Goal: Task Accomplishment & Management: Manage account settings

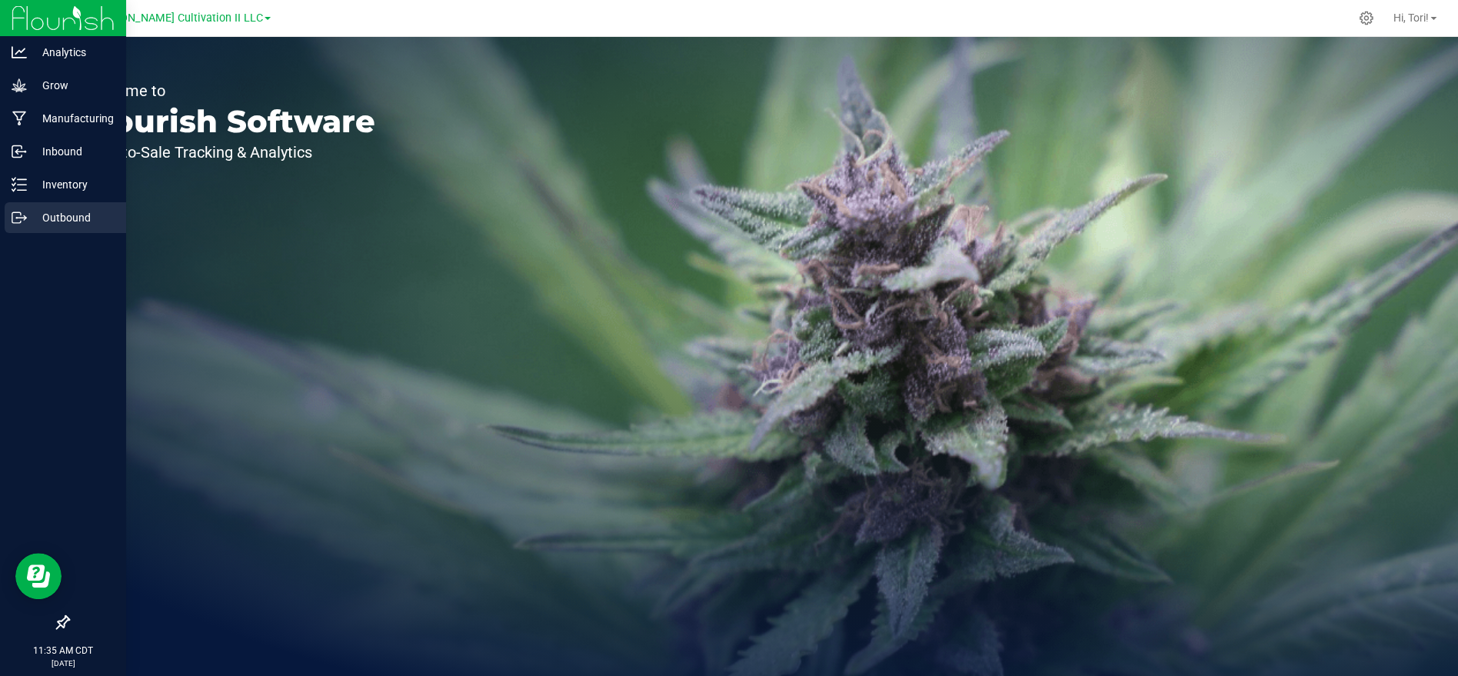
click at [73, 223] on p "Outbound" at bounding box center [73, 217] width 92 height 18
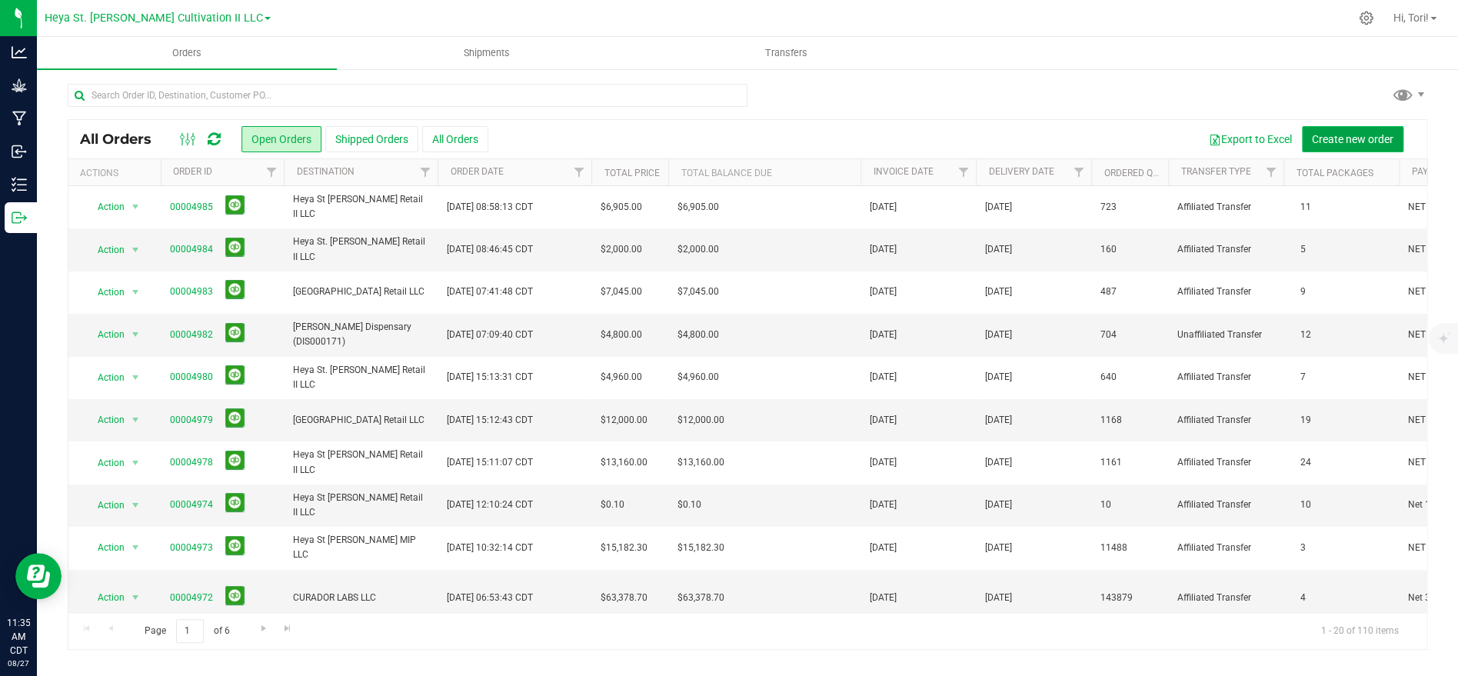
click at [1376, 144] on span "Create new order" at bounding box center [1352, 139] width 81 height 12
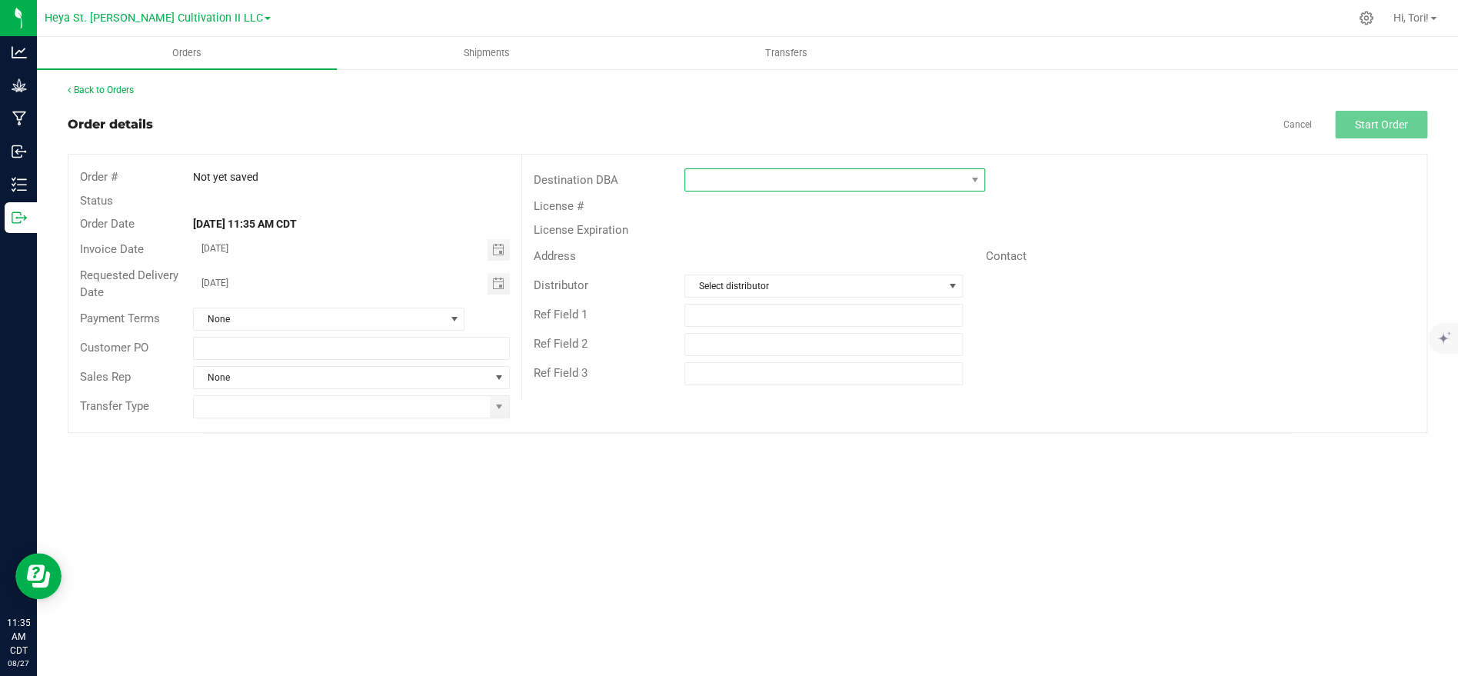
drag, startPoint x: 726, startPoint y: 168, endPoint x: 772, endPoint y: 178, distance: 47.2
click at [735, 170] on span at bounding box center [834, 179] width 301 height 23
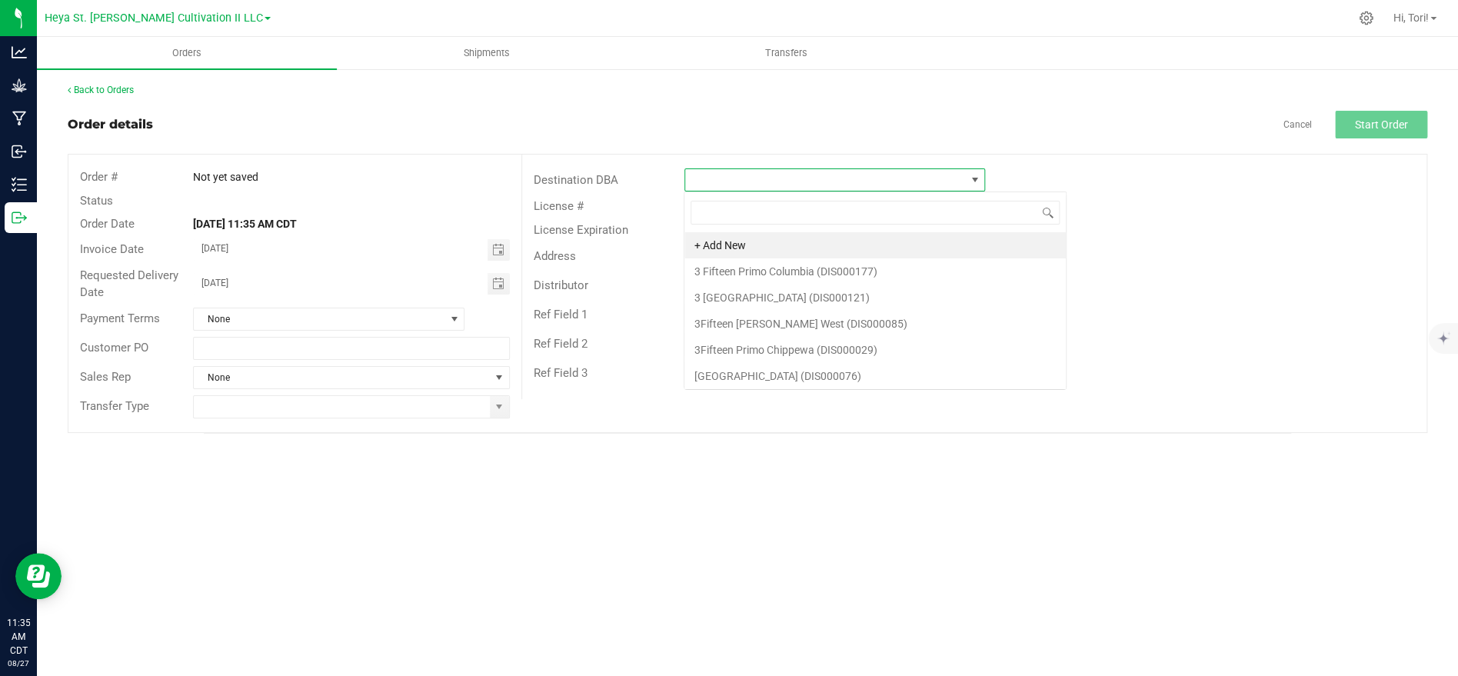
scroll to position [23, 300]
click at [772, 178] on span at bounding box center [825, 180] width 280 height 22
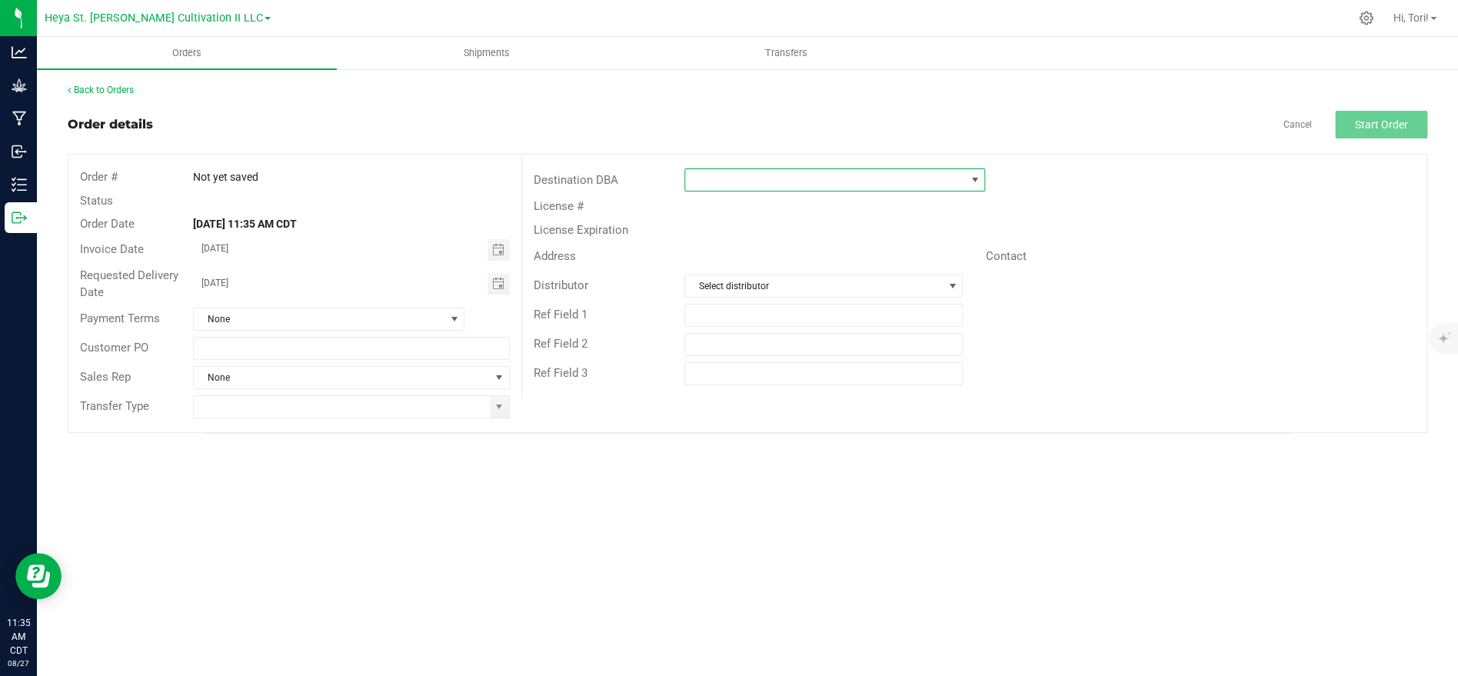
click at [772, 178] on span at bounding box center [825, 180] width 280 height 22
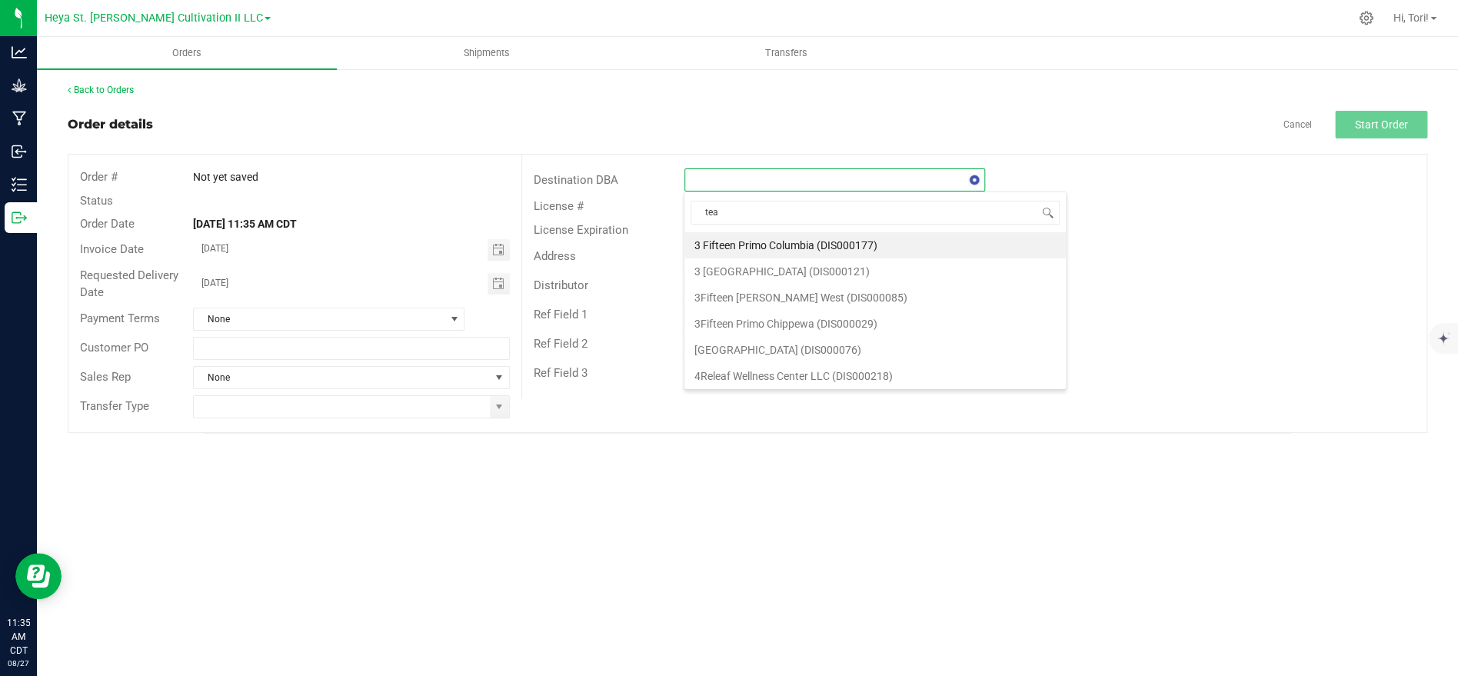
type input "teal"
click at [759, 244] on li "Teal Labs, LLC (MAN000049)" at bounding box center [833, 245] width 299 height 26
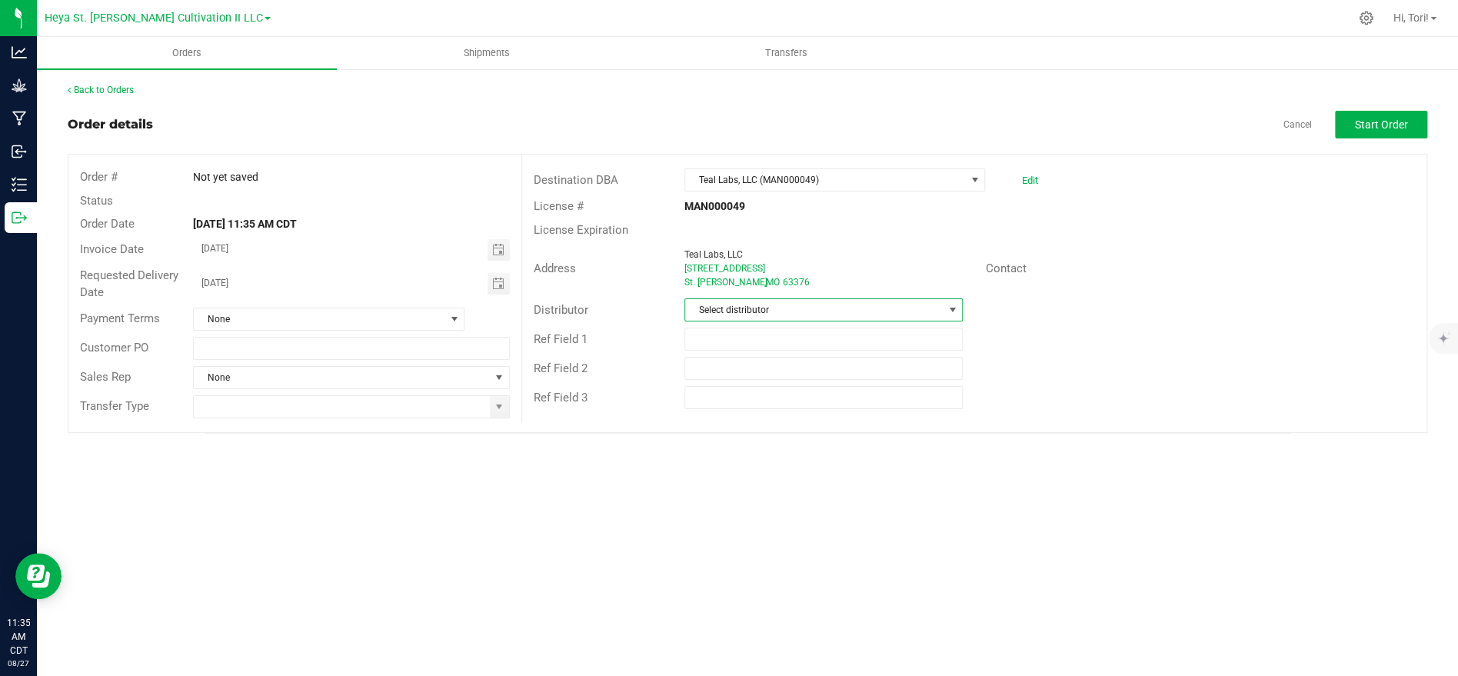
click at [819, 303] on span "Select distributor" at bounding box center [814, 310] width 258 height 22
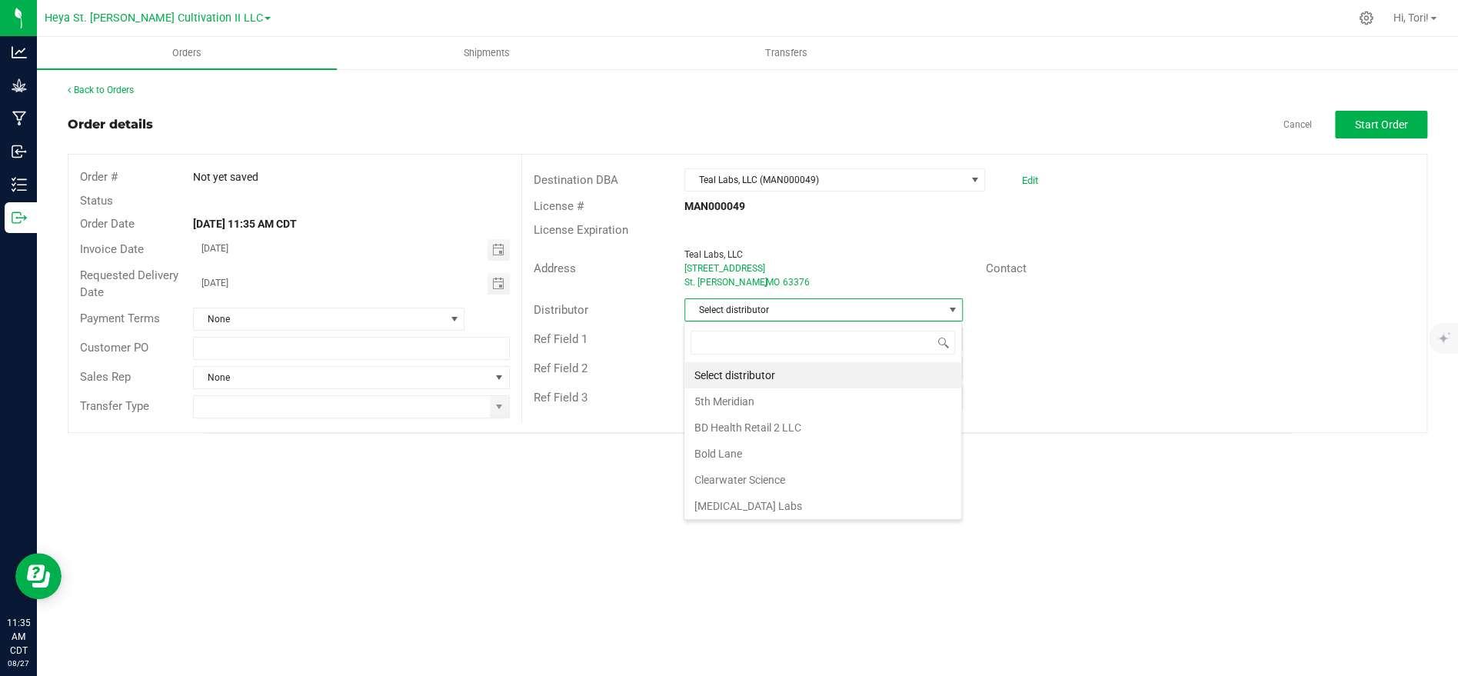
scroll to position [23, 278]
type input "heya"
click at [795, 378] on li "Heya St. [PERSON_NAME] Cultivation" at bounding box center [822, 375] width 277 height 26
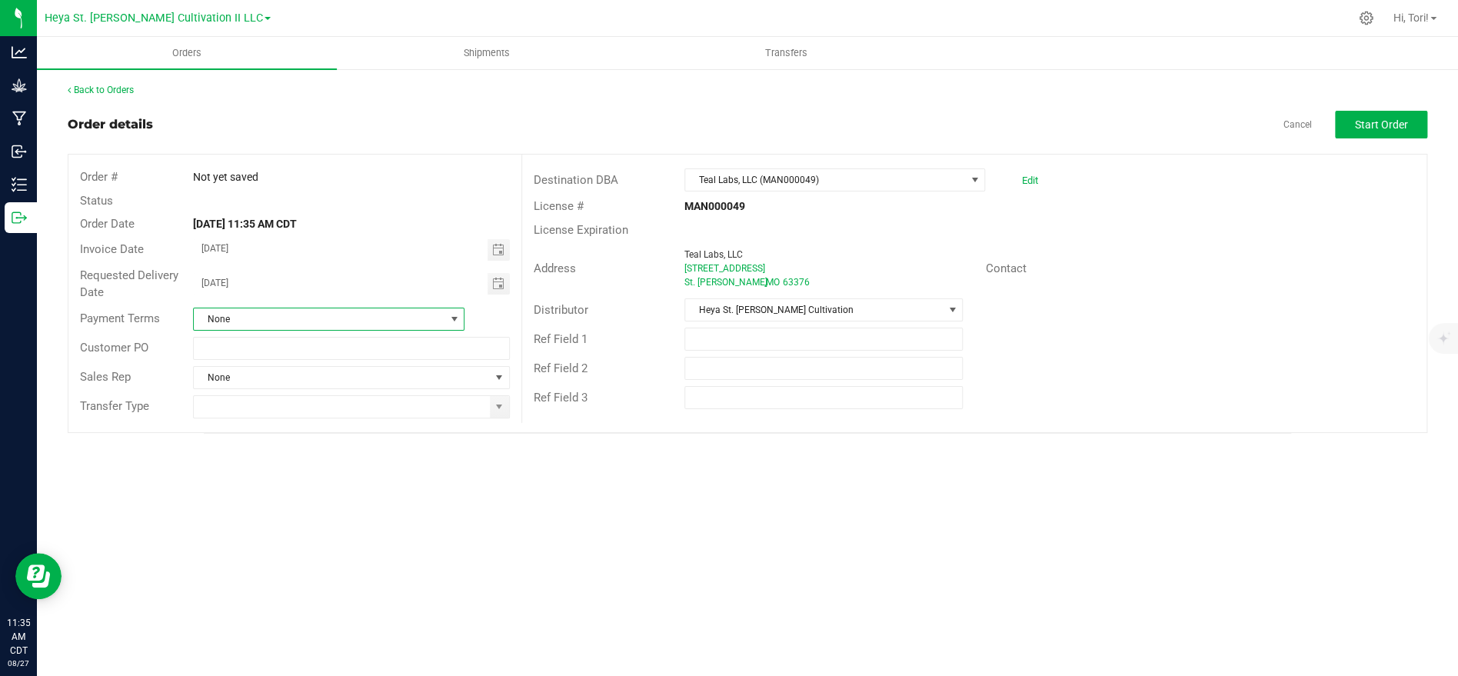
click at [422, 318] on span "None" at bounding box center [319, 319] width 251 height 22
type input "t"
type input "net"
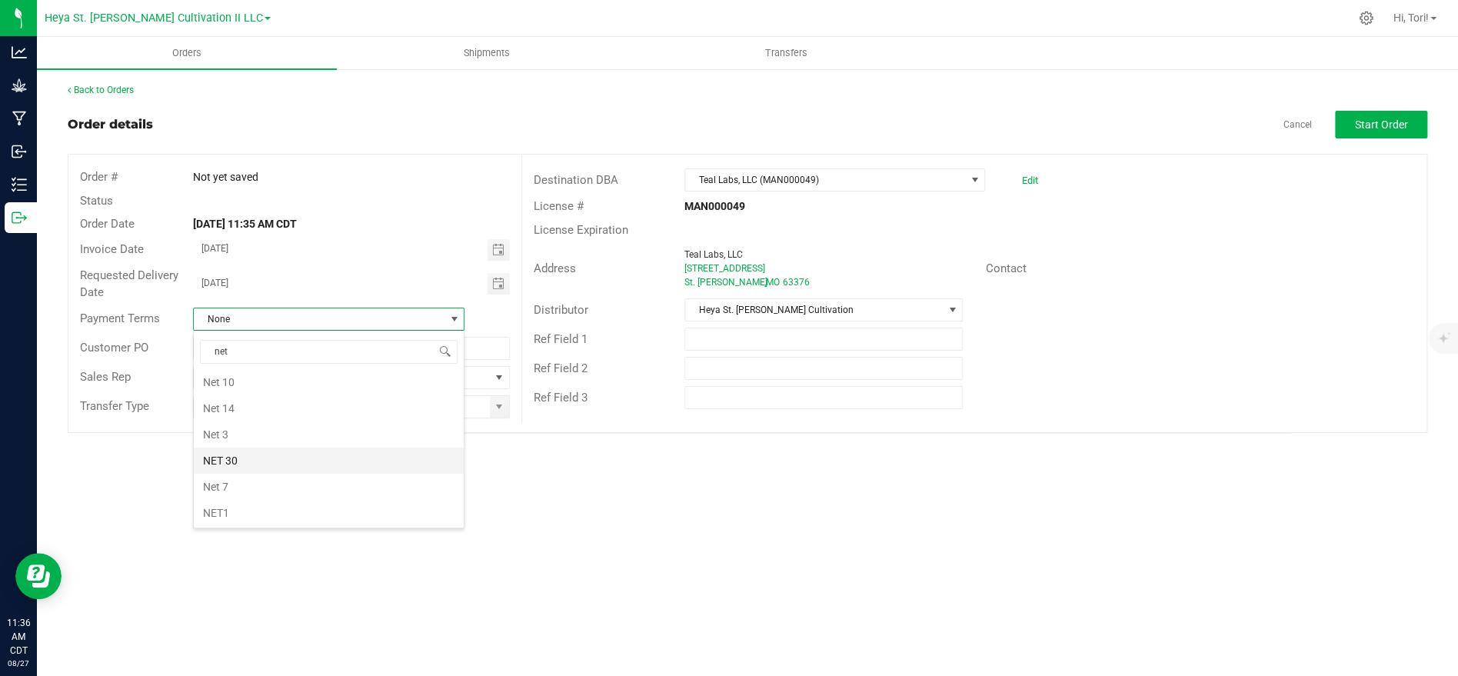
click at [284, 456] on li "NET 30" at bounding box center [329, 460] width 270 height 26
click at [317, 381] on span "None" at bounding box center [341, 378] width 295 height 22
click at [88, 466] on div "Orders Shipments Transfers Back to Orders Order details Cancel Start Order Orde…" at bounding box center [747, 356] width 1421 height 639
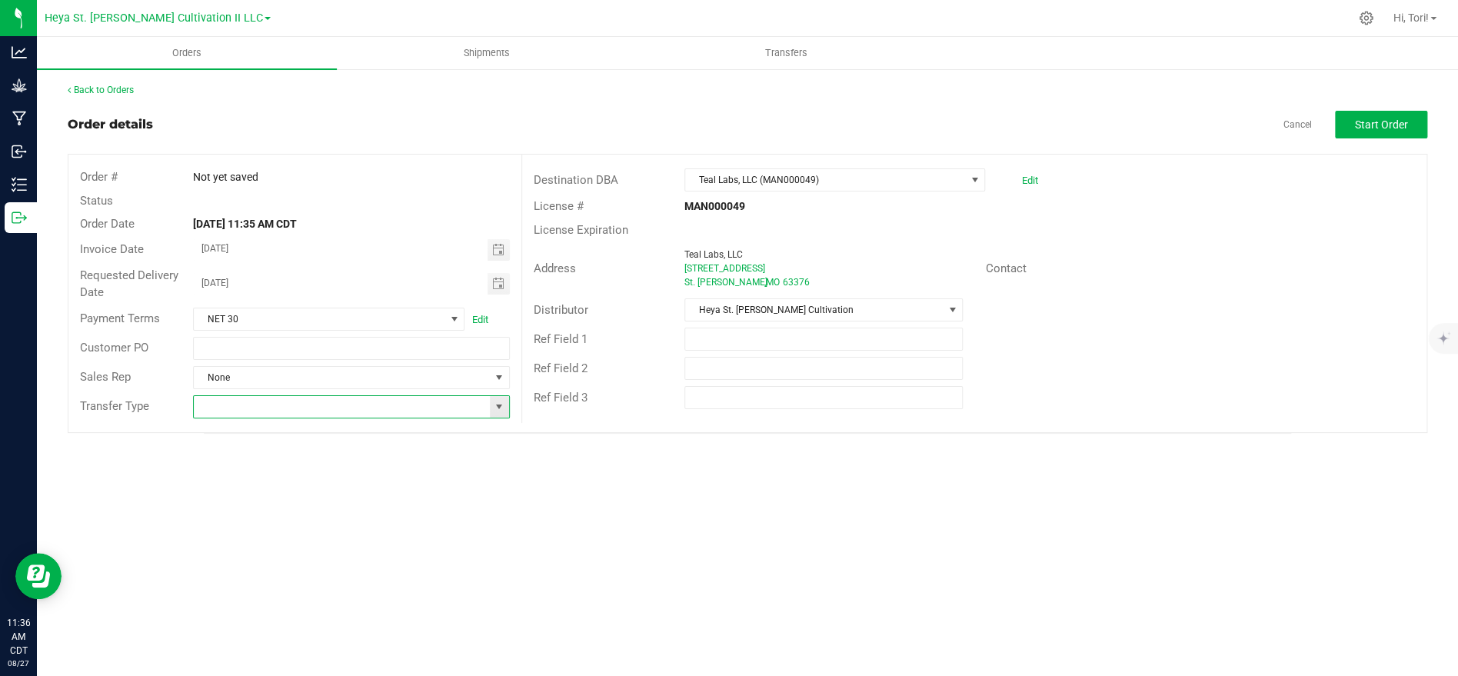
click at [283, 407] on input at bounding box center [341, 407] width 295 height 22
click at [255, 436] on li "Affiliated Transfer" at bounding box center [351, 434] width 314 height 26
type input "Affiliated Transfer"
click at [792, 446] on div "Back to Orders Order details Cancel Start Order Order # Not yet saved Status Or…" at bounding box center [747, 258] width 1421 height 381
click at [494, 245] on span "Toggle calendar" at bounding box center [497, 250] width 12 height 12
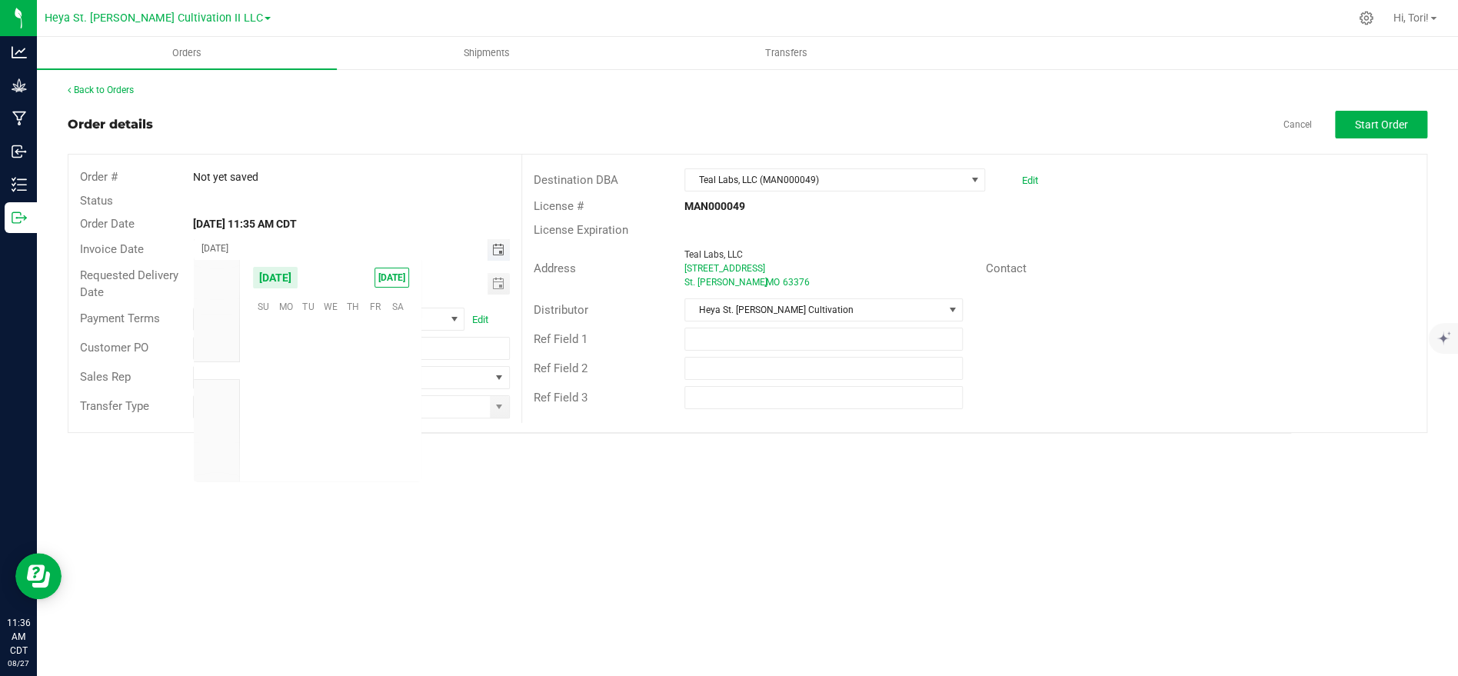
scroll to position [249096, 0]
click at [350, 433] on span "28" at bounding box center [353, 428] width 22 height 24
type input "[DATE]"
click at [496, 290] on span "Toggle calendar" at bounding box center [498, 284] width 22 height 22
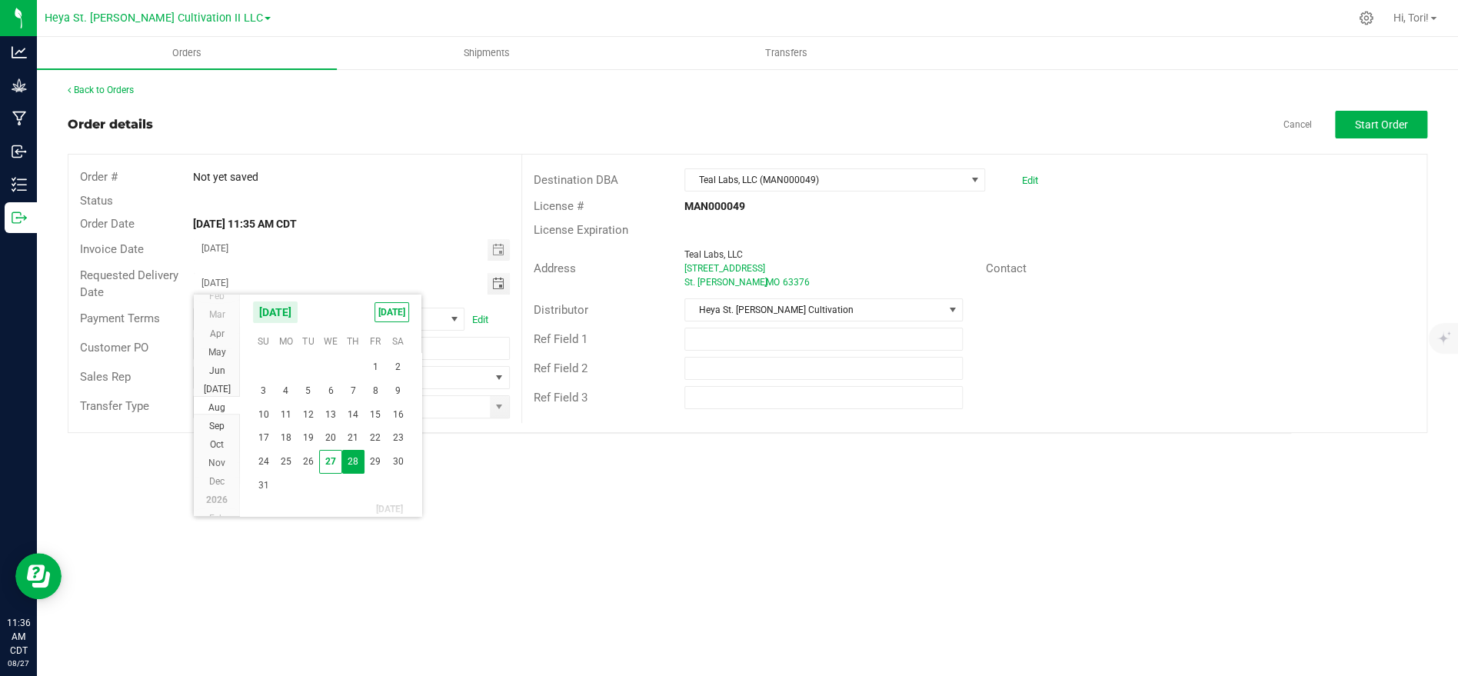
click at [352, 466] on span "28" at bounding box center [353, 462] width 22 height 24
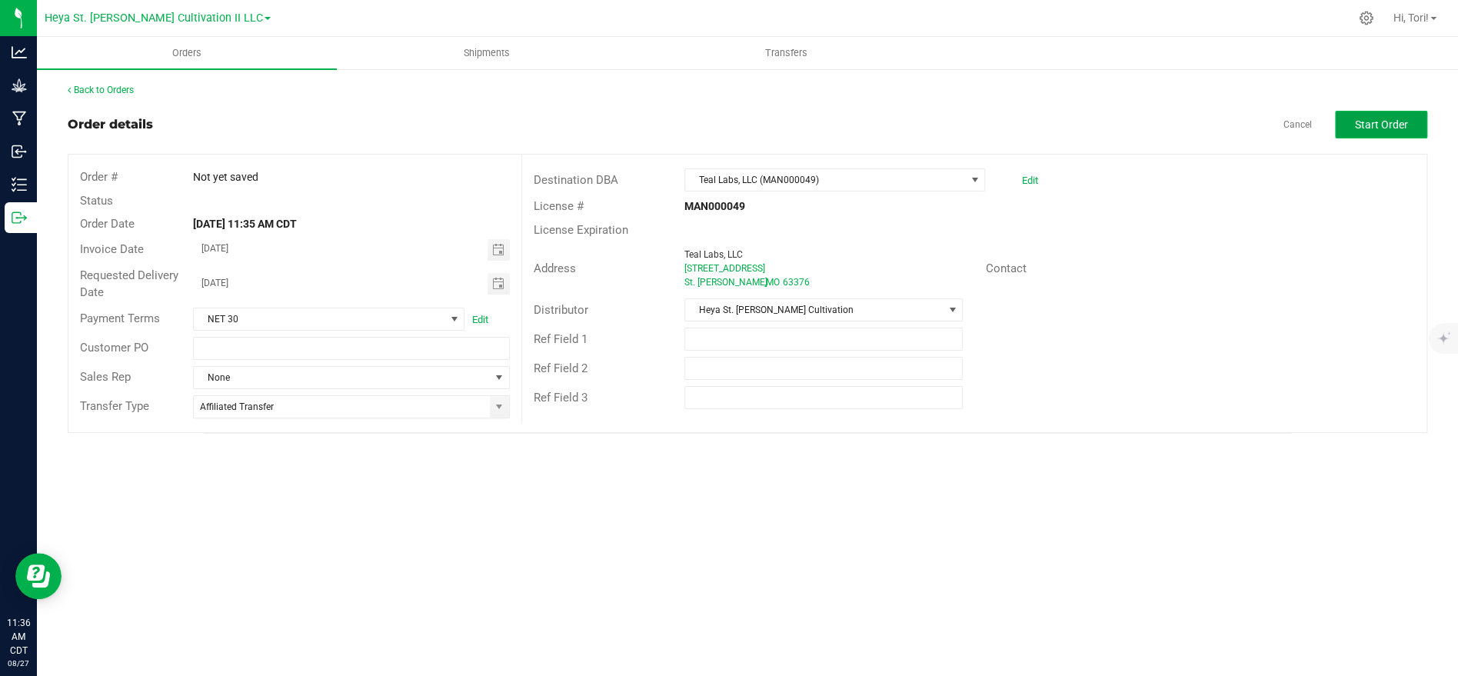
click at [1387, 136] on button "Start Order" at bounding box center [1381, 125] width 92 height 28
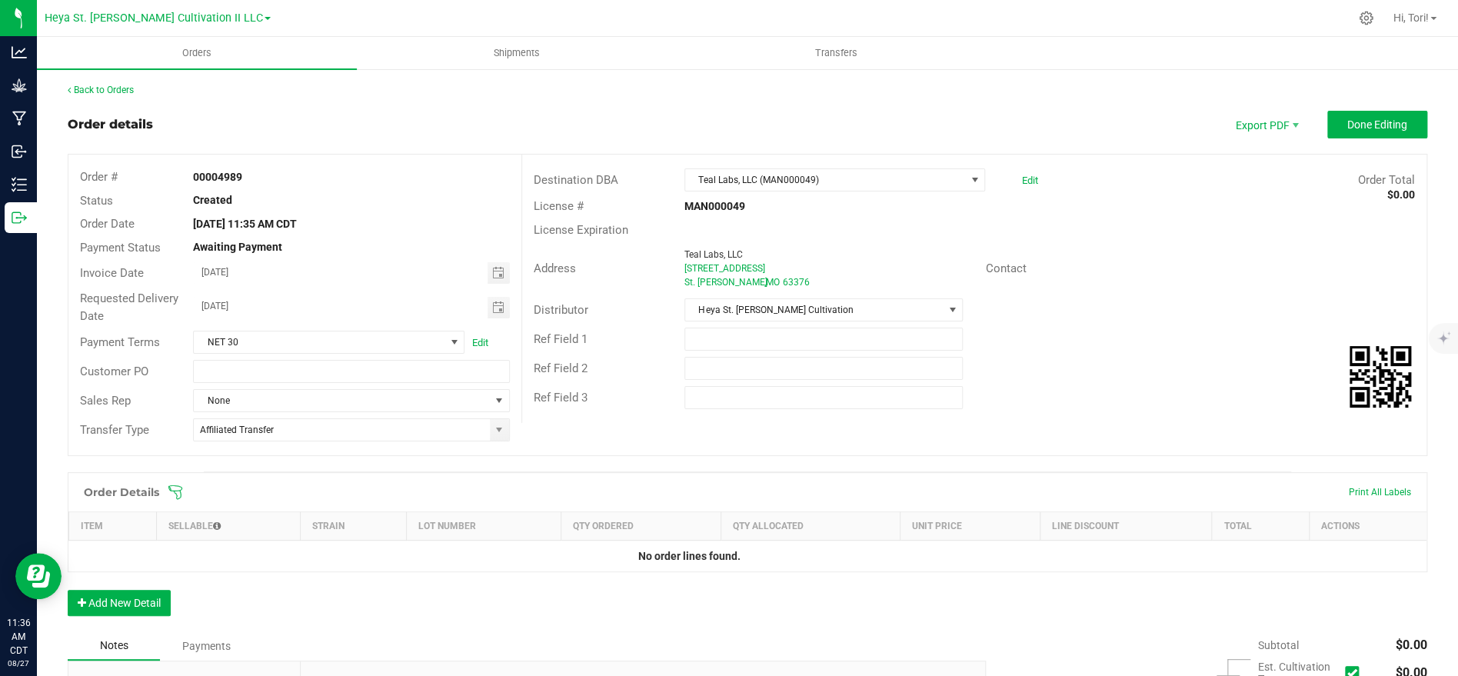
click at [177, 491] on icon at bounding box center [175, 491] width 15 height 15
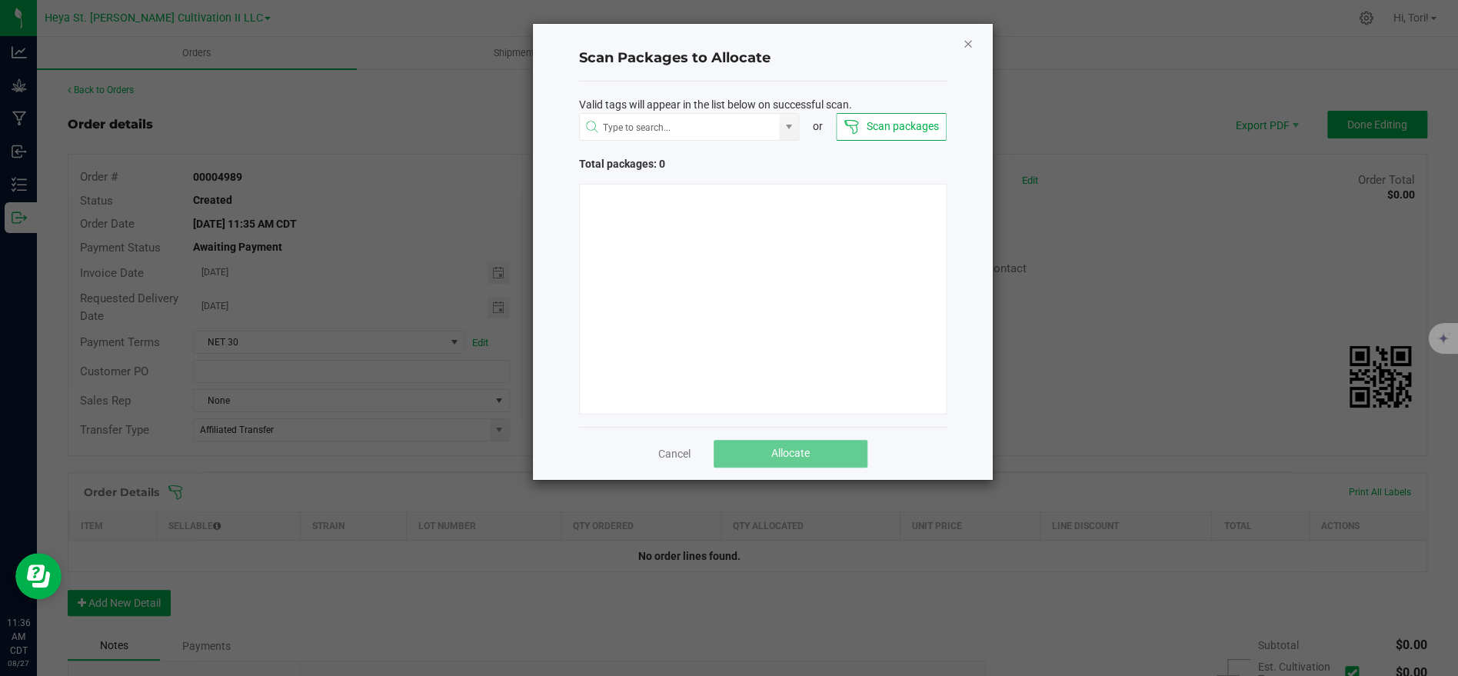
click at [963, 43] on icon "Close" at bounding box center [968, 43] width 11 height 18
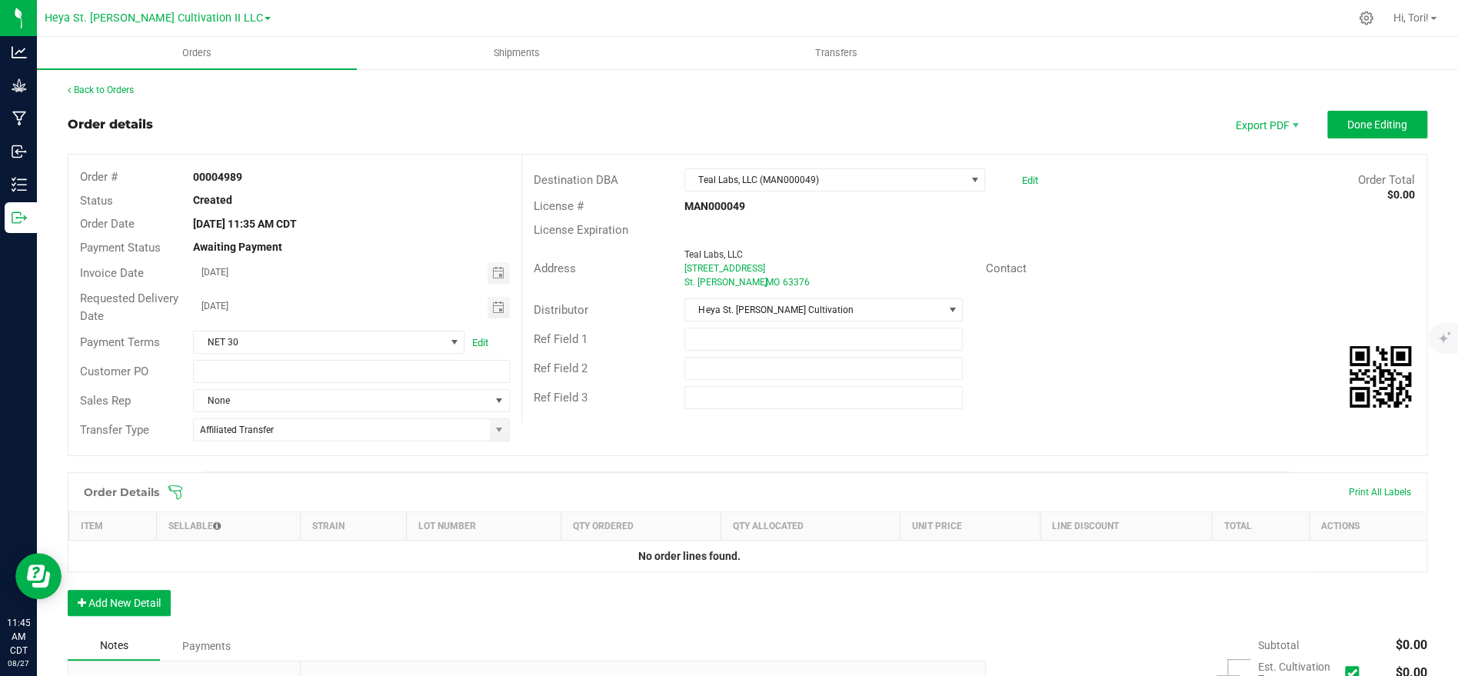
click at [175, 491] on icon at bounding box center [175, 491] width 15 height 15
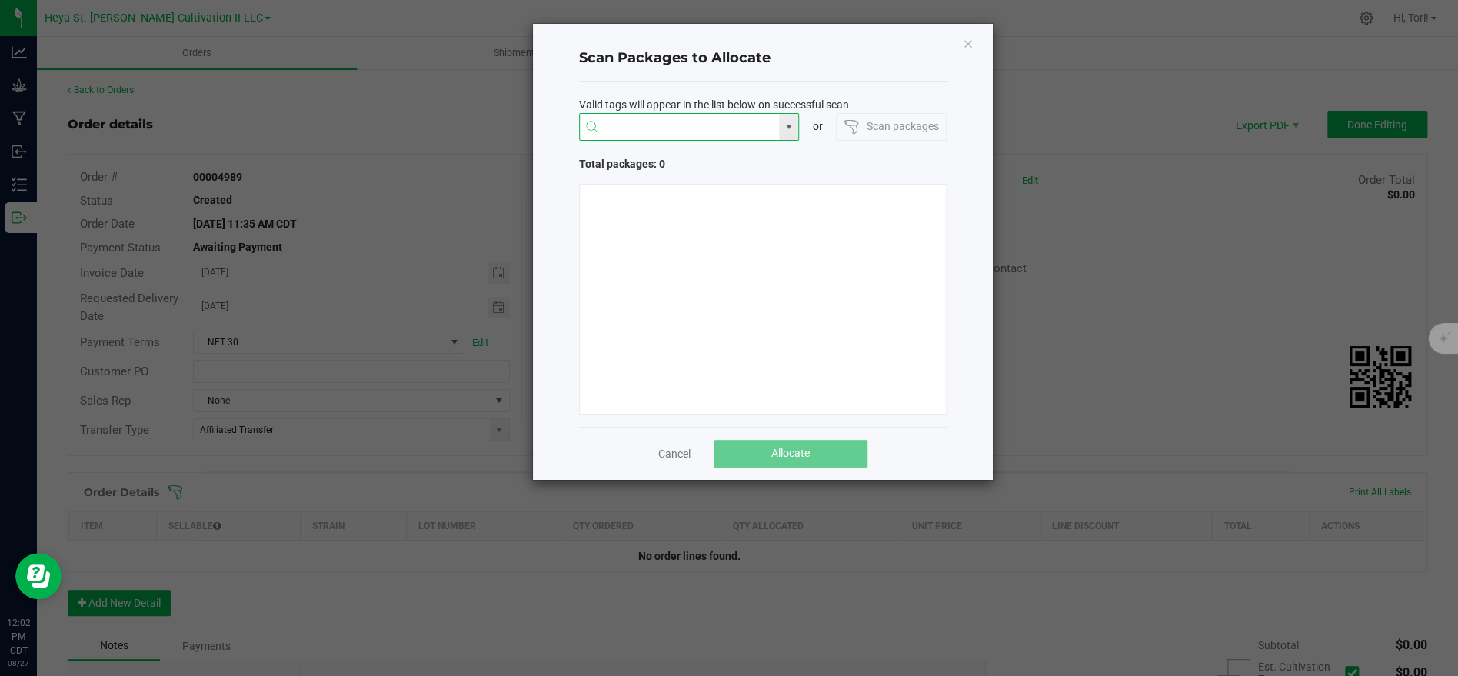
click at [728, 122] on input "NO DATA FOUND" at bounding box center [680, 128] width 200 height 28
click at [742, 161] on li "1A40C03000009C5000009692" at bounding box center [688, 157] width 219 height 26
type input "1A40C03000009C5000009692"
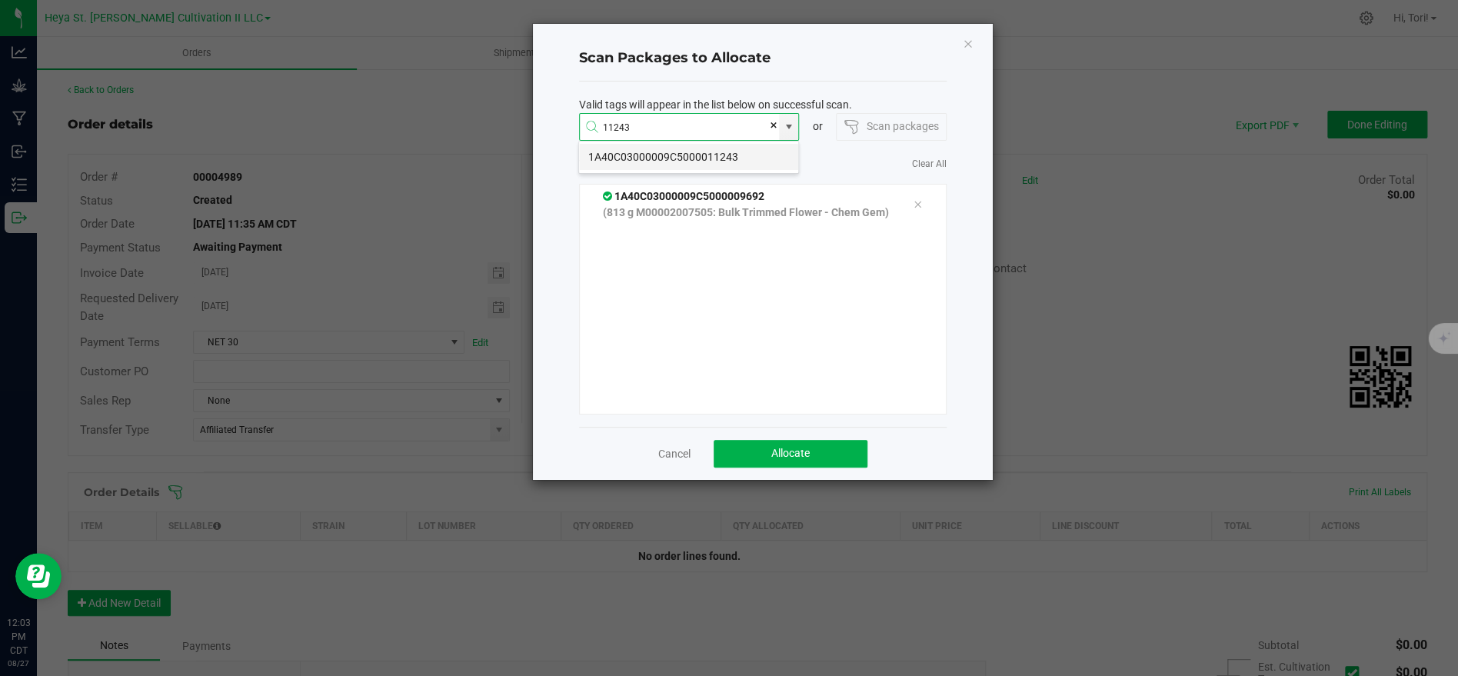
click at [763, 165] on li "1A40C03000009C5000011243" at bounding box center [688, 157] width 219 height 26
type input "1A40C03000009C5000011243"
click at [730, 153] on li "1A40C03000009C5000011247" at bounding box center [688, 157] width 219 height 26
type input "1A40C03000009C5000011247"
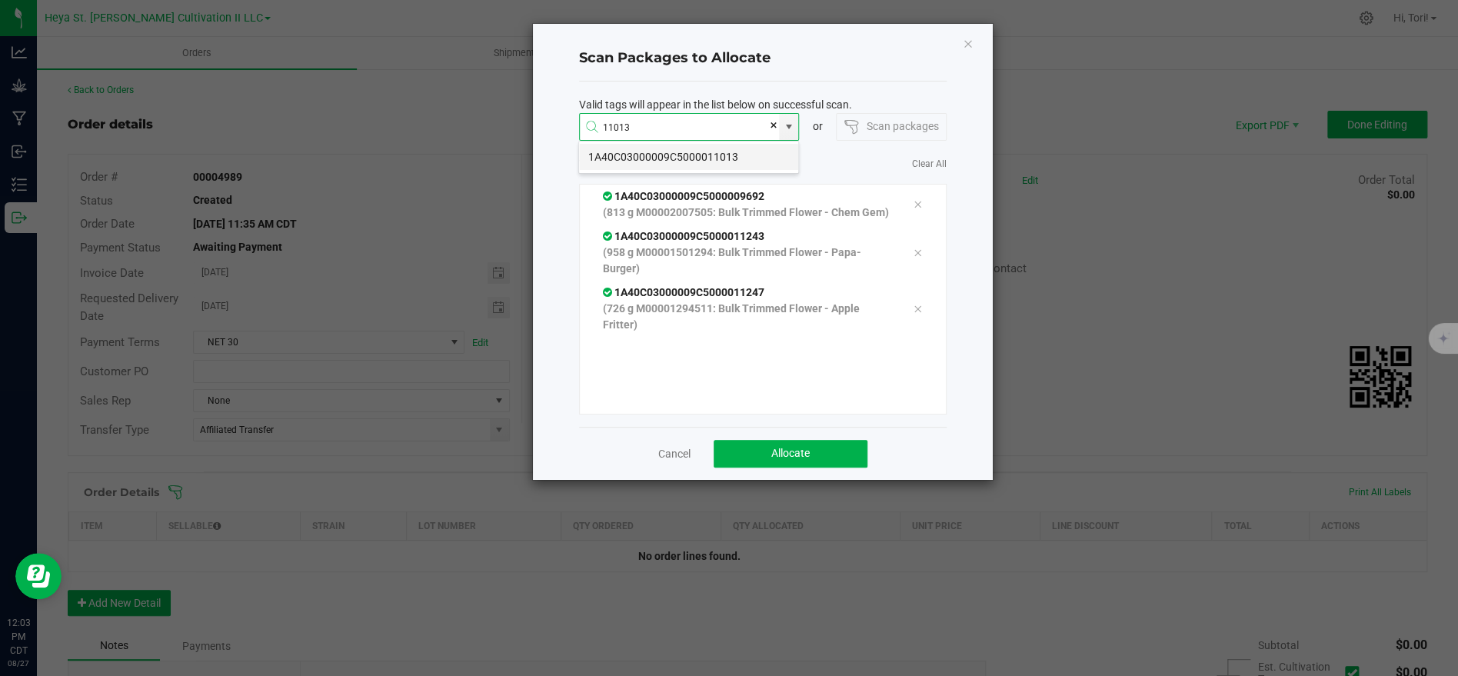
click at [670, 155] on li "1A40C03000009C5000011013" at bounding box center [688, 157] width 219 height 26
type input "1A40C03000009C5000011013"
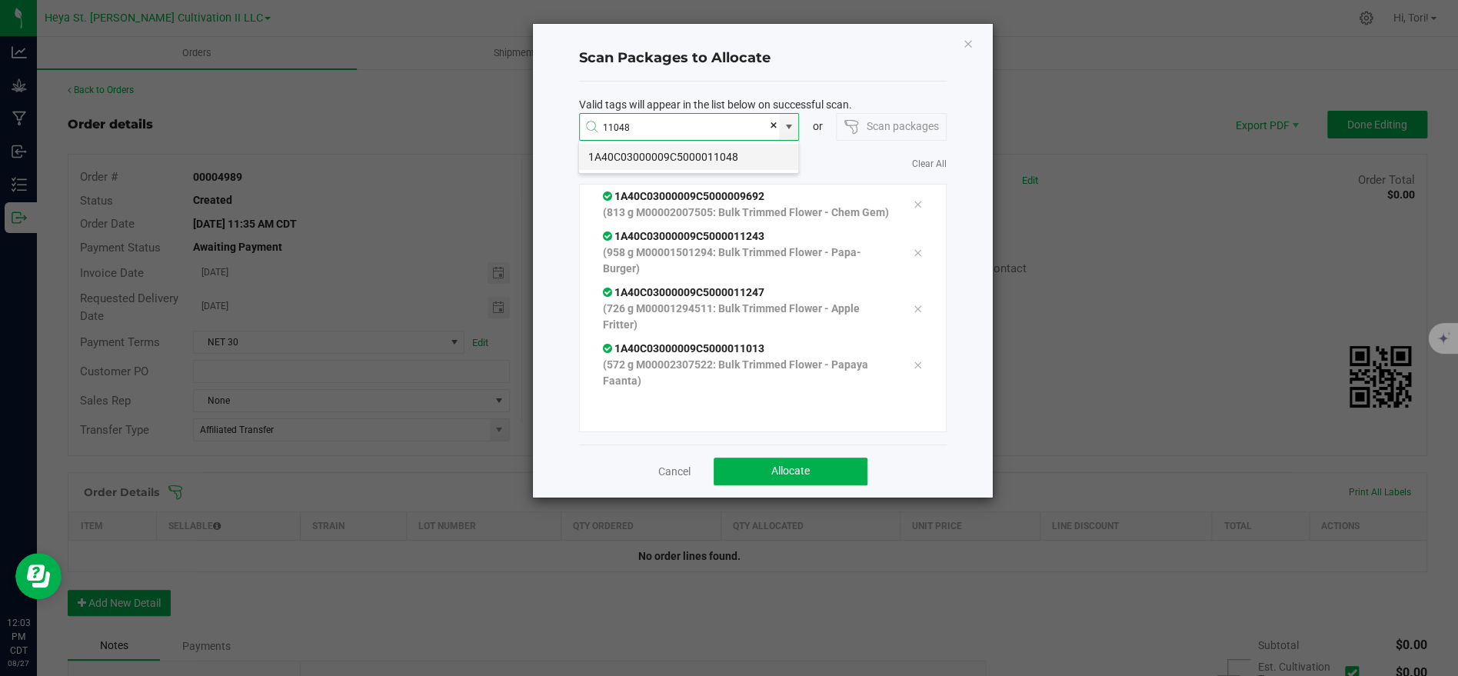
click at [767, 155] on li "1A40C03000009C5000011048" at bounding box center [688, 157] width 219 height 26
type input "1A40C03000009C5000011048"
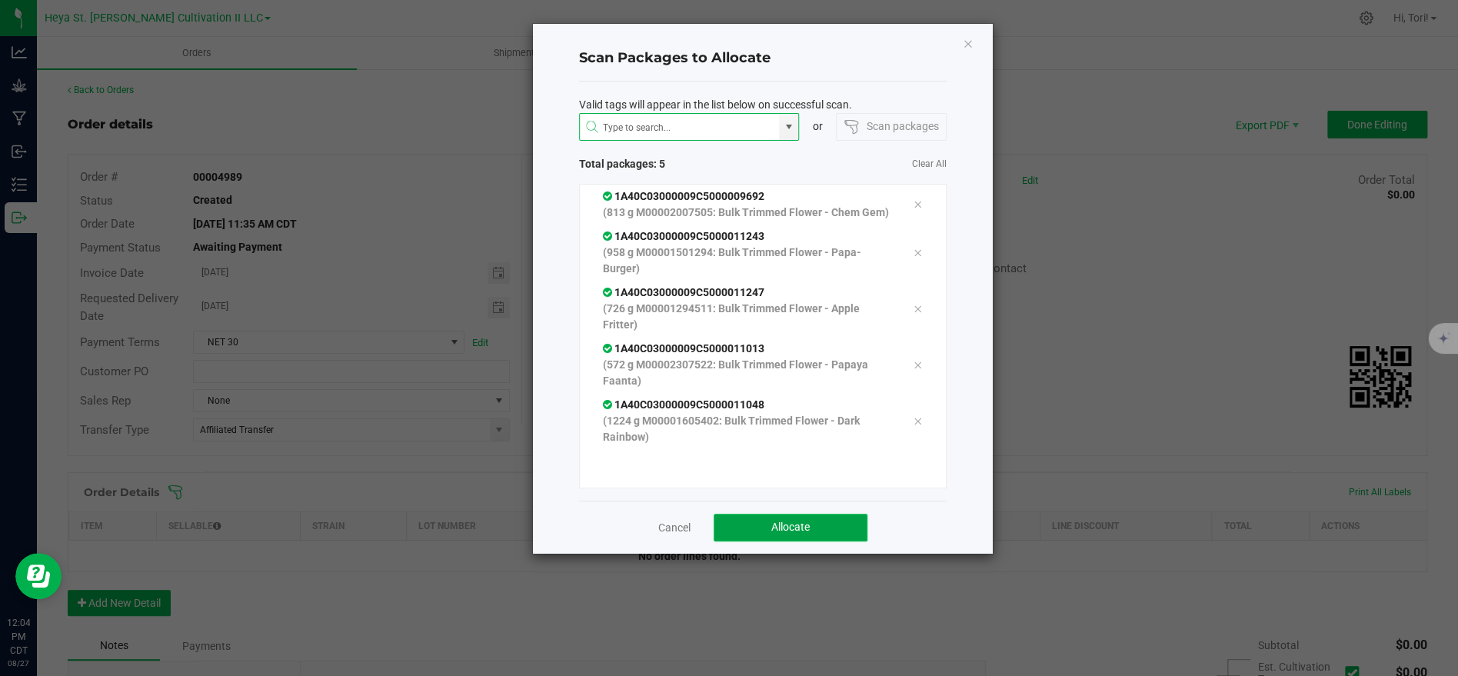
click at [833, 518] on button "Allocate" at bounding box center [790, 528] width 154 height 28
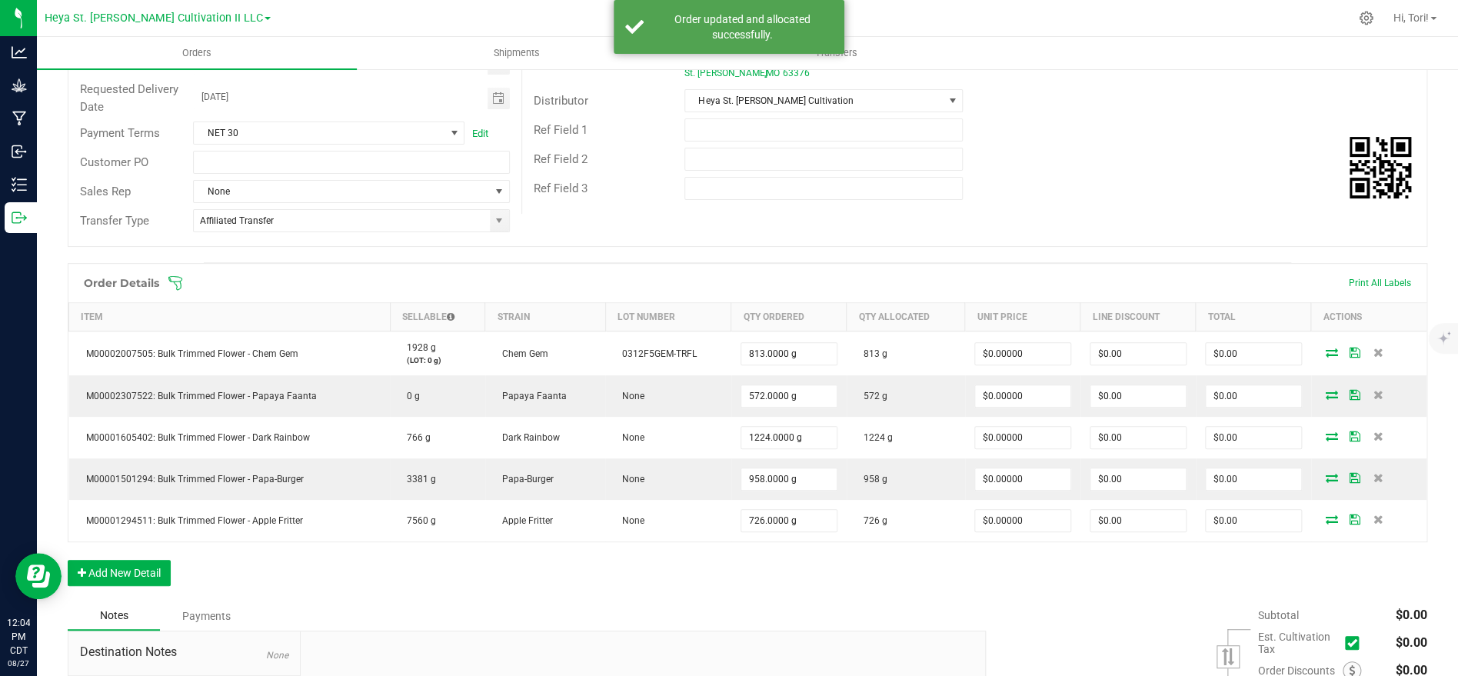
scroll to position [248, 0]
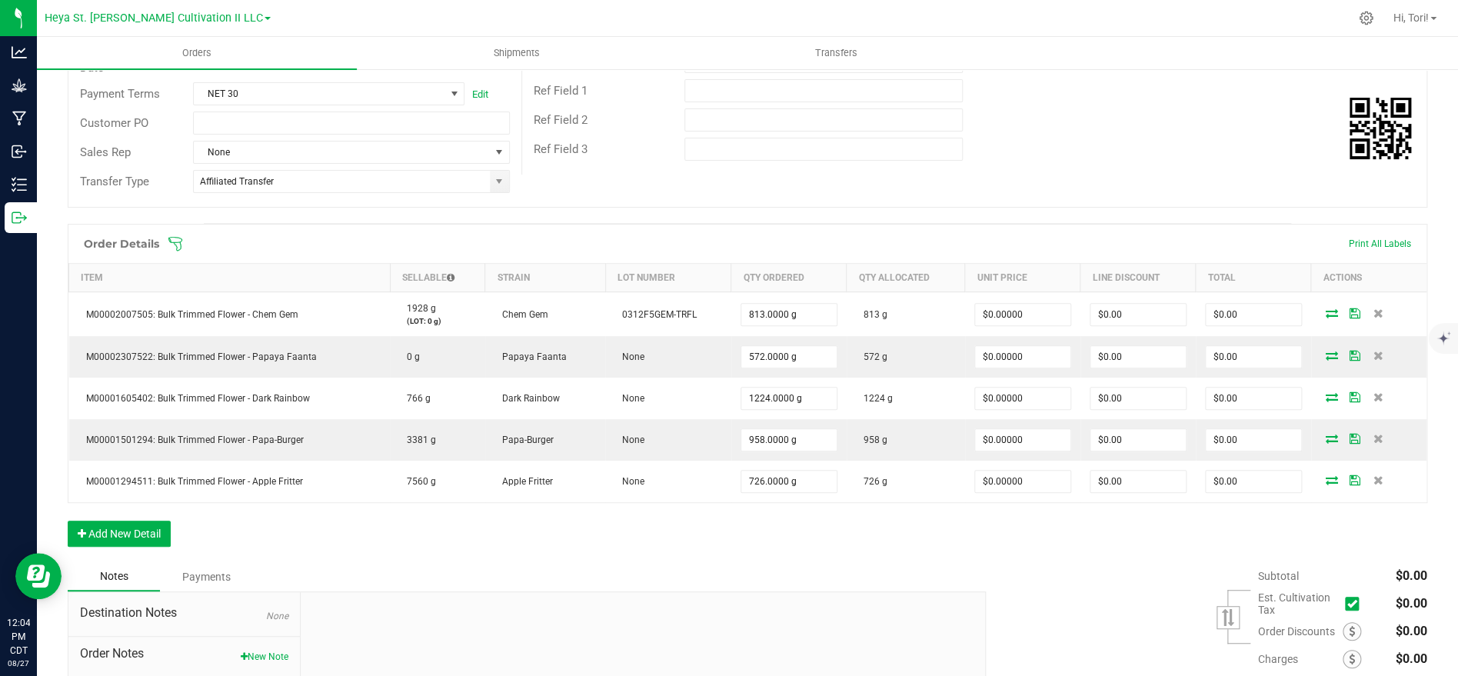
click at [641, 233] on div "Order Details Print All Labels" at bounding box center [747, 244] width 1358 height 38
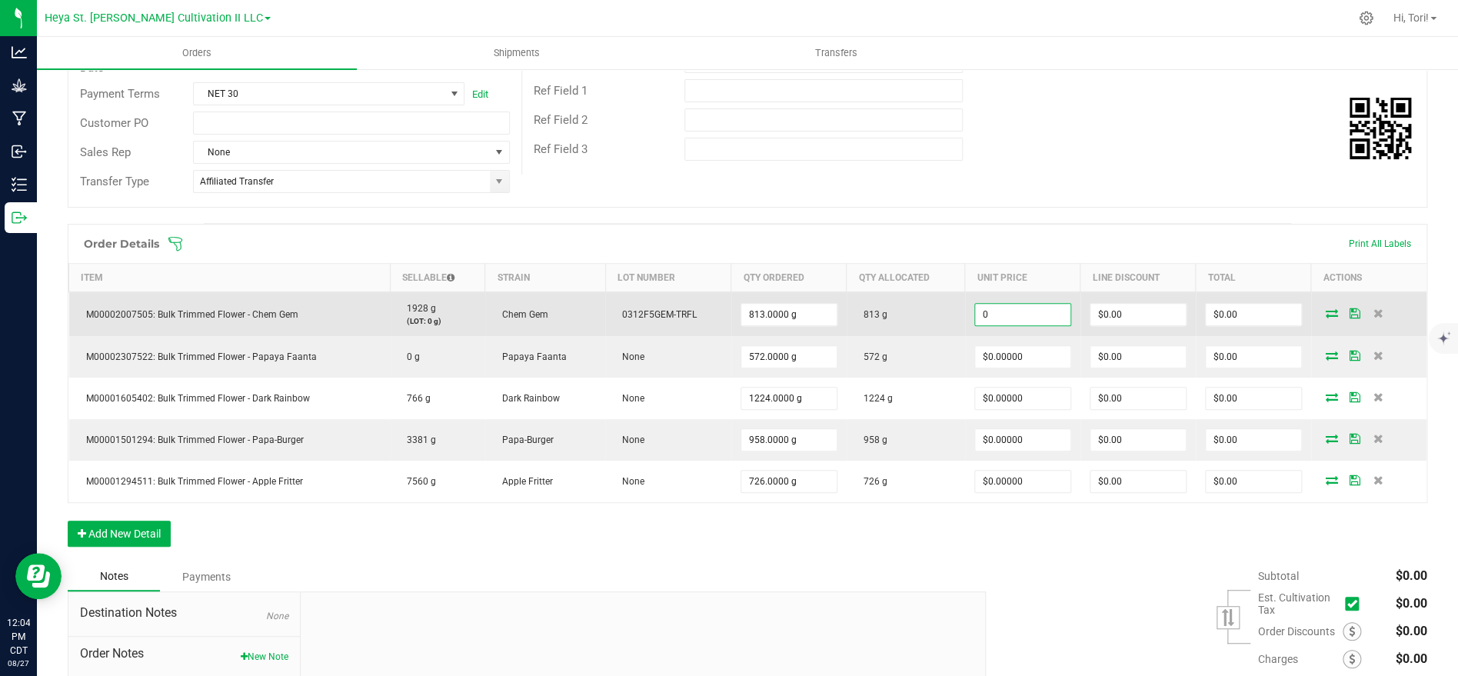
click at [1042, 312] on input "0" at bounding box center [1022, 315] width 95 height 22
paste input "1.8722"
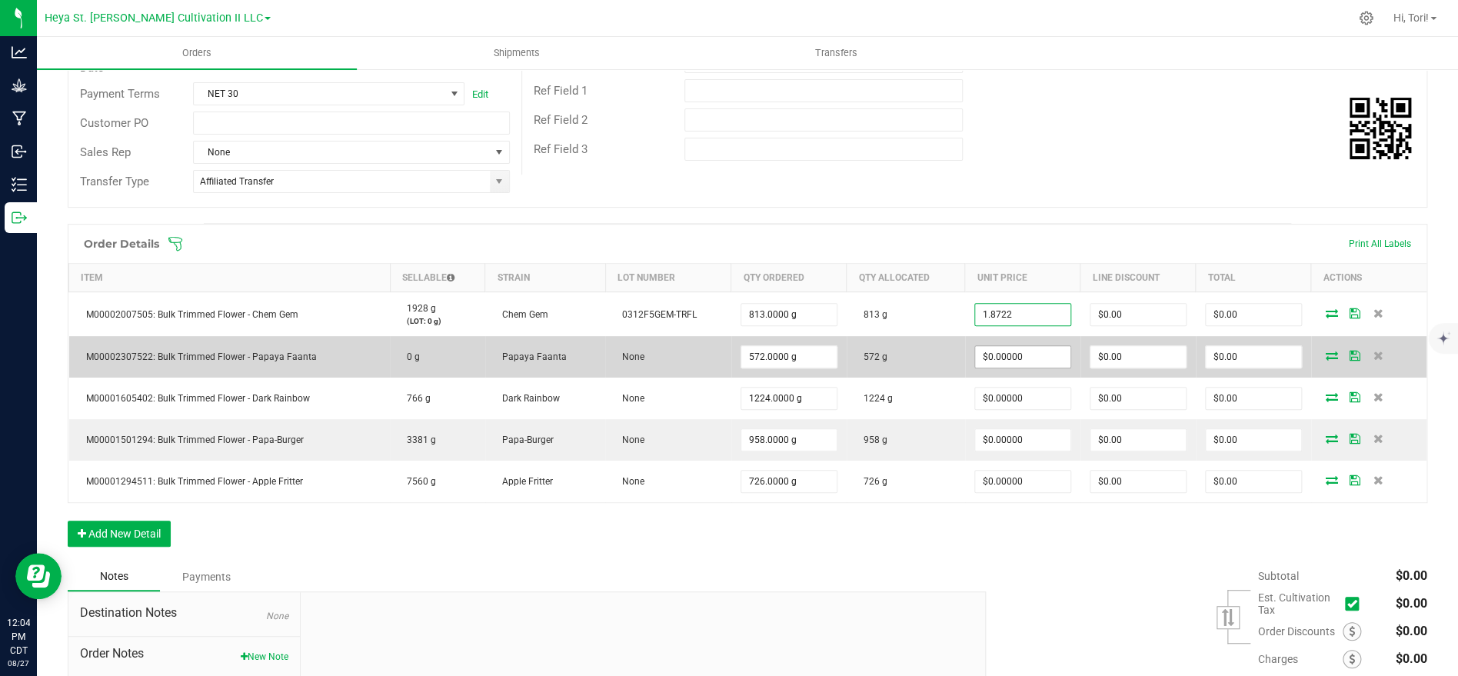
type input "$1.87220"
type input "$1,522.10"
click at [1032, 349] on input "0" at bounding box center [1022, 357] width 95 height 22
paste input "1.8722"
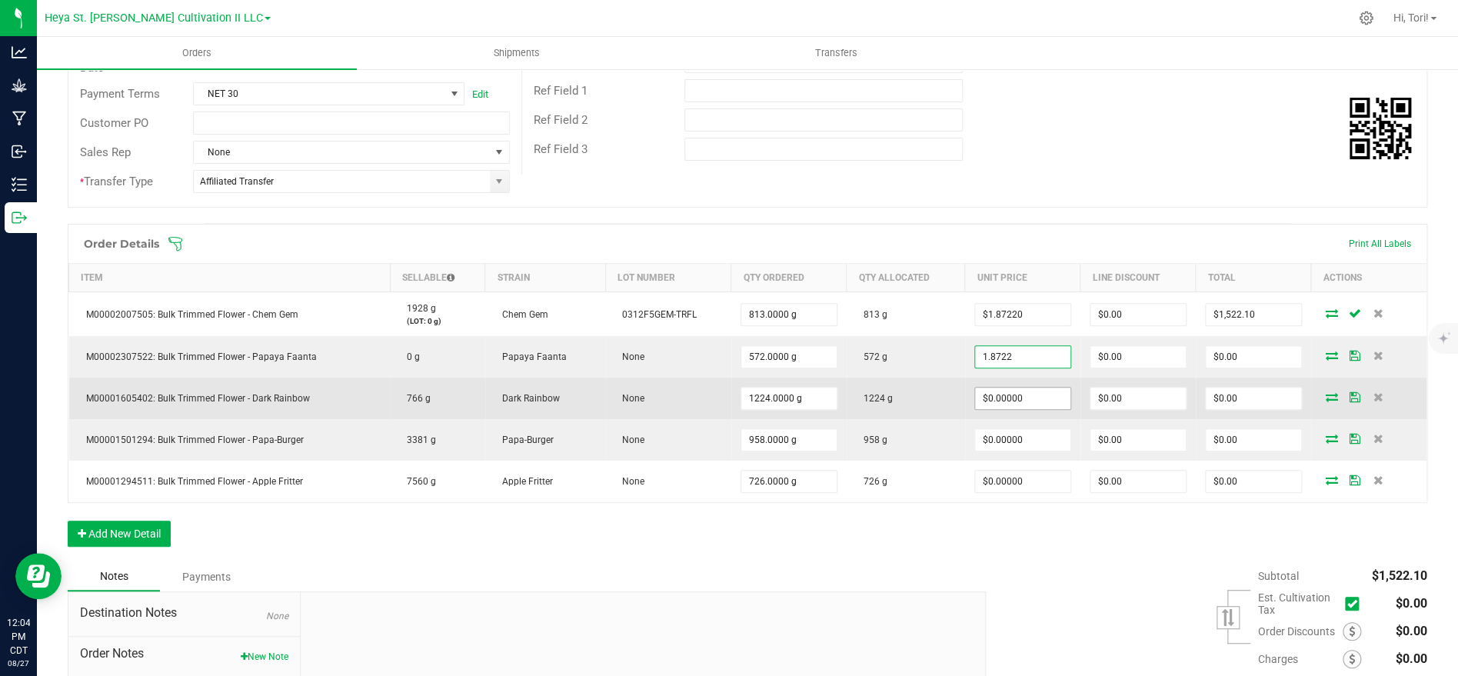
type input "$1.87220"
type input "$1,070.90"
click at [1019, 405] on input "0" at bounding box center [1022, 398] width 95 height 22
paste input "1.8722"
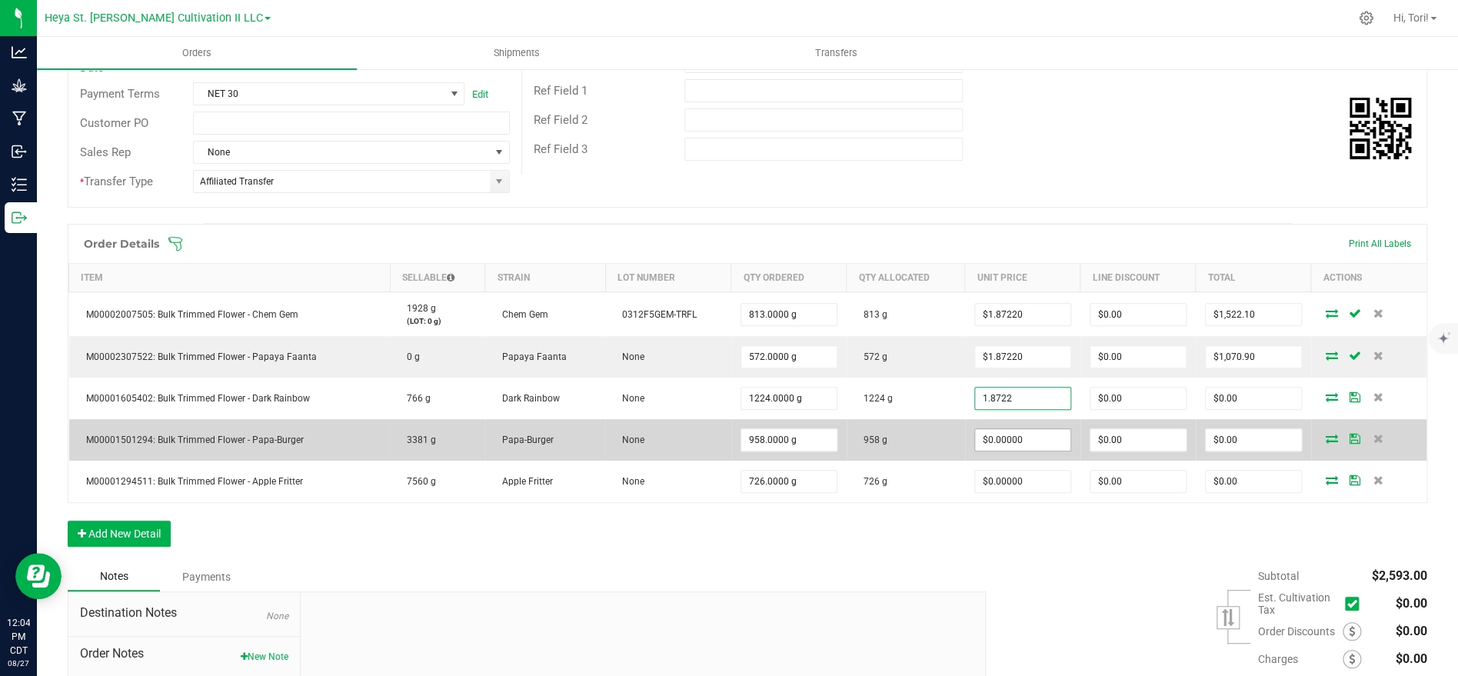
type input "$1.87220"
type input "$2,291.57"
click at [1033, 436] on input "0" at bounding box center [1022, 440] width 95 height 22
paste input "1.8722"
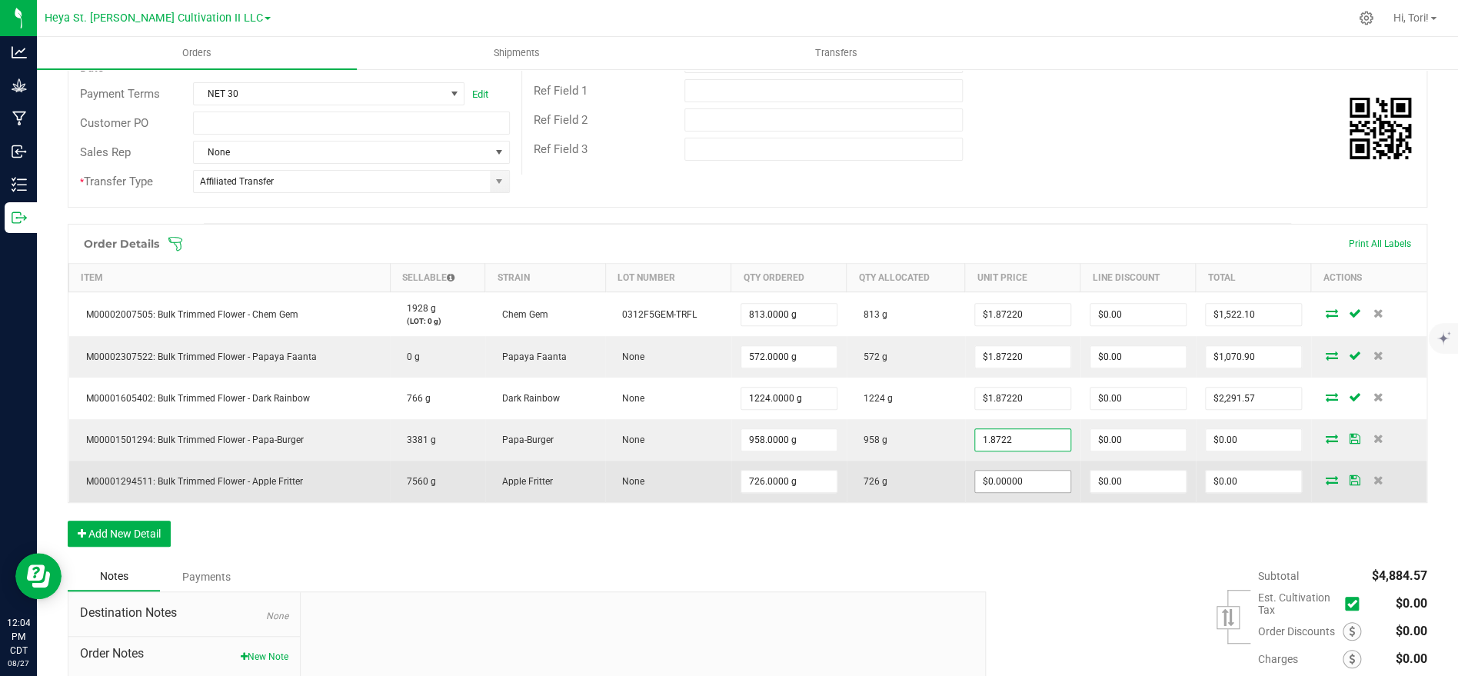
type input "$1.87220"
type input "$1,793.57"
click at [1039, 484] on input "0" at bounding box center [1022, 482] width 95 height 22
paste input "1.8722"
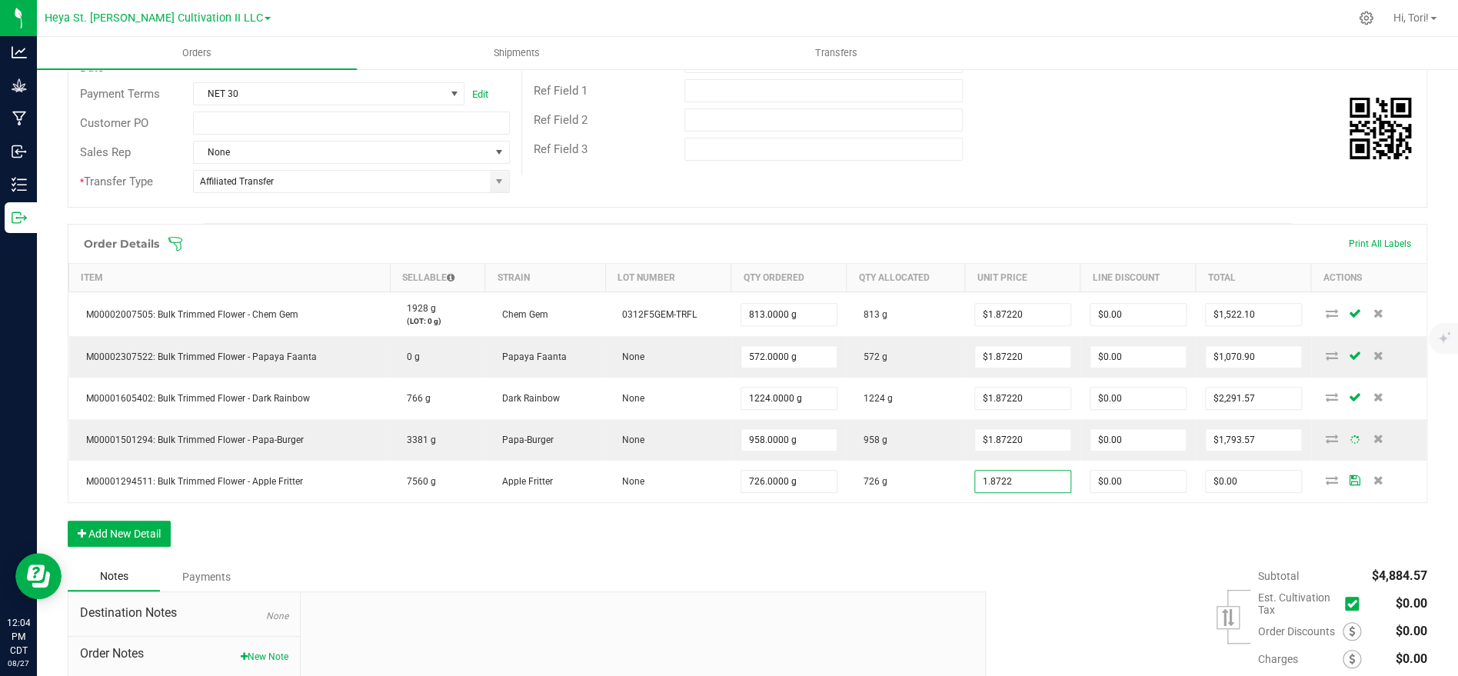
type input "$1.87220"
type input "$1,359.22"
click at [1053, 519] on div "Order Details Print All Labels Item Sellable Strain Lot Number Qty Ordered Qty …" at bounding box center [747, 393] width 1359 height 338
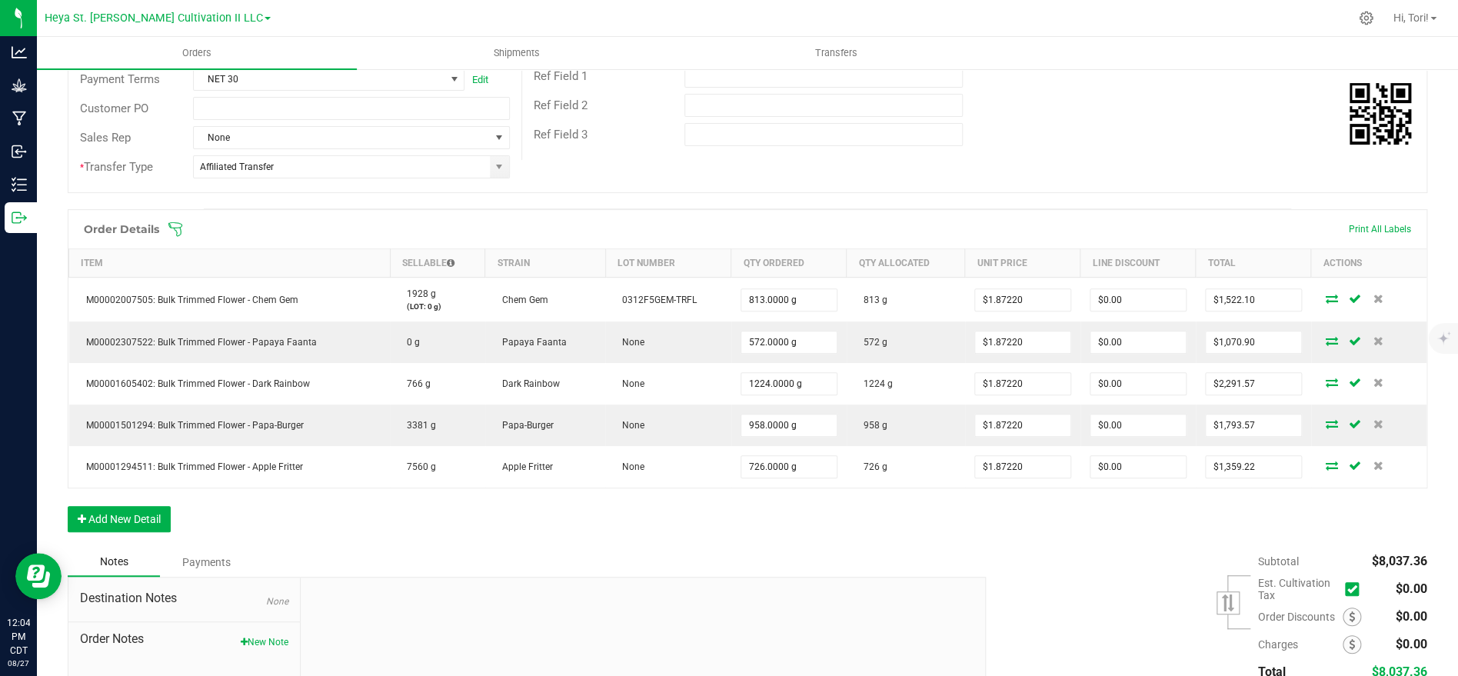
scroll to position [271, 0]
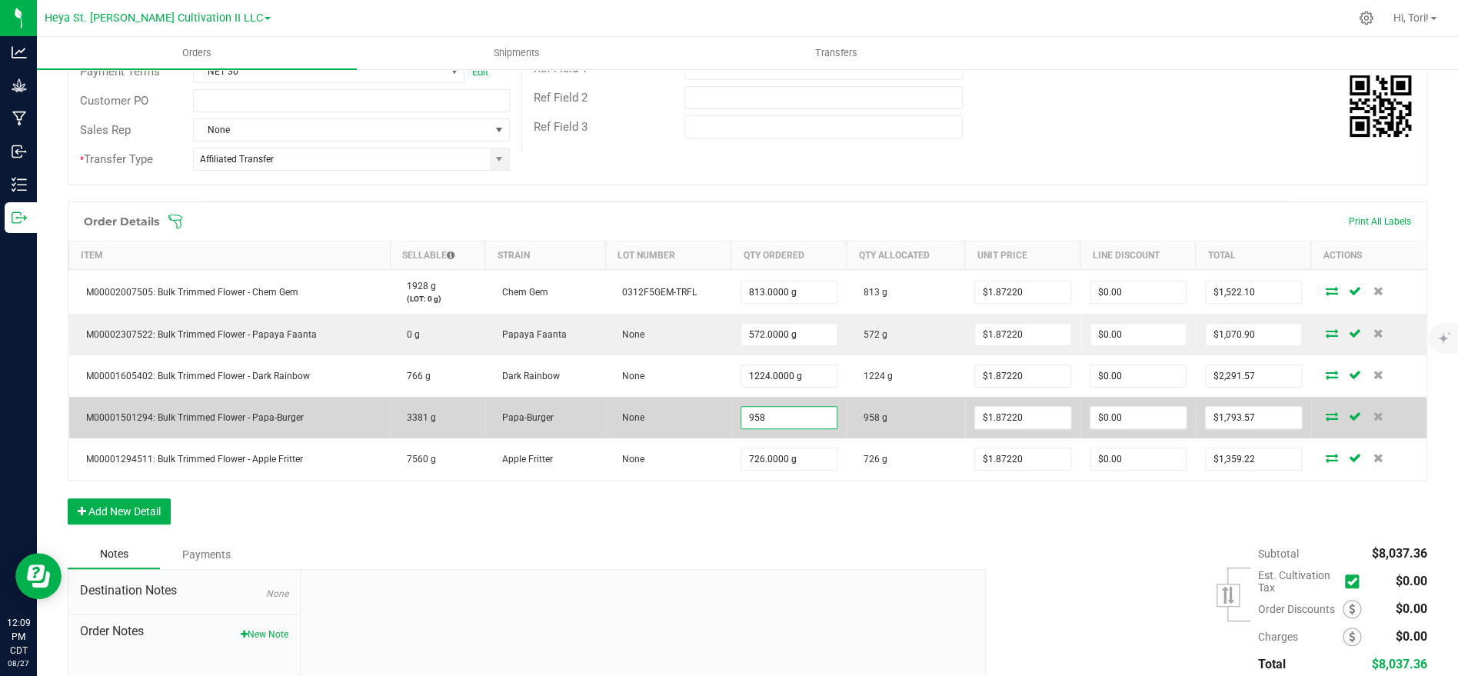
click at [811, 417] on input "958" at bounding box center [788, 418] width 95 height 22
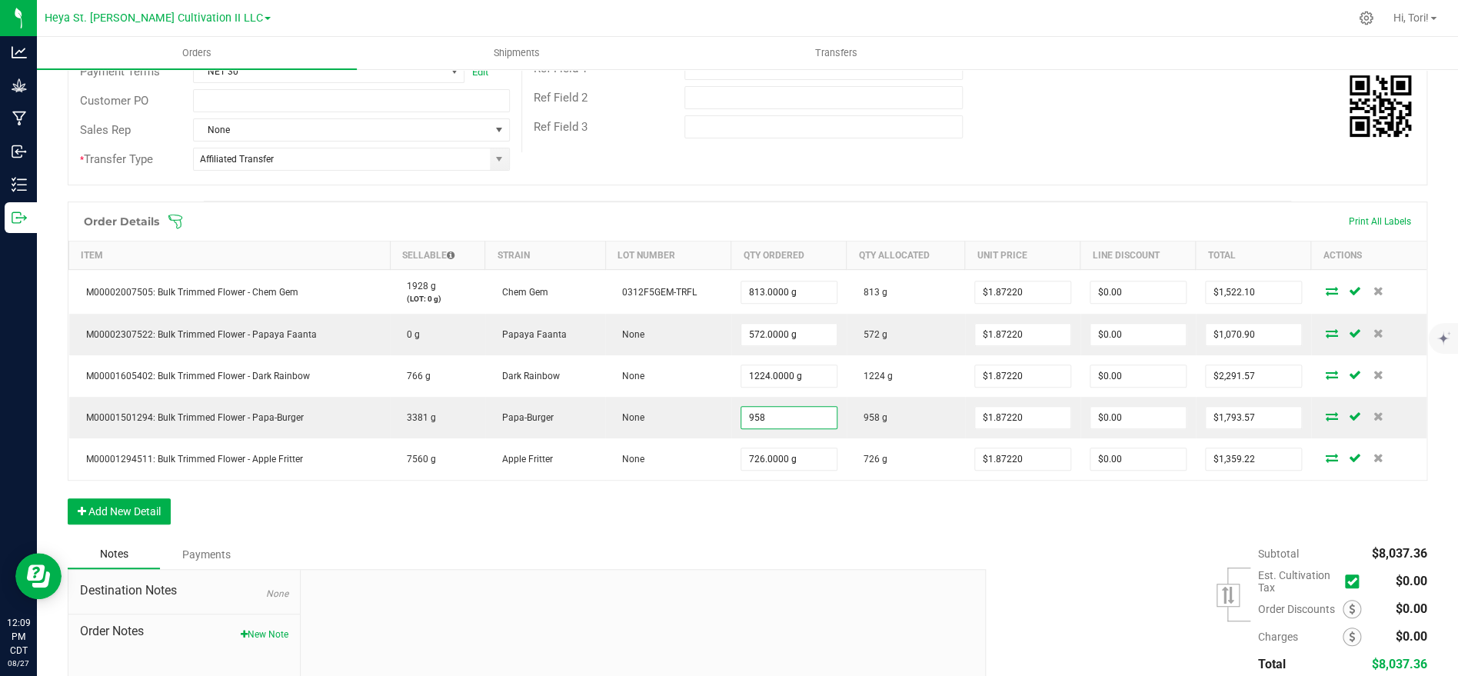
type input "958.0000 g"
click at [811, 501] on div "Order Details Print All Labels Item Sellable Strain Lot Number Qty Ordered Qty …" at bounding box center [747, 370] width 1359 height 338
click at [1123, 145] on div "Destination DBA Teal Labs, LLC (MAN000049) Edit Order Total $8,037.36 License #…" at bounding box center [973, 18] width 905 height 268
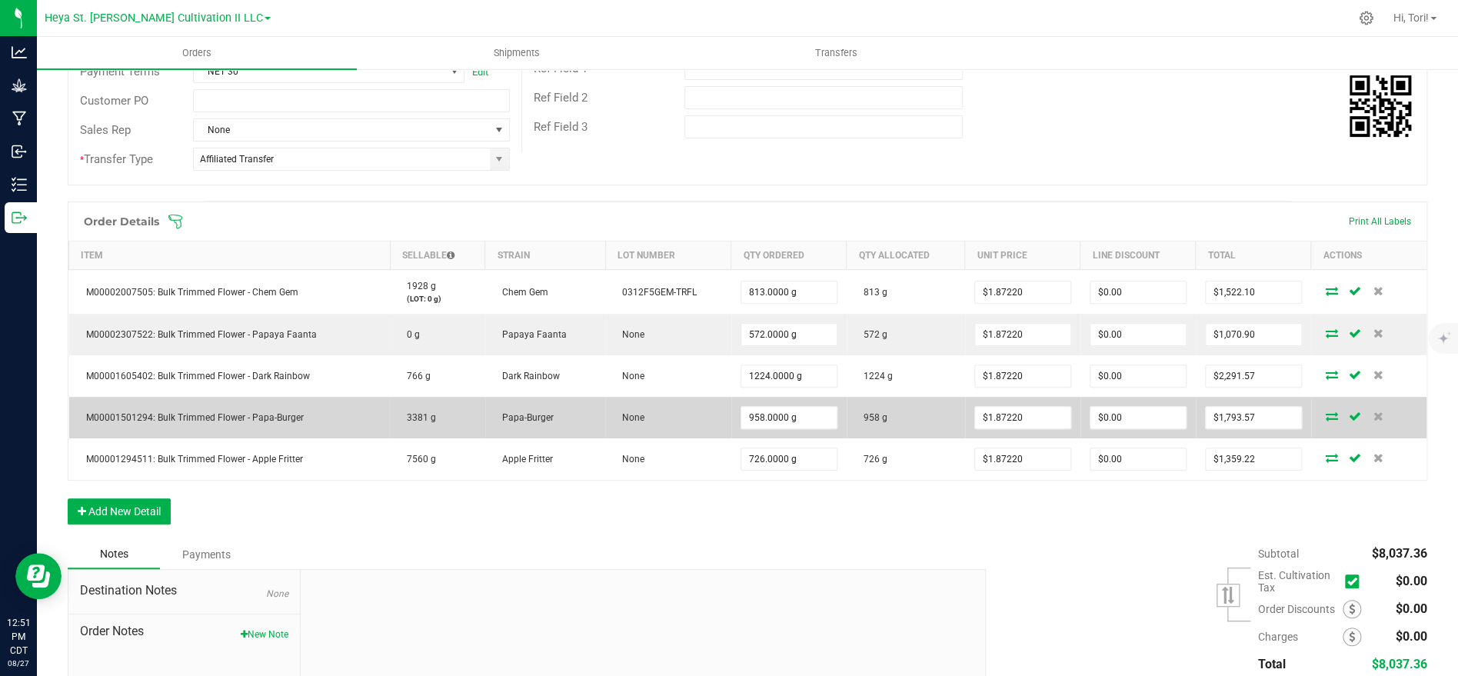
click at [491, 428] on td "Papa-Burger" at bounding box center [545, 418] width 120 height 42
type input "958"
click at [784, 416] on input "958" at bounding box center [788, 418] width 95 height 22
click at [1376, 414] on icon at bounding box center [1377, 415] width 10 height 9
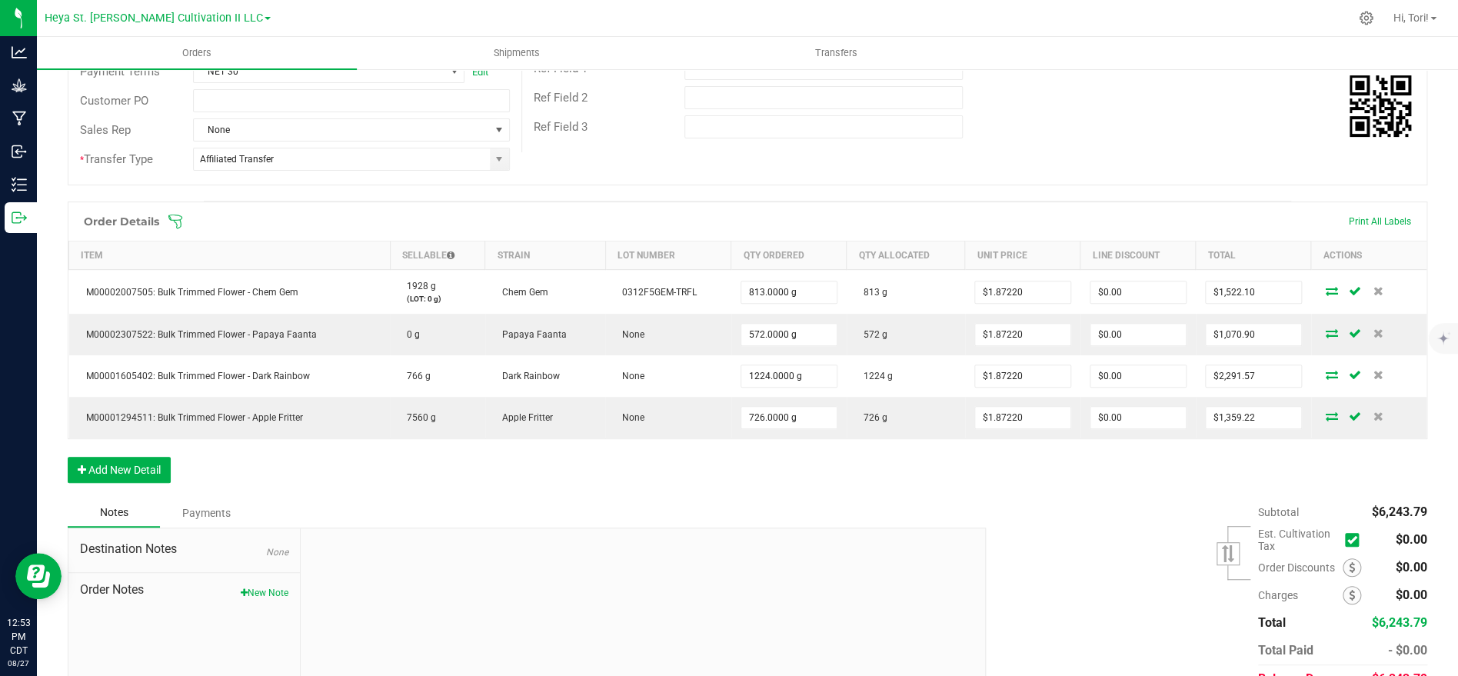
scroll to position [0, 0]
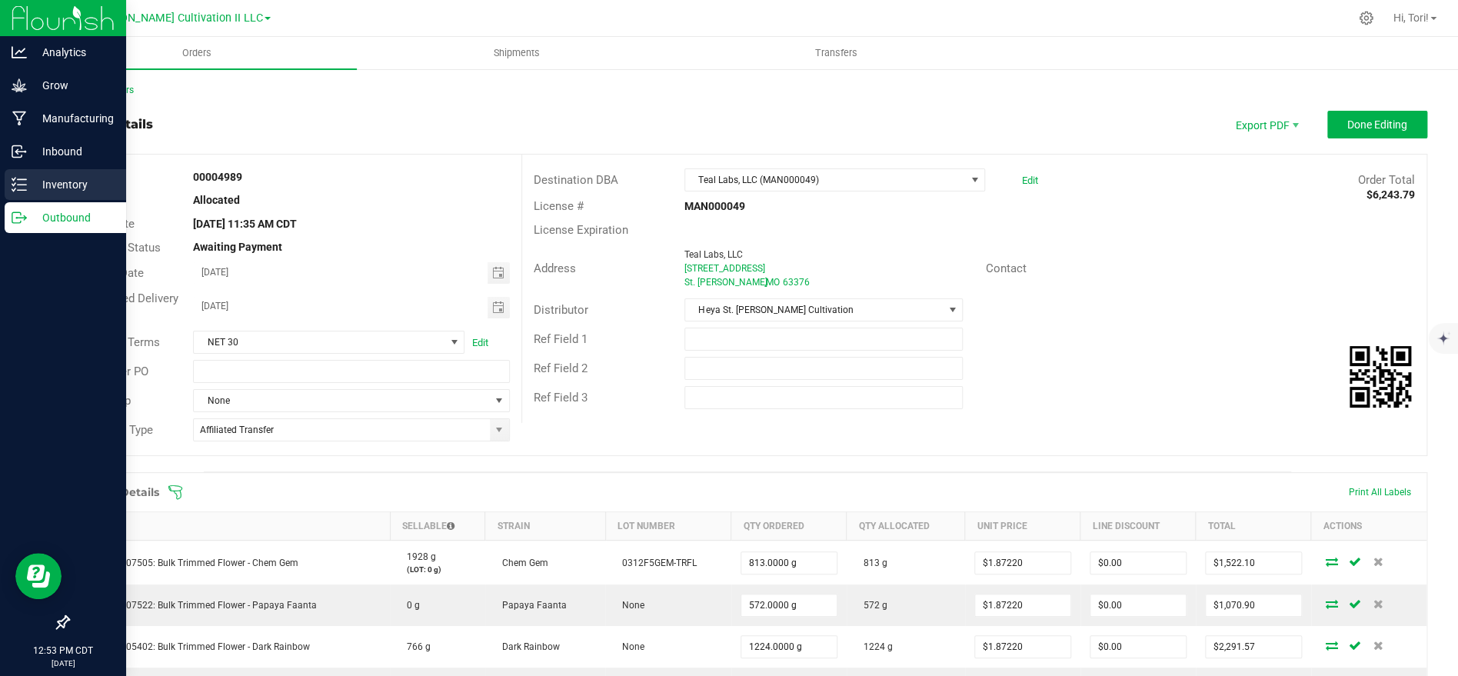
click at [42, 192] on p "Inventory" at bounding box center [73, 184] width 92 height 18
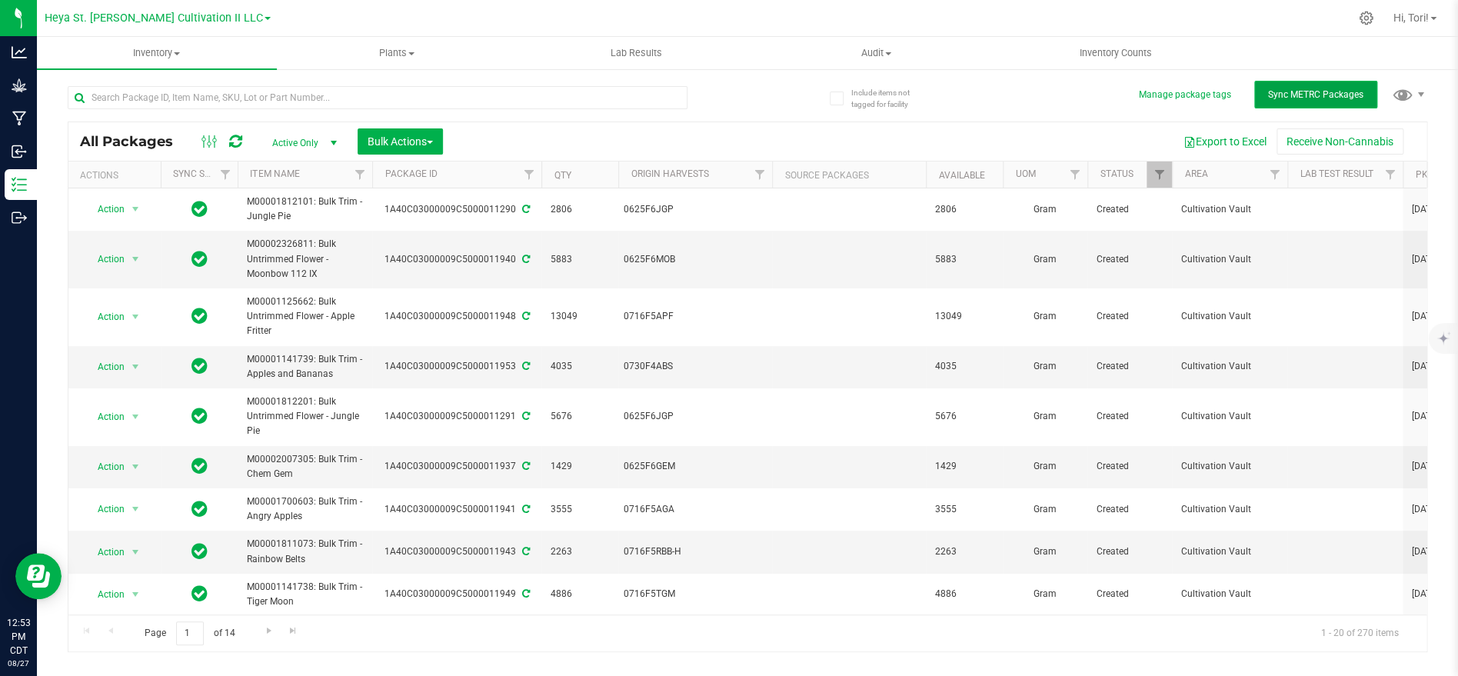
click at [1292, 91] on span "Sync METRC Packages" at bounding box center [1315, 94] width 95 height 11
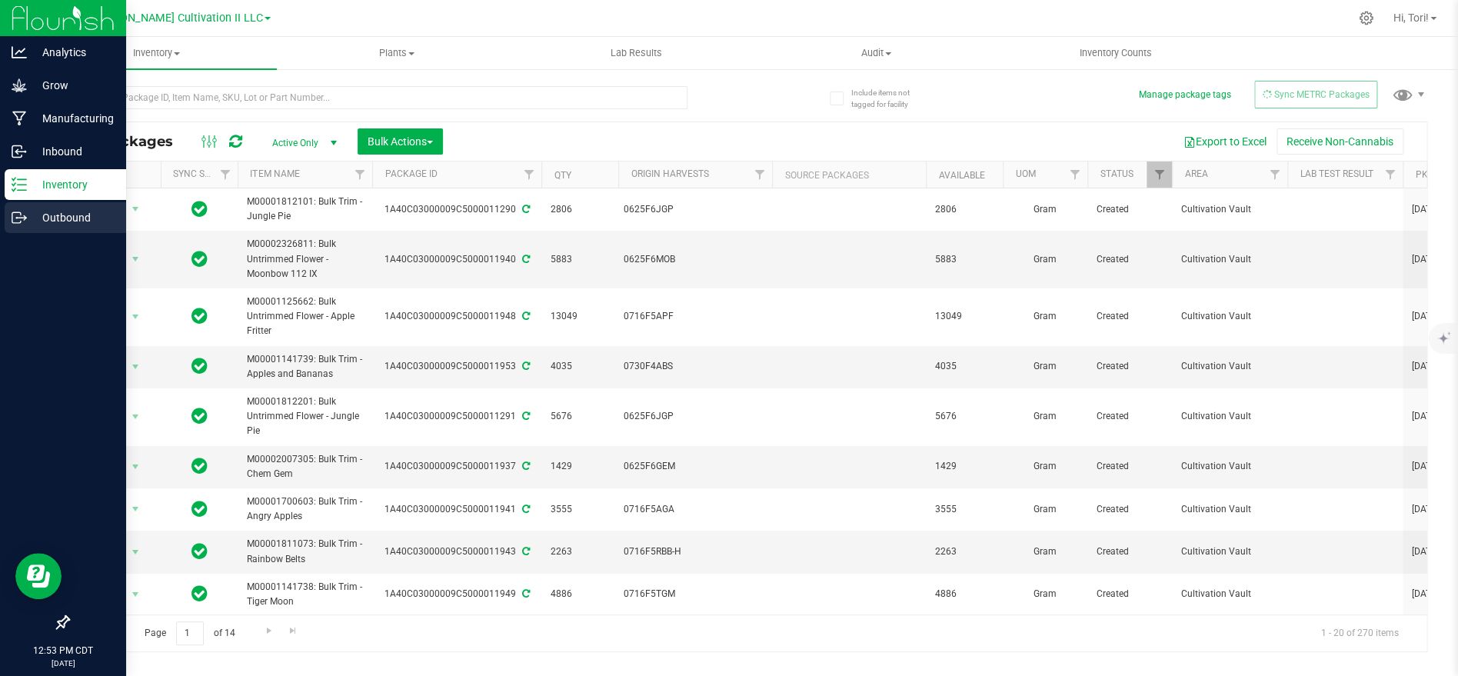
click at [45, 212] on p "Outbound" at bounding box center [73, 217] width 92 height 18
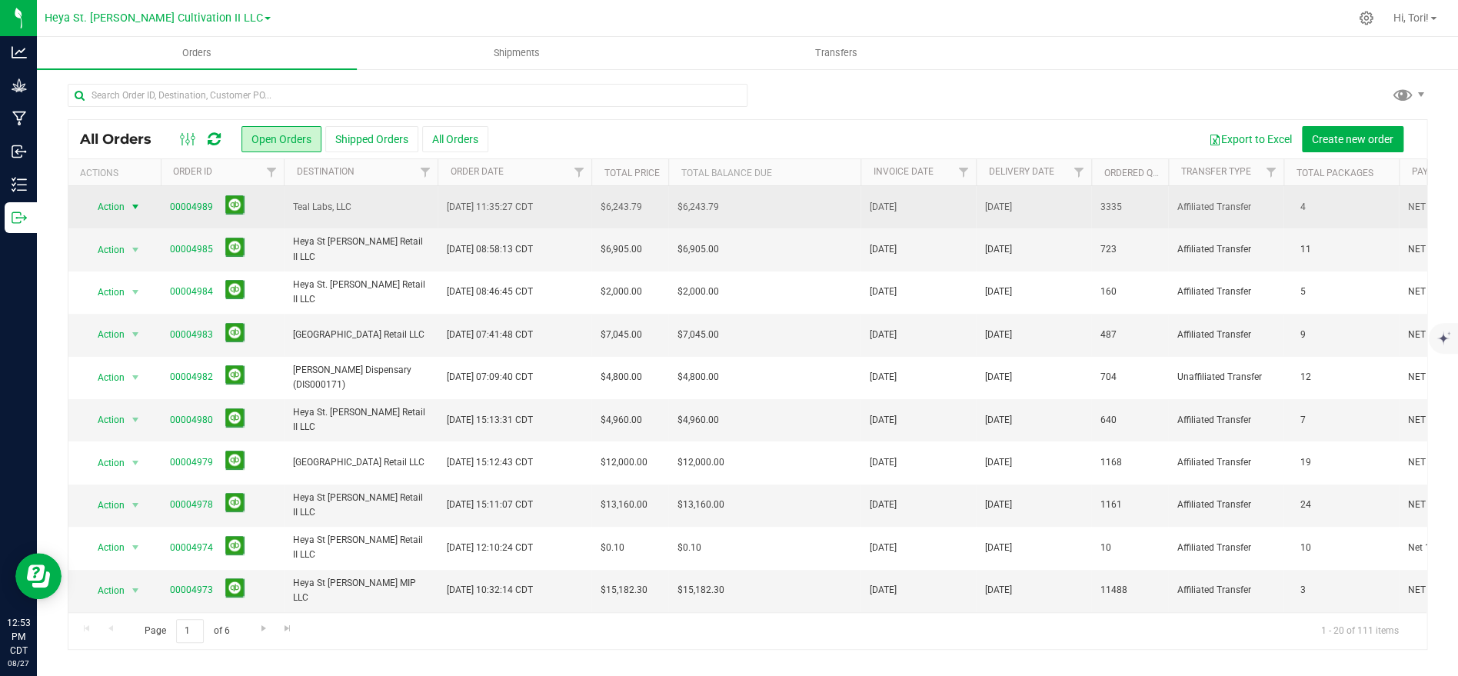
click at [118, 201] on span "Action" at bounding box center [105, 207] width 42 height 22
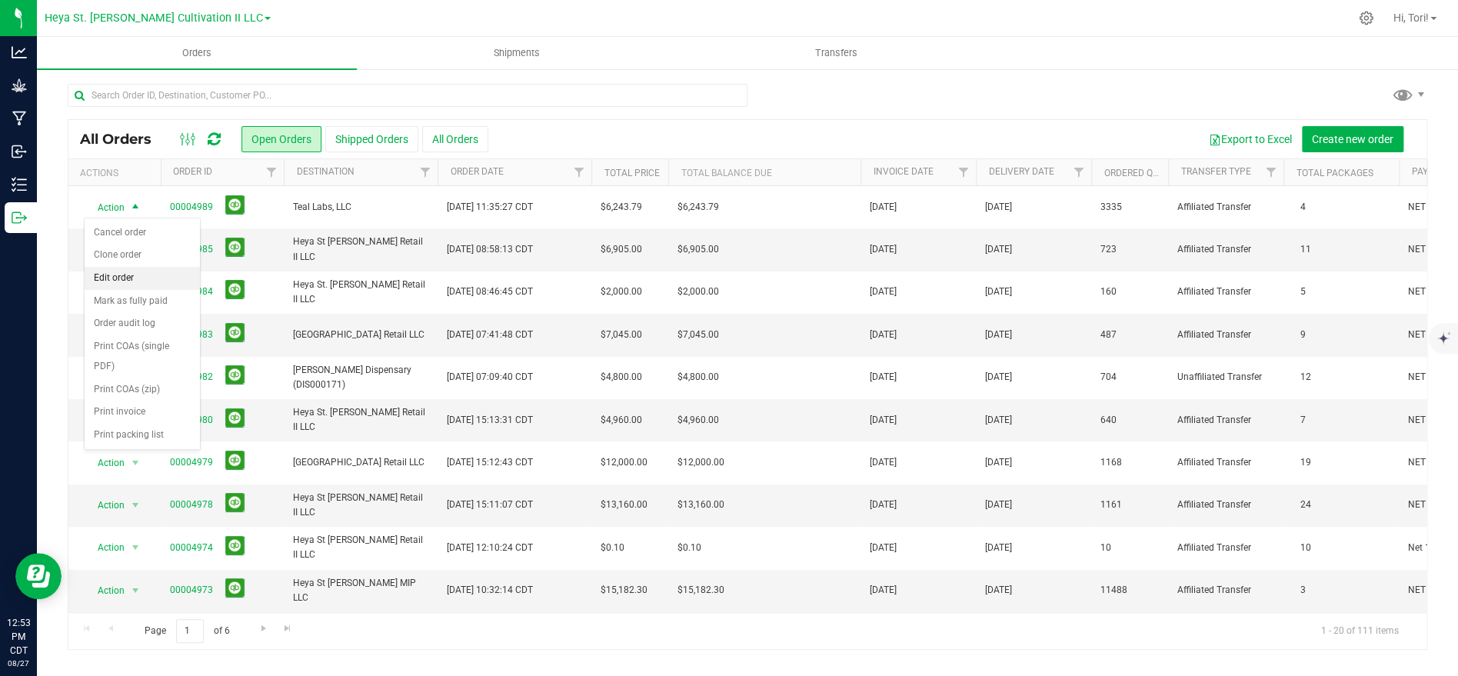
click at [151, 271] on li "Edit order" at bounding box center [142, 278] width 115 height 23
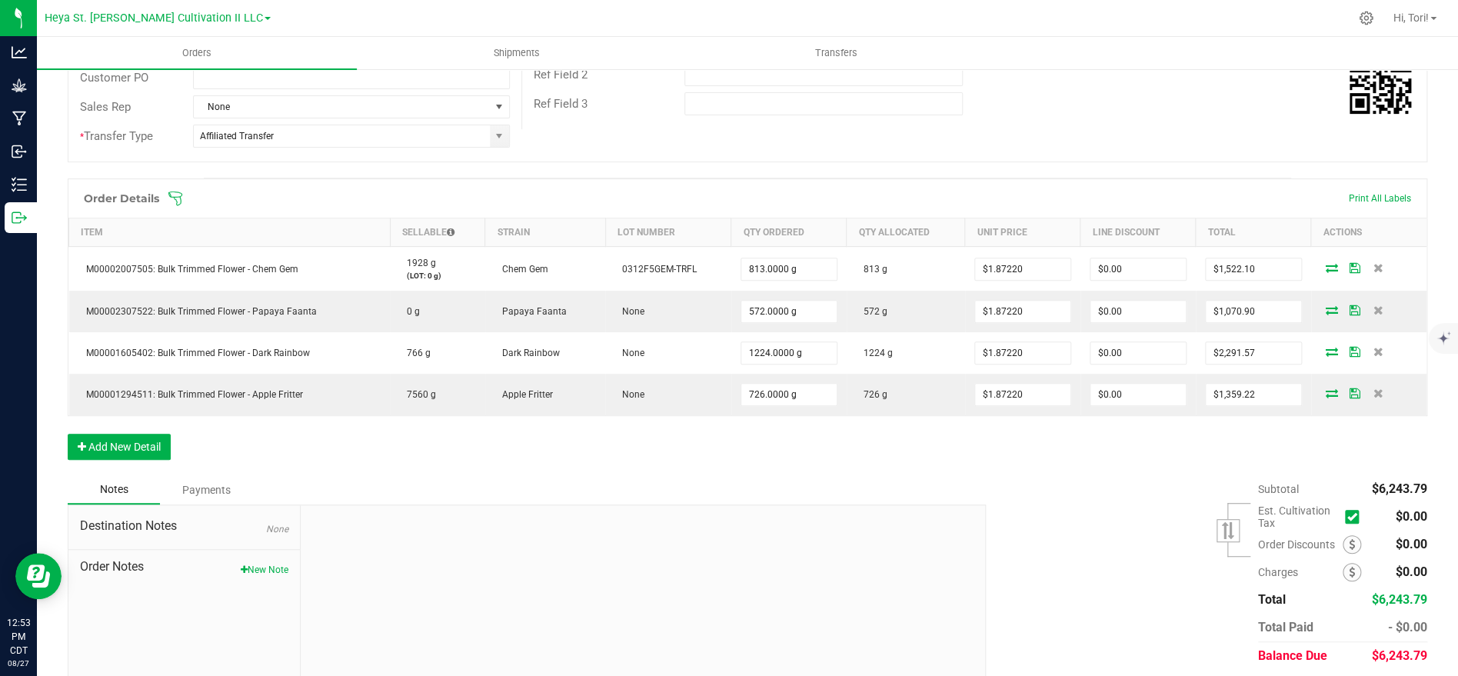
scroll to position [295, 0]
click at [181, 202] on span at bounding box center [847, 196] width 1359 height 15
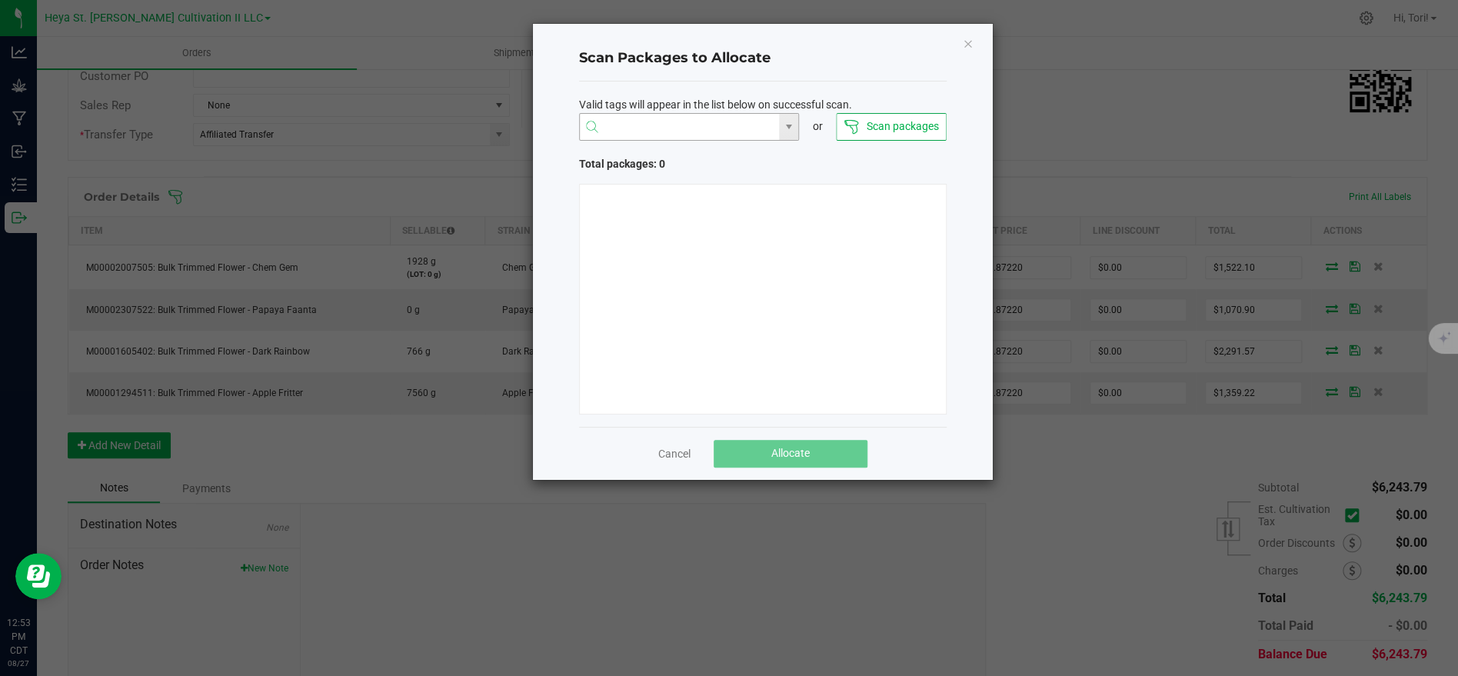
click at [662, 126] on input "NO DATA FOUND" at bounding box center [680, 128] width 200 height 28
click at [707, 155] on li "1A40C03000009C5000011243" at bounding box center [688, 157] width 219 height 26
type input "1A40C03000009C5000011243"
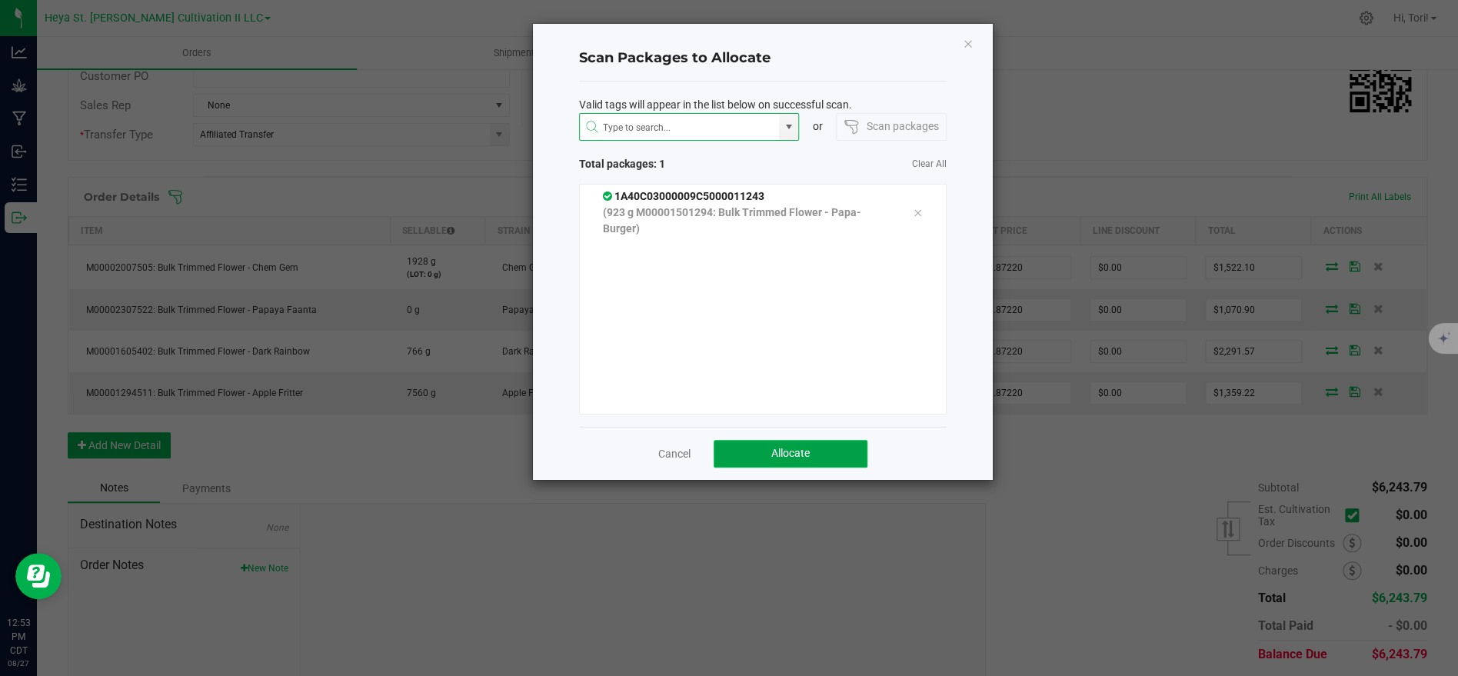
click at [820, 451] on button "Allocate" at bounding box center [790, 454] width 154 height 28
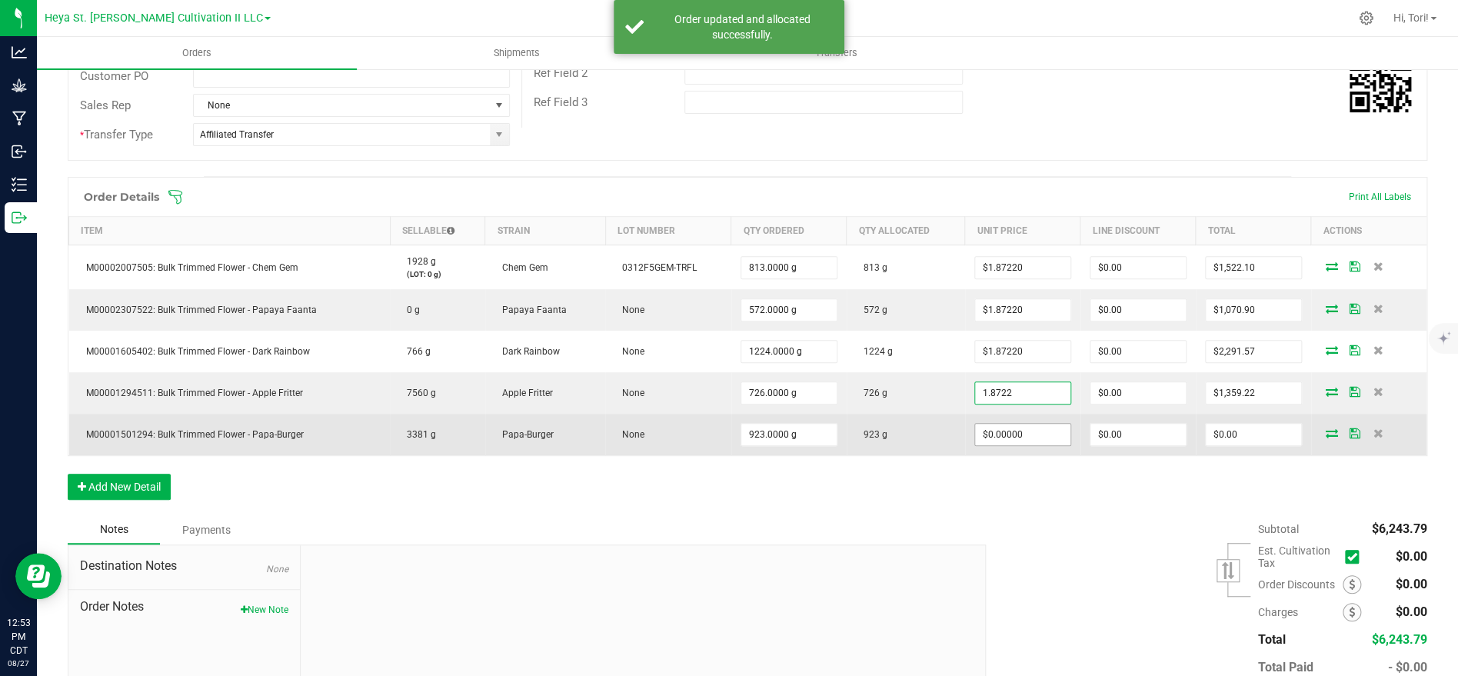
type input "$1.87220"
click at [1056, 432] on input "0" at bounding box center [1022, 435] width 95 height 22
paste input "1.8722"
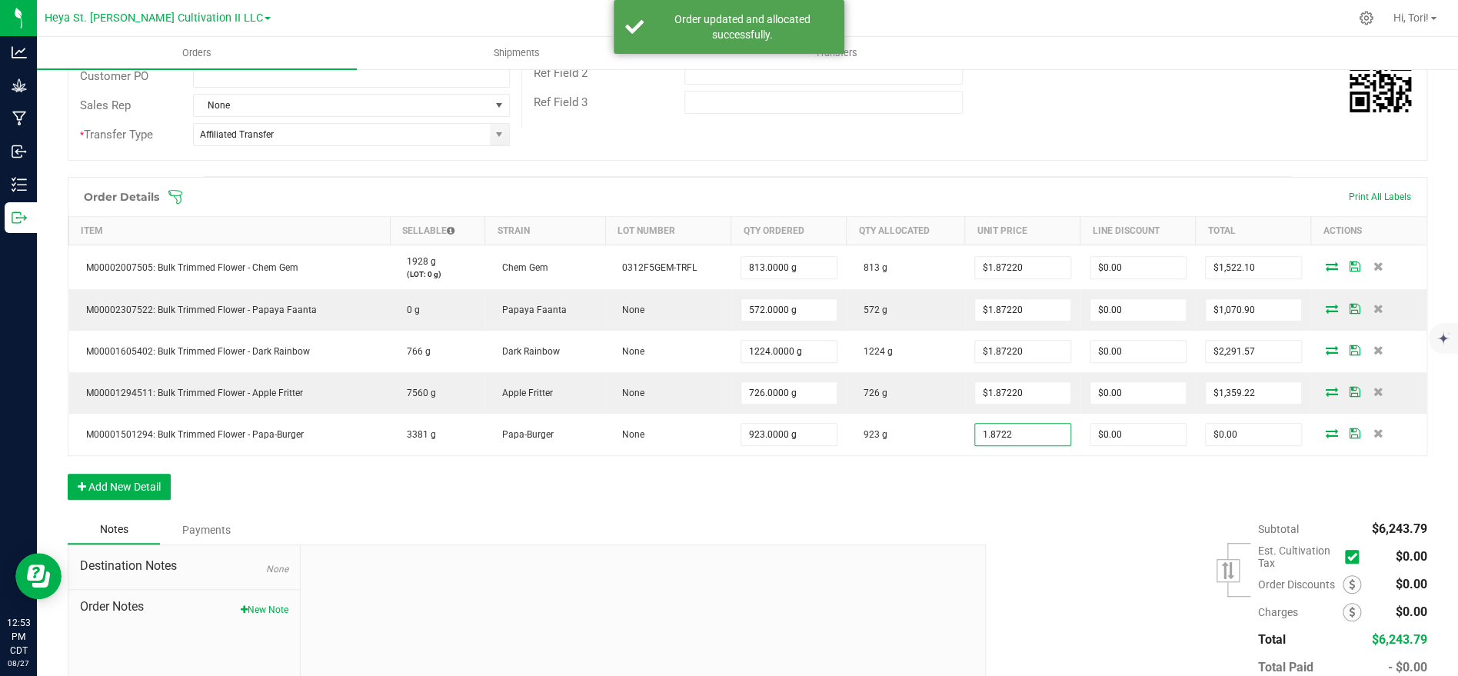
type input "$1.87220"
type input "$1,728.04"
click at [1070, 486] on div "Order Details Print All Labels Item Sellable Strain Lot Number Qty Ordered Qty …" at bounding box center [747, 346] width 1359 height 338
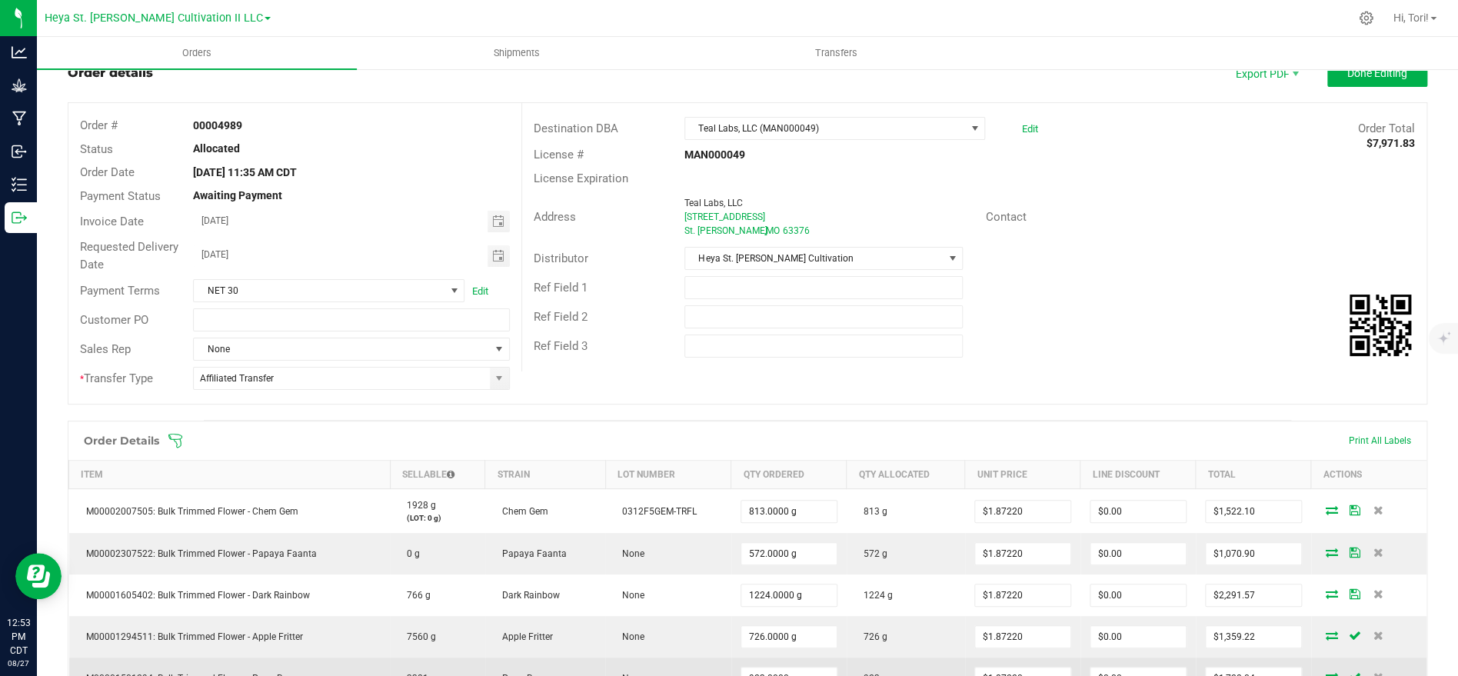
scroll to position [0, 0]
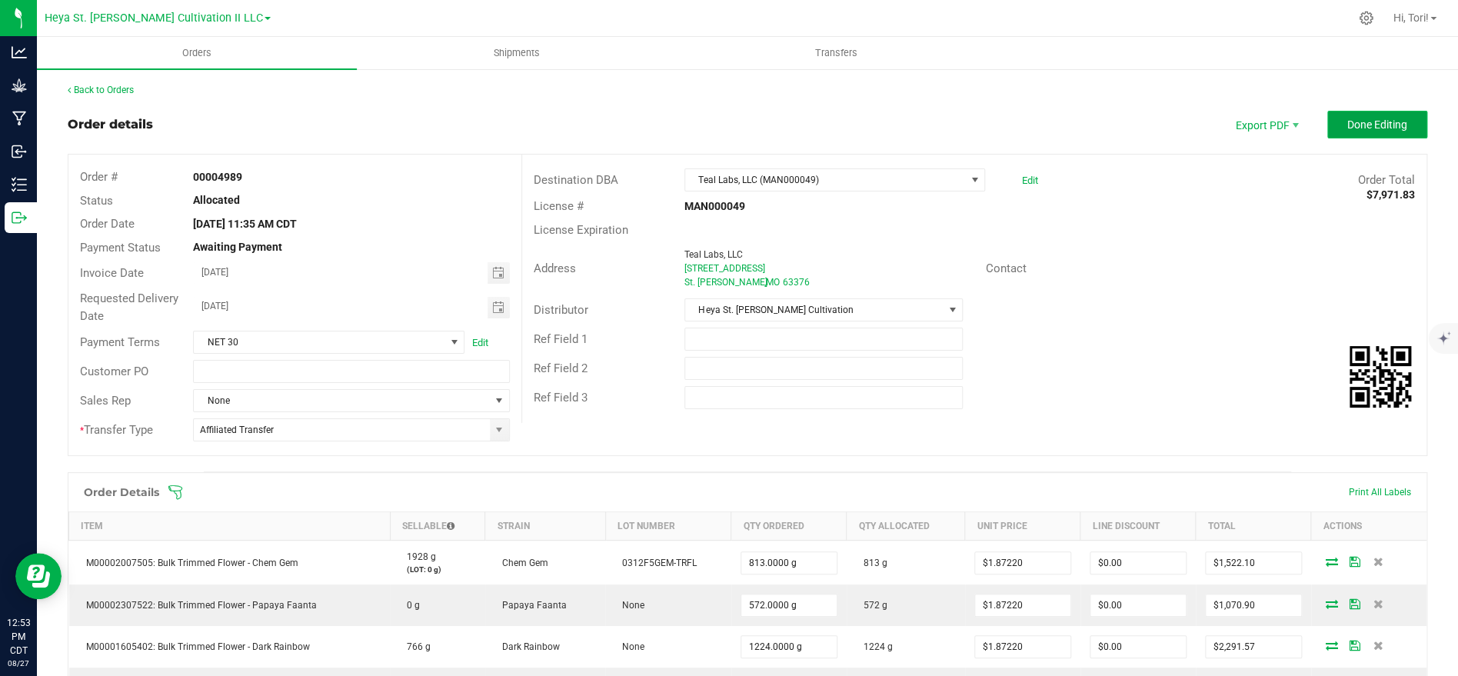
click at [1399, 125] on span "Done Editing" at bounding box center [1377, 124] width 60 height 12
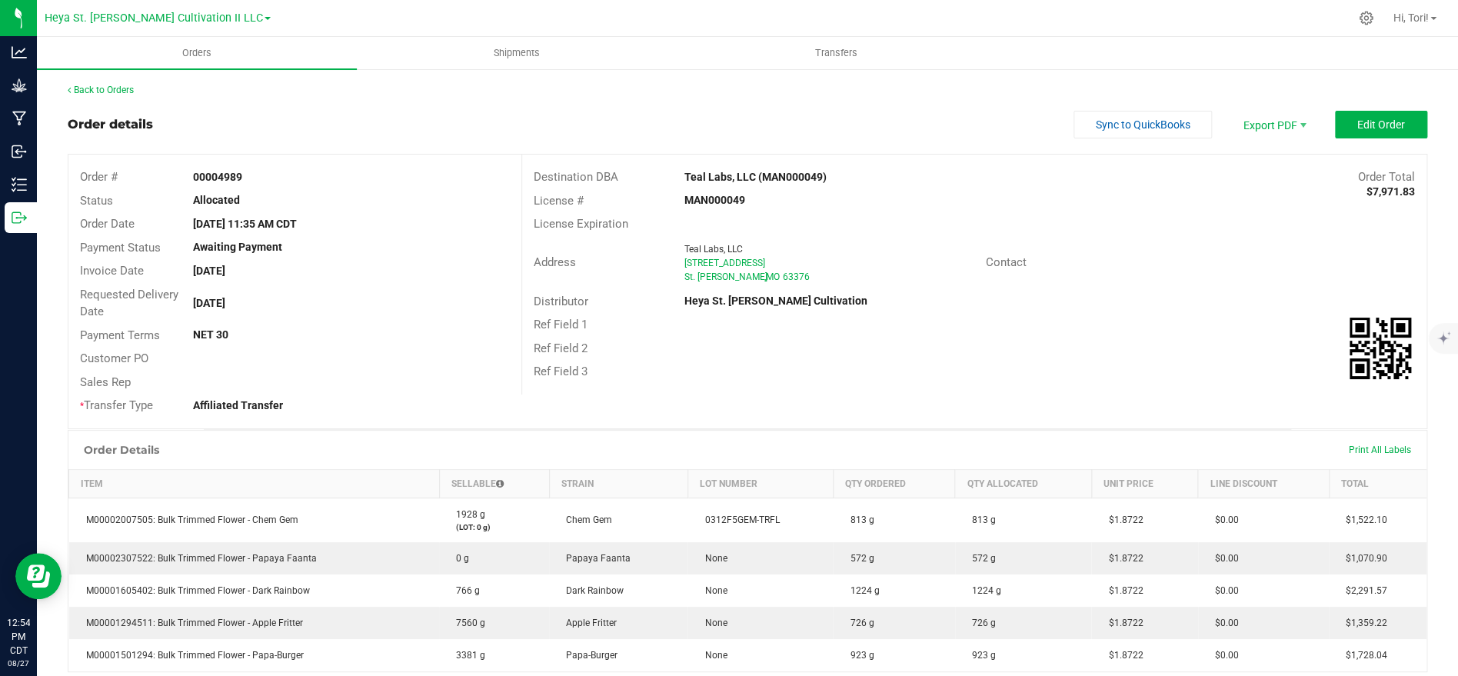
click at [1066, 379] on div "Ref Field 3" at bounding box center [974, 372] width 904 height 24
click at [116, 98] on div "Back to Orders Order details Sync to QuickBooks Export PDF Edit Order Order # 0…" at bounding box center [747, 503] width 1359 height 841
click at [118, 94] on link "Back to Orders" at bounding box center [101, 90] width 66 height 11
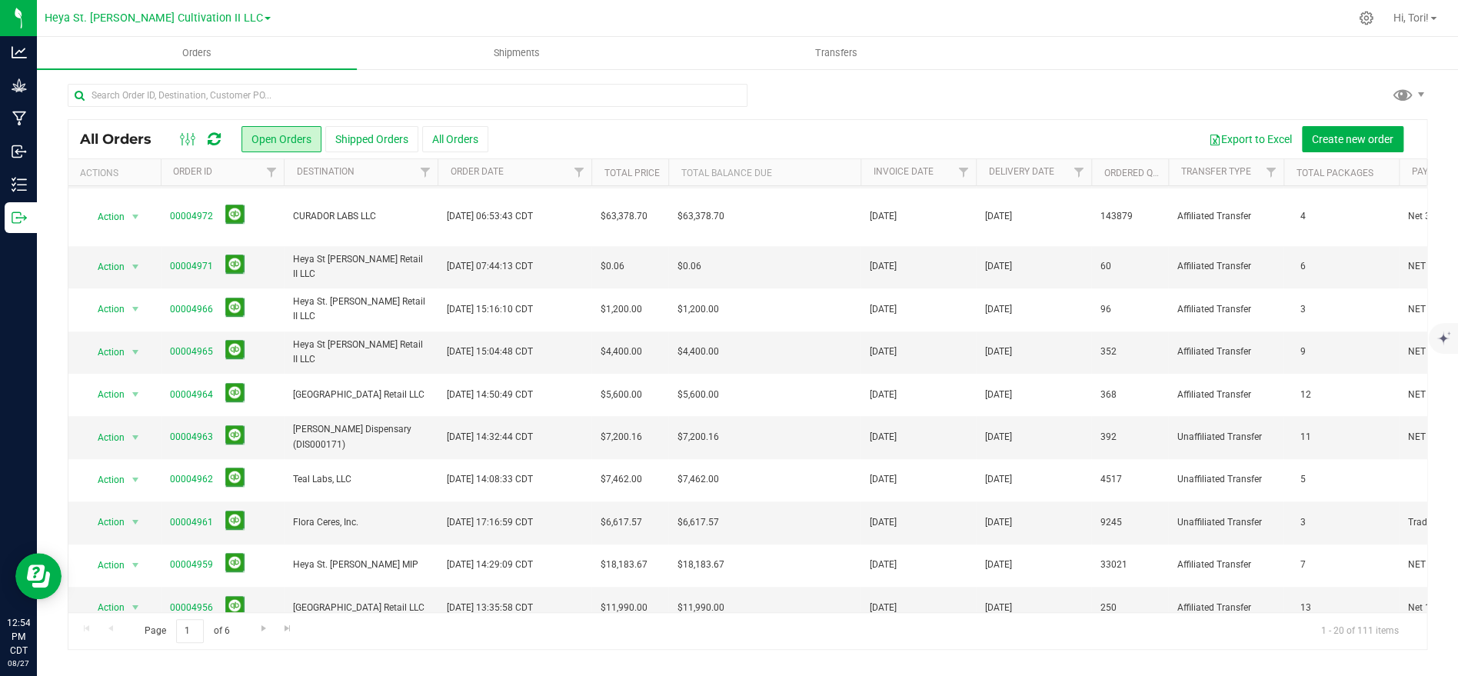
scroll to position [424, 0]
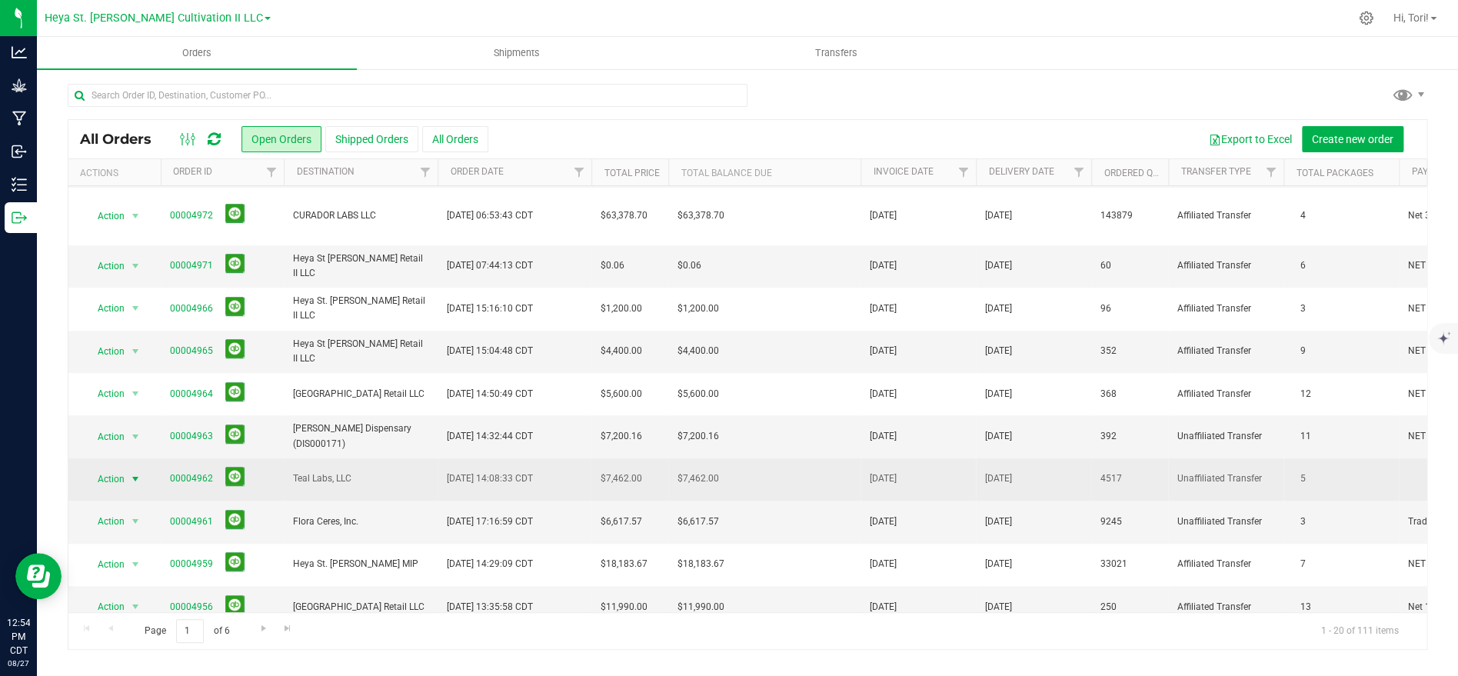
click at [97, 473] on span "Action" at bounding box center [105, 479] width 42 height 22
click at [285, 458] on td "Teal Labs, LLC" at bounding box center [361, 479] width 154 height 42
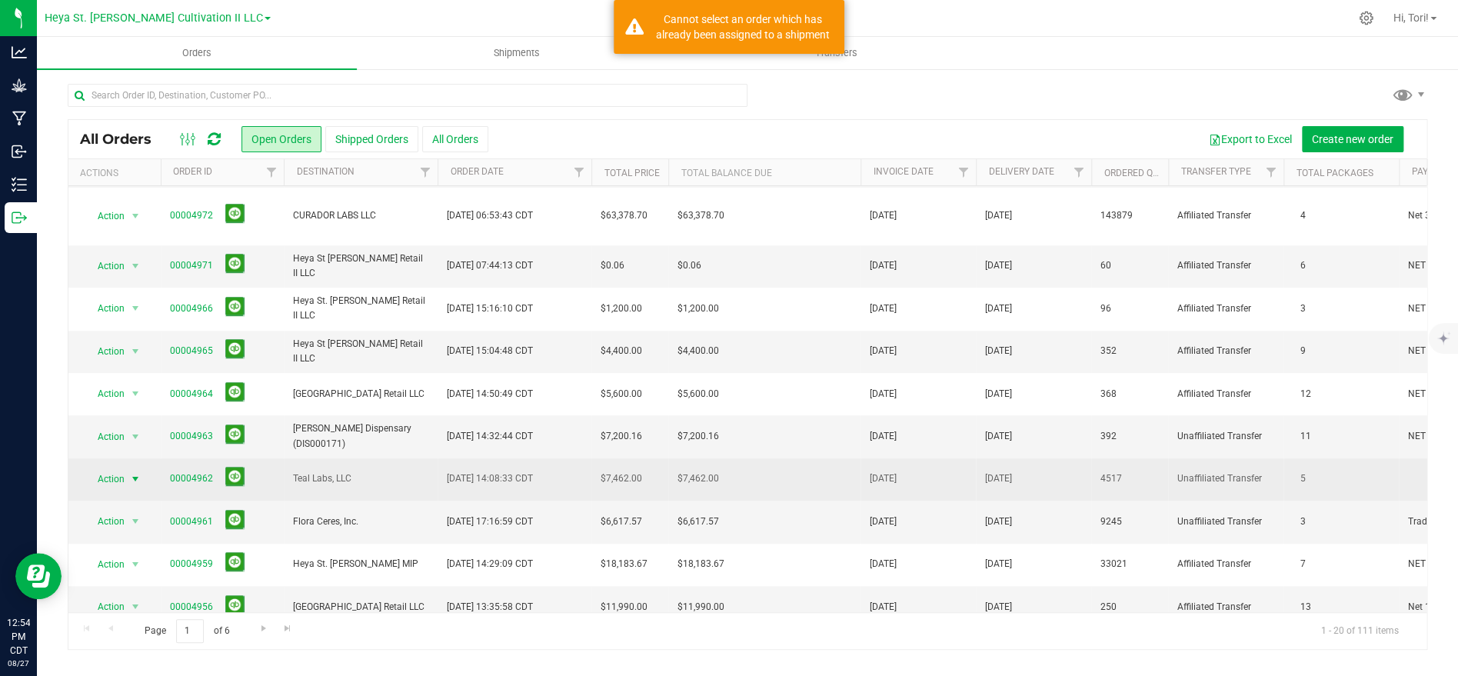
click at [112, 468] on span "Action" at bounding box center [105, 479] width 42 height 22
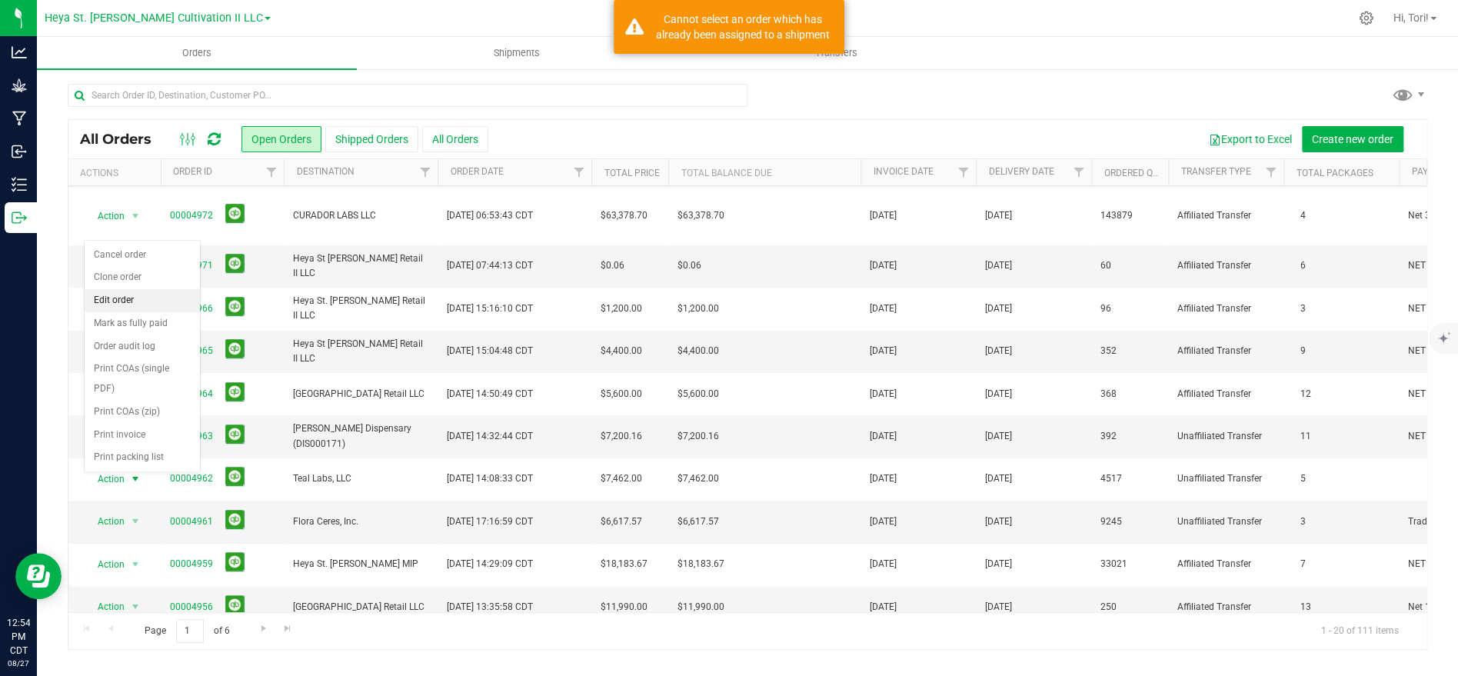
click at [144, 306] on li "Edit order" at bounding box center [142, 300] width 115 height 23
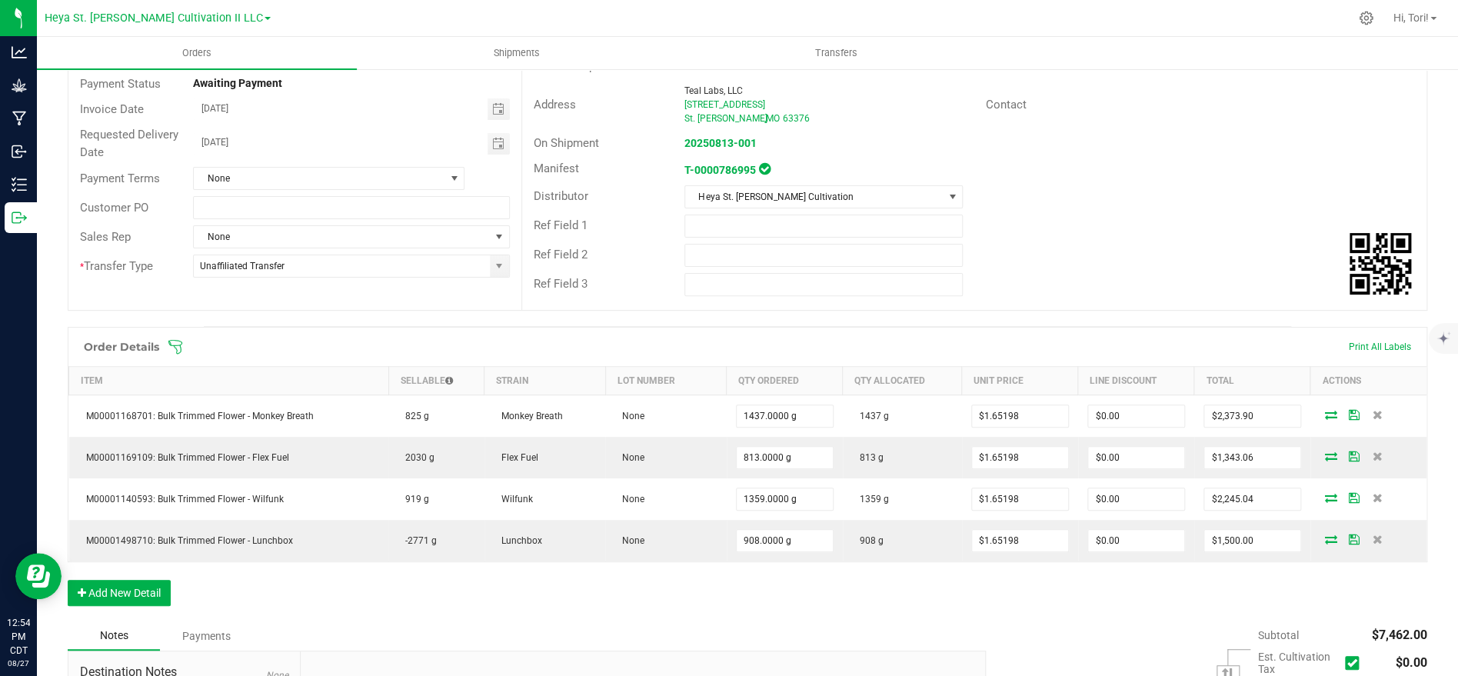
scroll to position [181, 0]
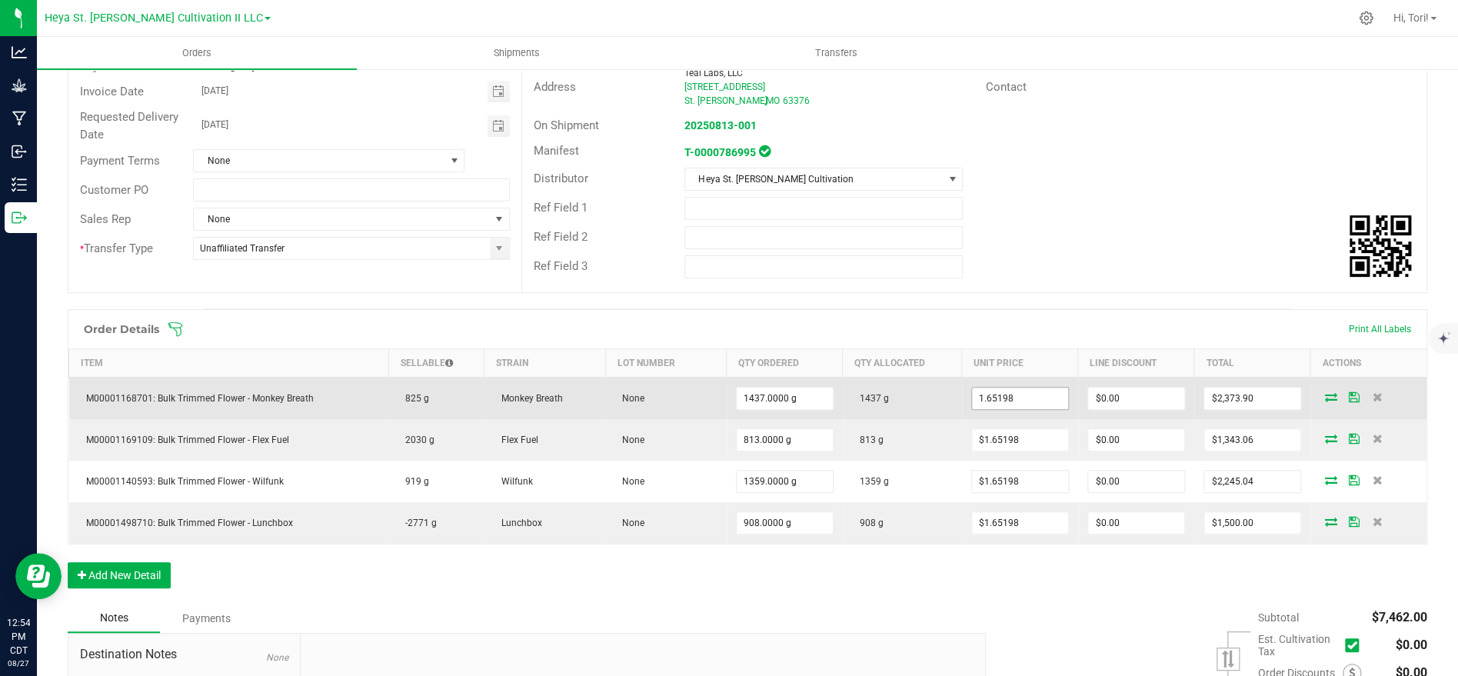
click at [1026, 407] on input "1.65198" at bounding box center [1020, 398] width 96 height 22
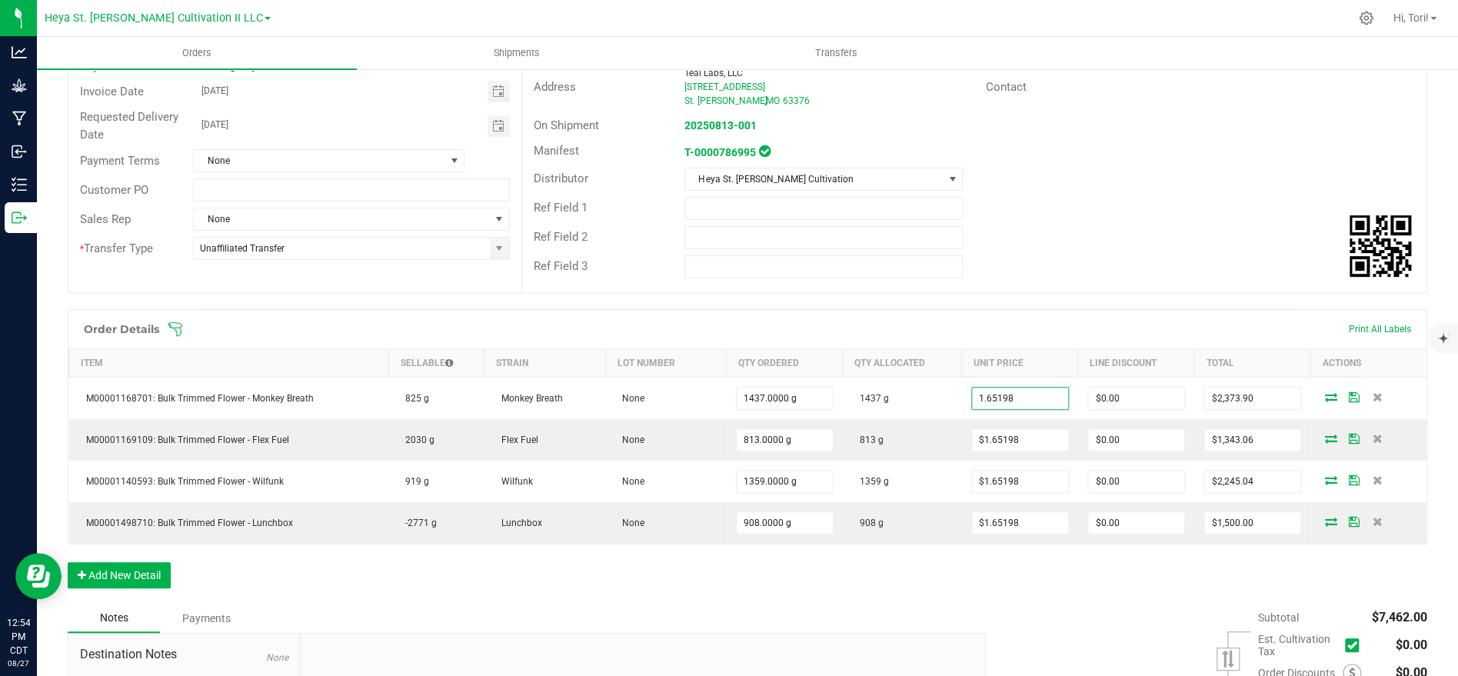
type input "$1.65198"
click at [1107, 208] on div "Ref Field 1" at bounding box center [974, 208] width 904 height 29
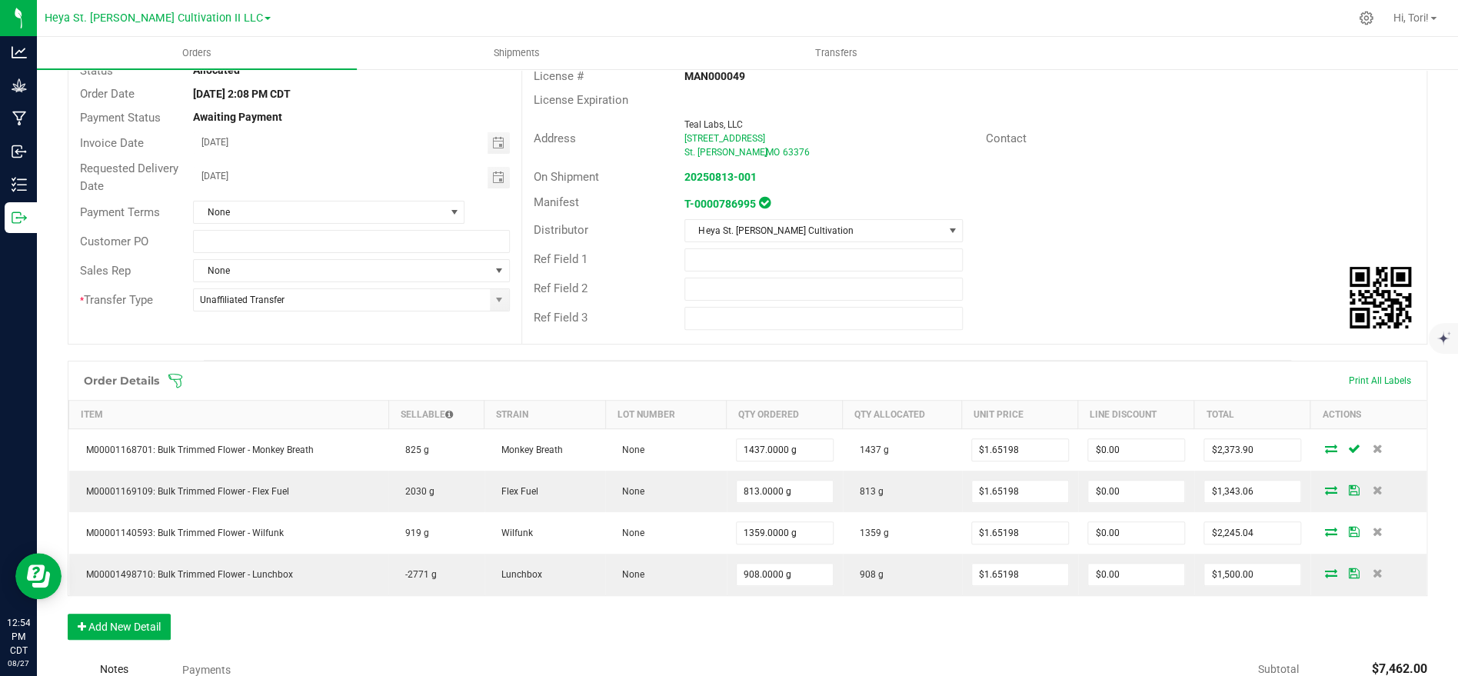
scroll to position [0, 0]
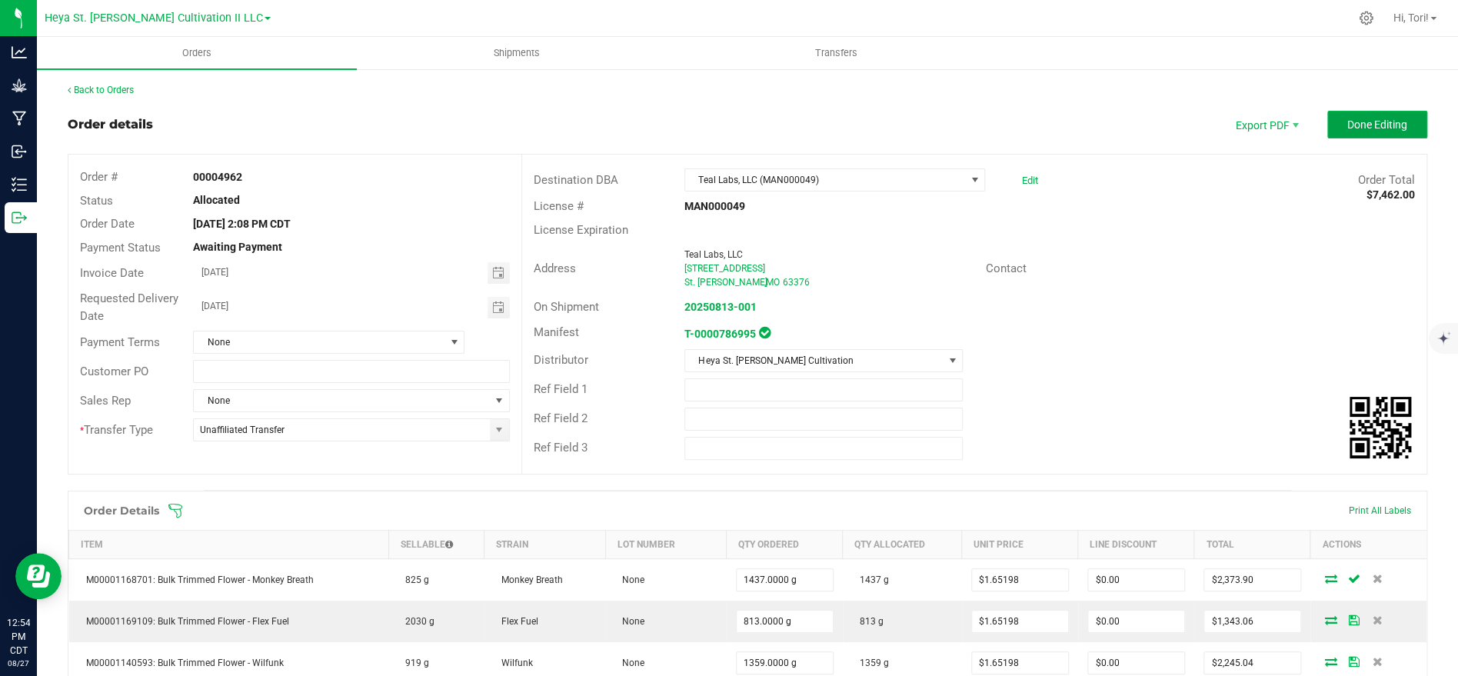
click at [1358, 113] on button "Done Editing" at bounding box center [1377, 125] width 100 height 28
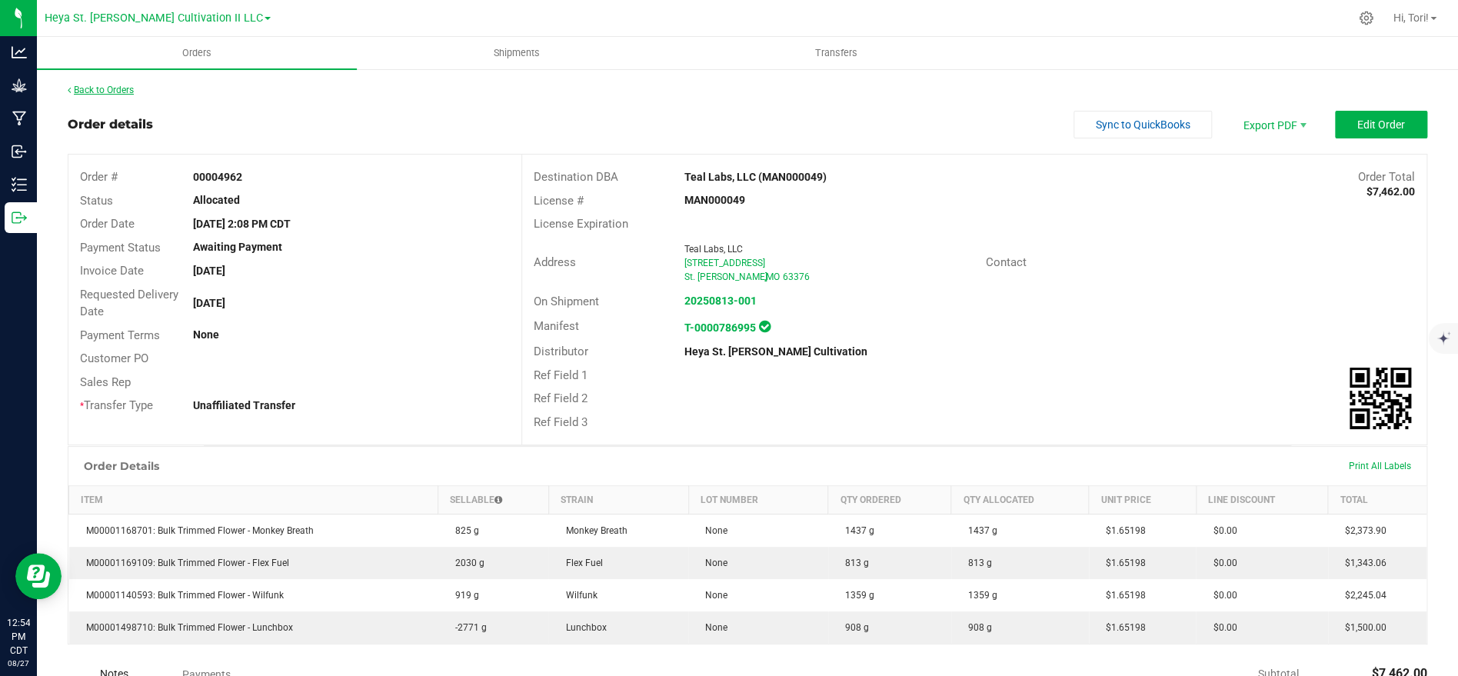
click at [105, 91] on link "Back to Orders" at bounding box center [101, 90] width 66 height 11
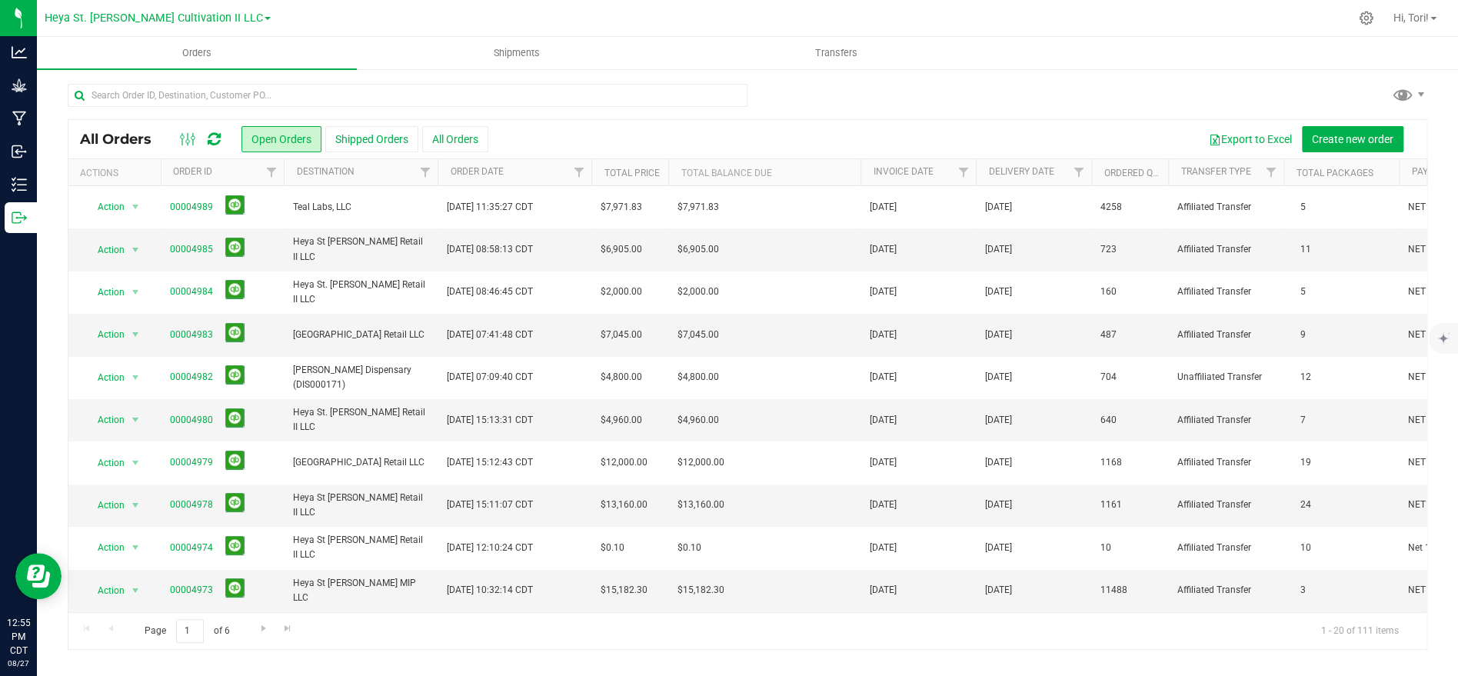
click at [1025, 122] on div "All Orders Open Orders Shipped Orders All Orders Export to Excel Create new ord…" at bounding box center [747, 139] width 1358 height 38
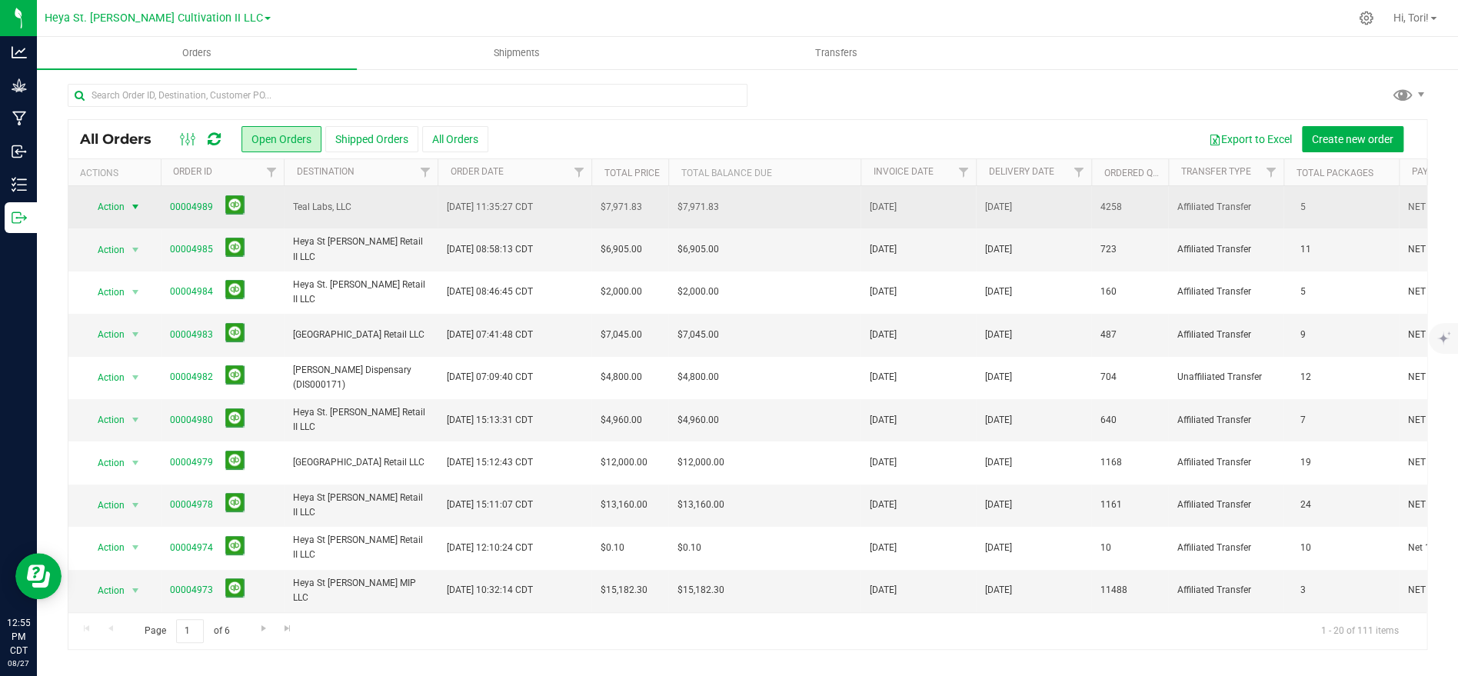
click at [136, 209] on span "select" at bounding box center [135, 207] width 12 height 12
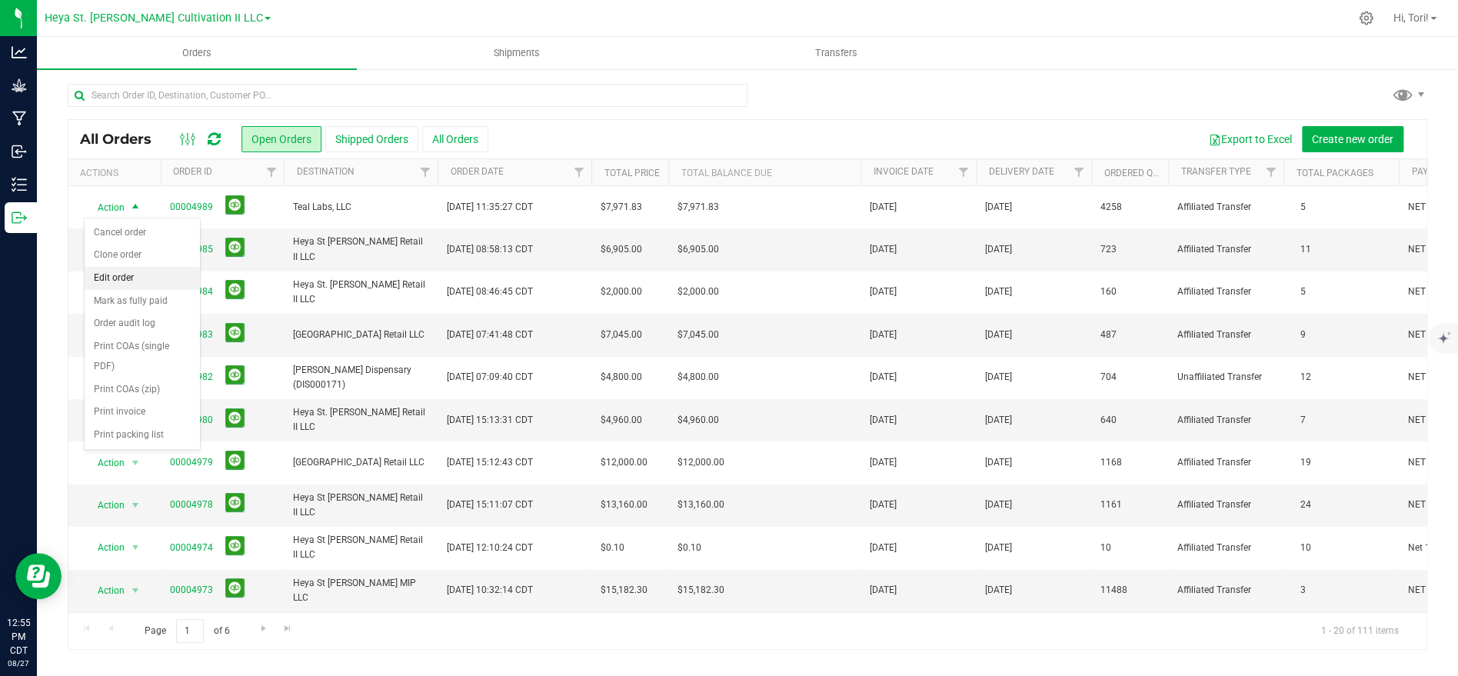
click at [151, 278] on li "Edit order" at bounding box center [142, 278] width 115 height 23
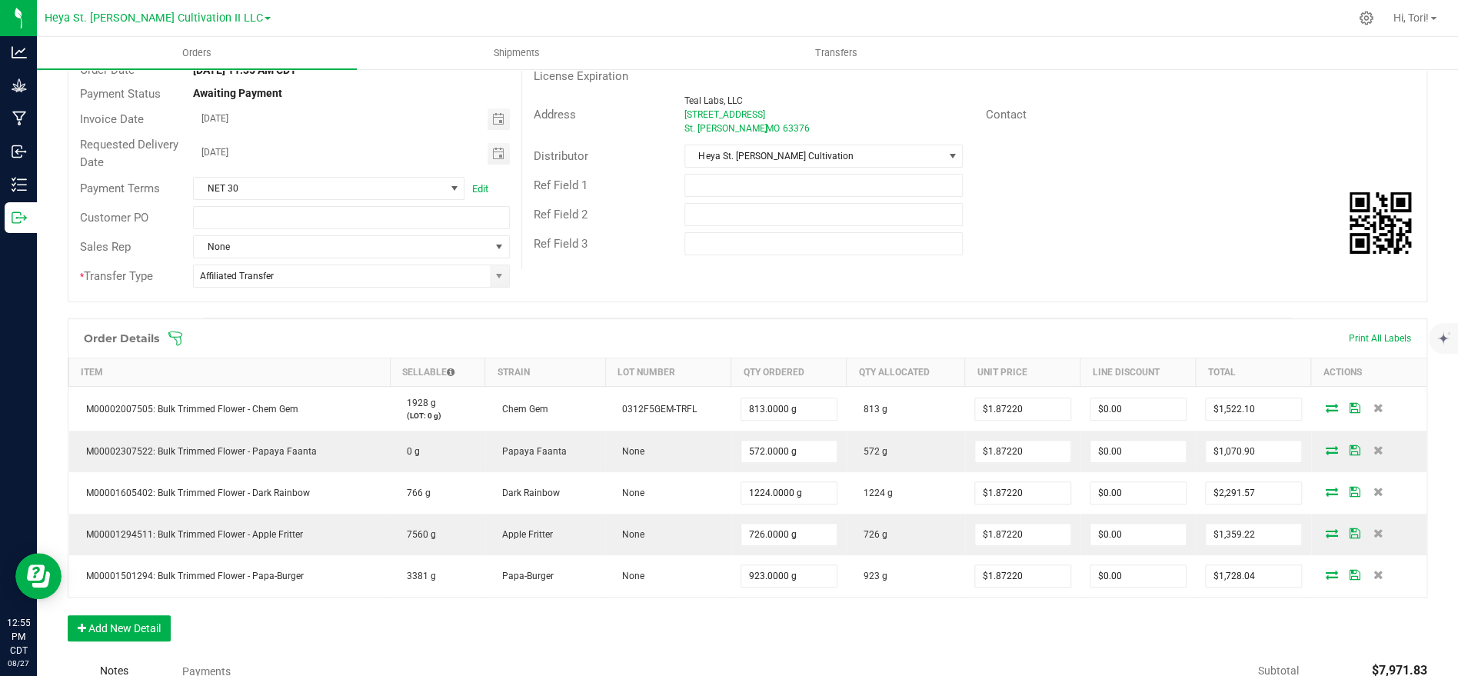
scroll to position [173, 0]
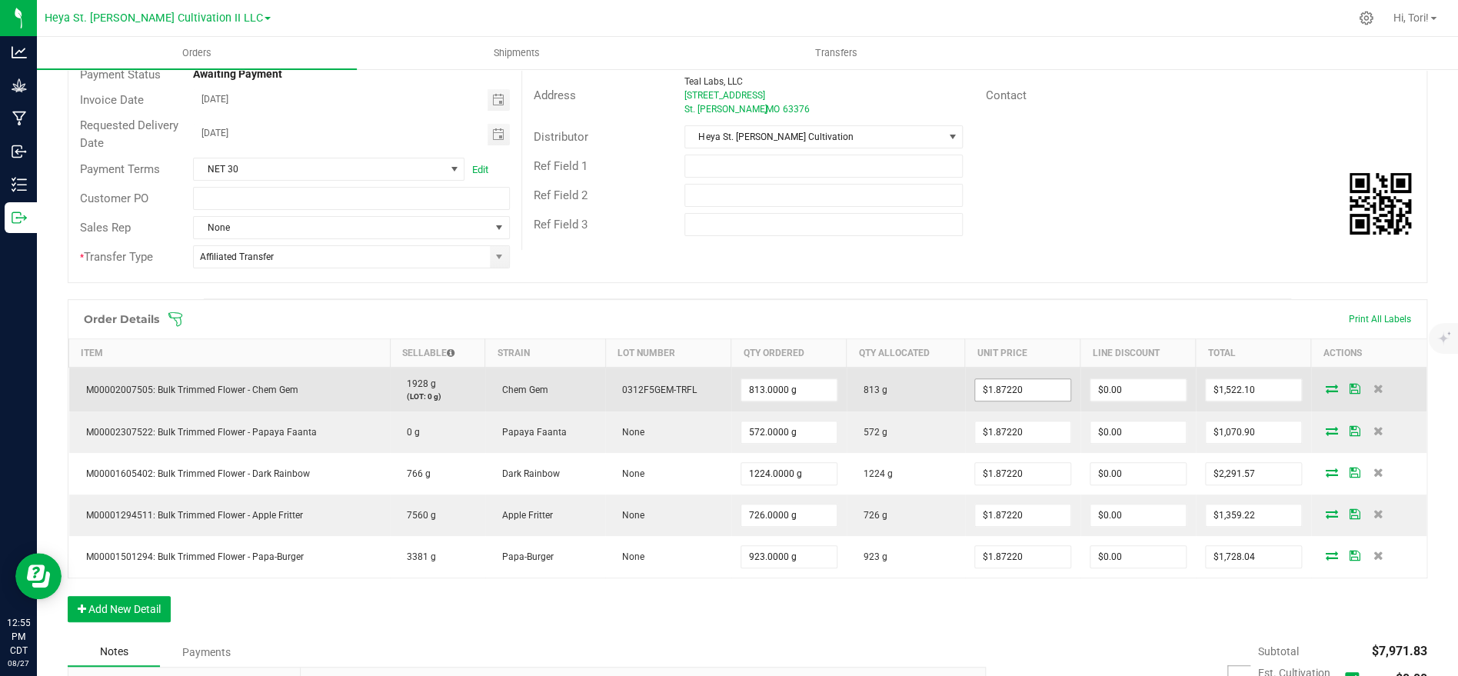
click at [1022, 400] on span "$1.87220" at bounding box center [1022, 389] width 97 height 23
click at [1029, 394] on input "1.8722" at bounding box center [1022, 390] width 95 height 22
paste input "65198"
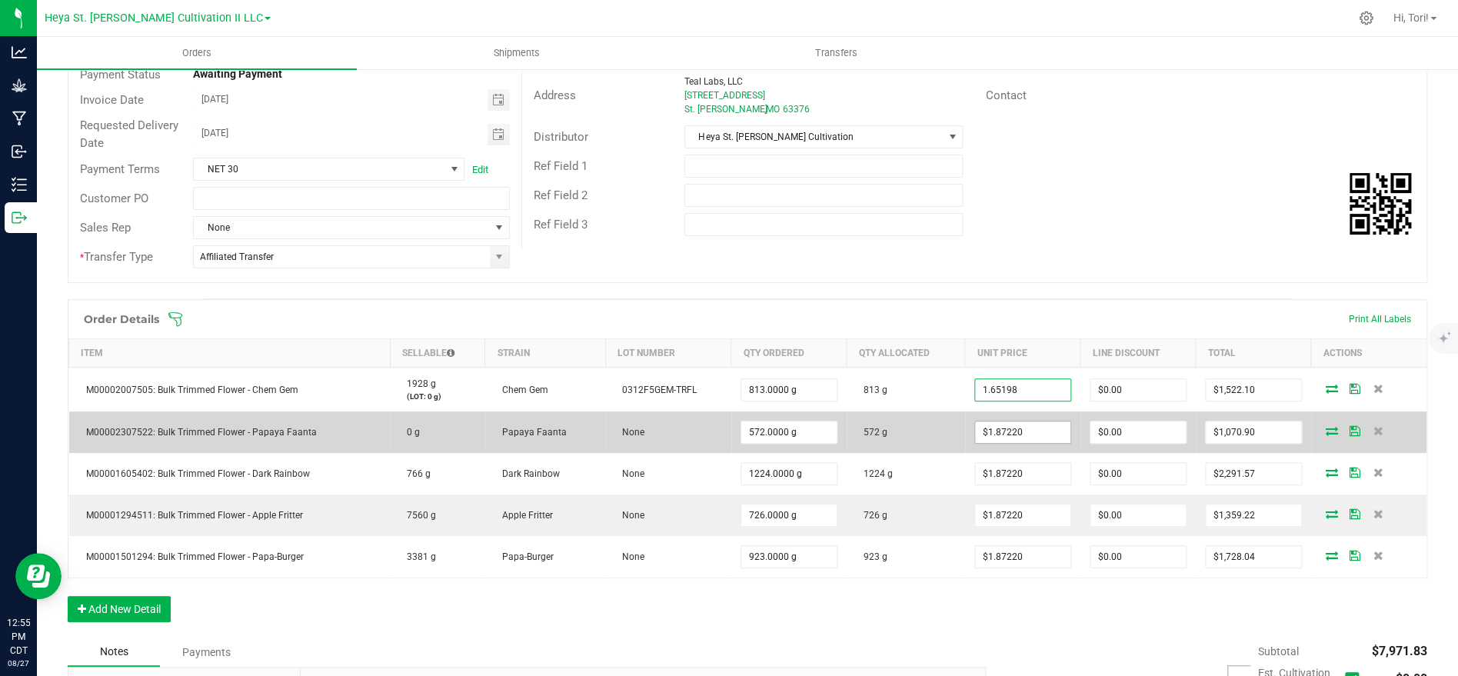
type input "$1.65198"
type input "$1,343.06"
click at [1034, 425] on input "1.8722" at bounding box center [1022, 432] width 95 height 22
paste input "65198"
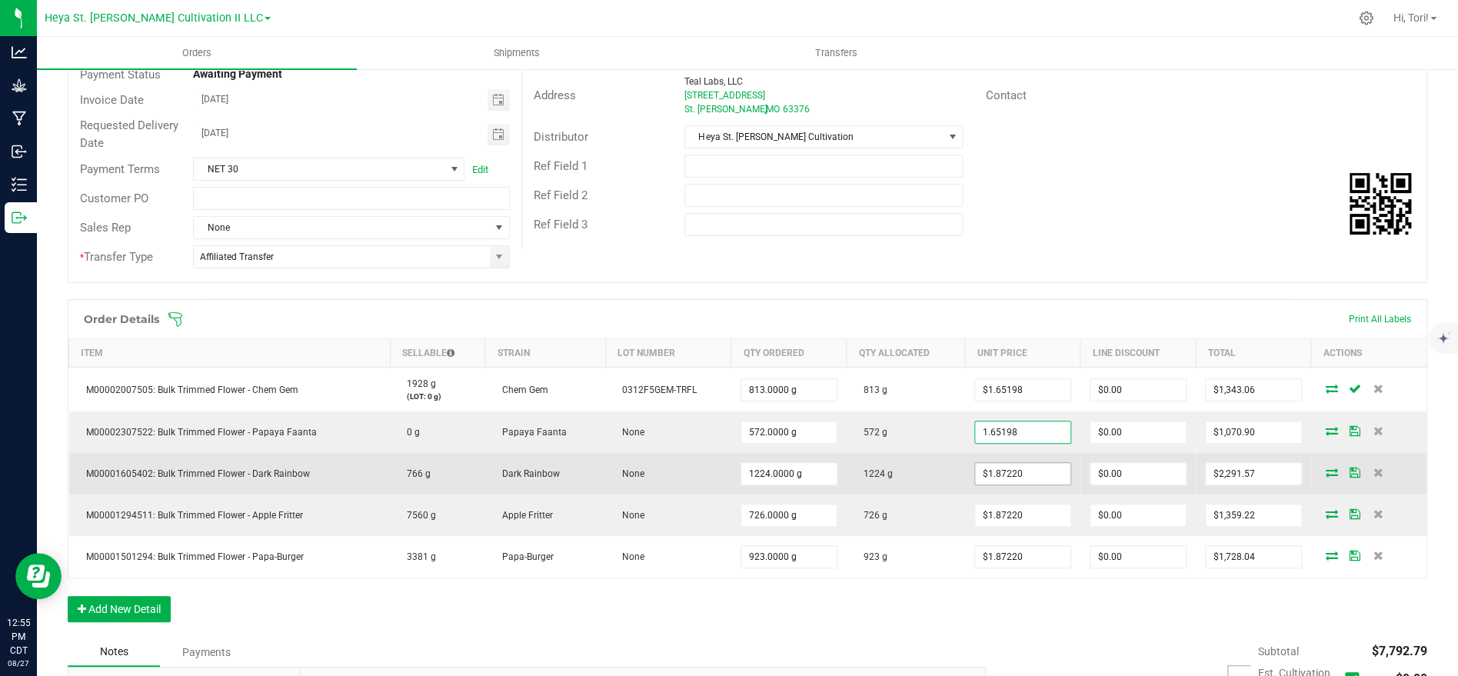
type input "$1.65198"
type input "$944.93"
click at [1023, 476] on input "1.8722" at bounding box center [1022, 474] width 95 height 22
paste input "65198"
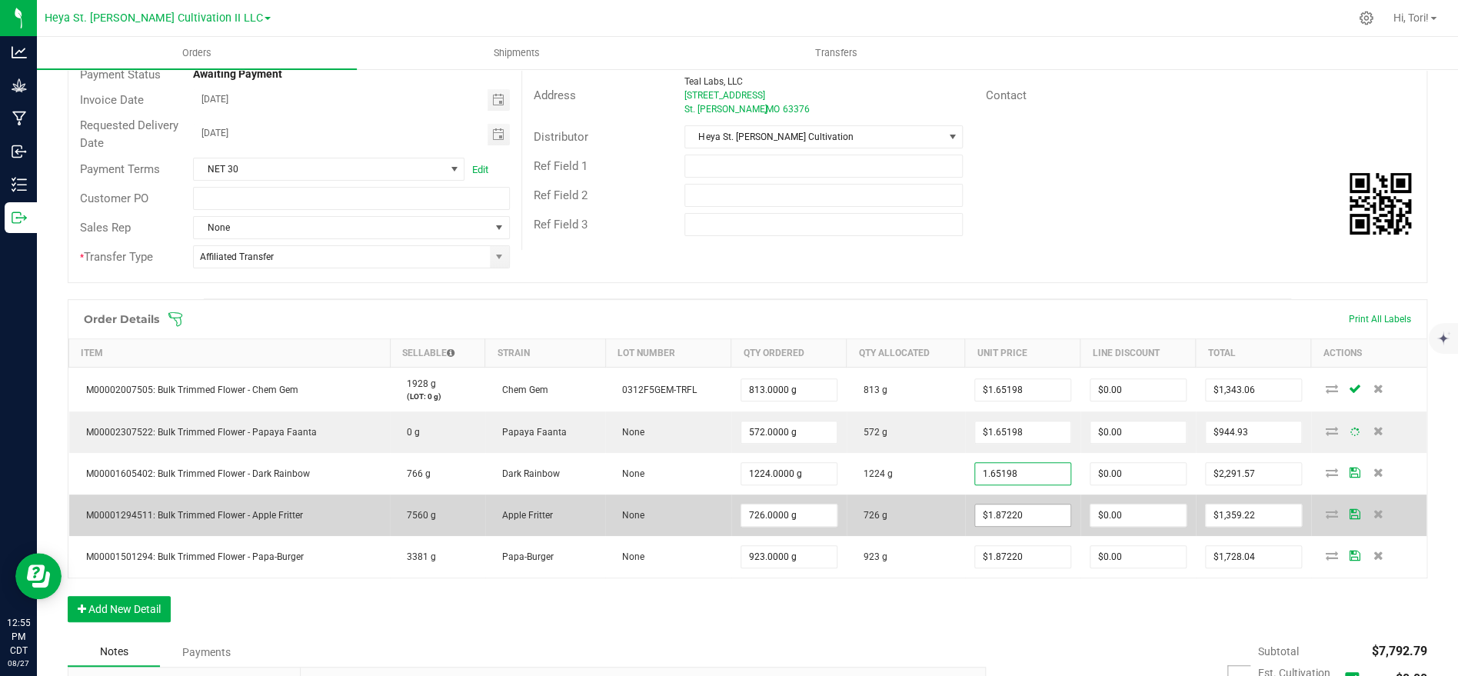
type input "$1.65198"
type input "$2,022.02"
click at [1020, 517] on input "1.8722" at bounding box center [1022, 515] width 95 height 22
paste input "65198"
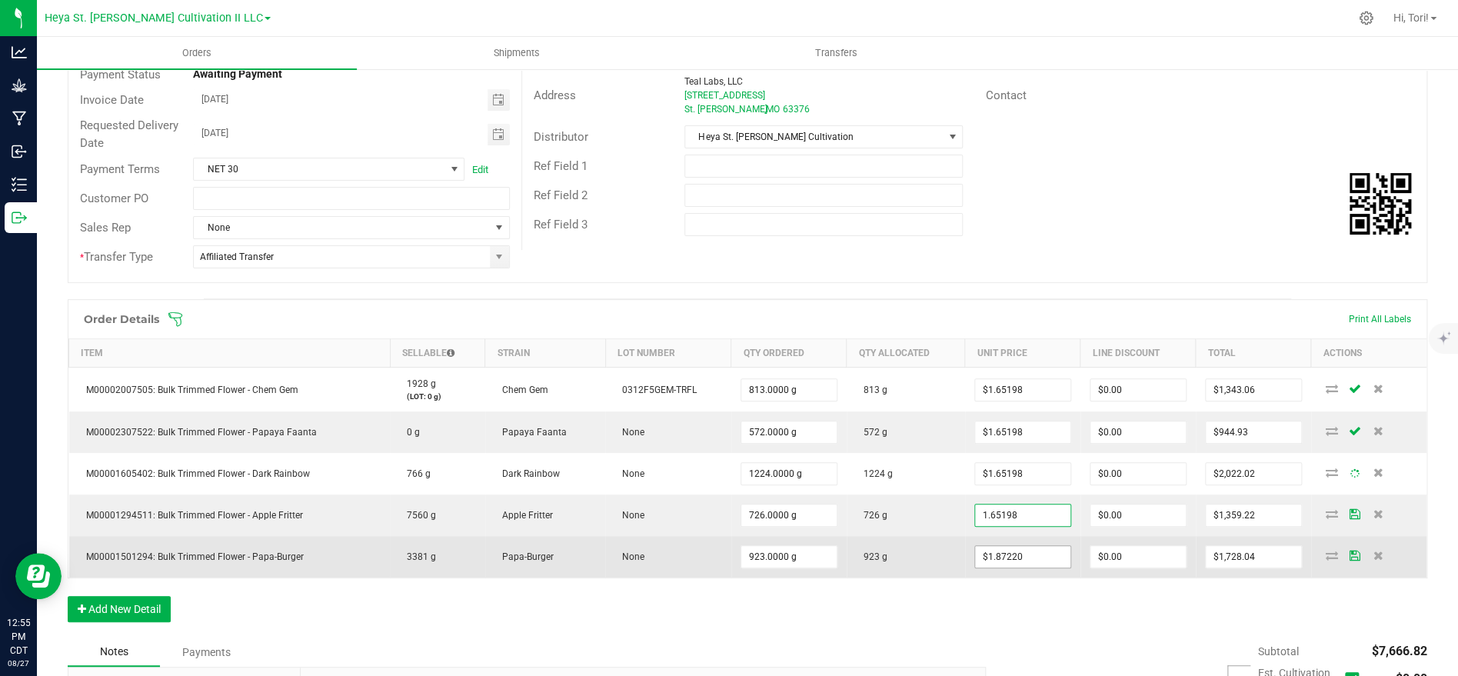
type input "$1.65198"
type input "$1,199.34"
click at [1040, 564] on input "1.8722" at bounding box center [1022, 557] width 95 height 22
paste input "65198"
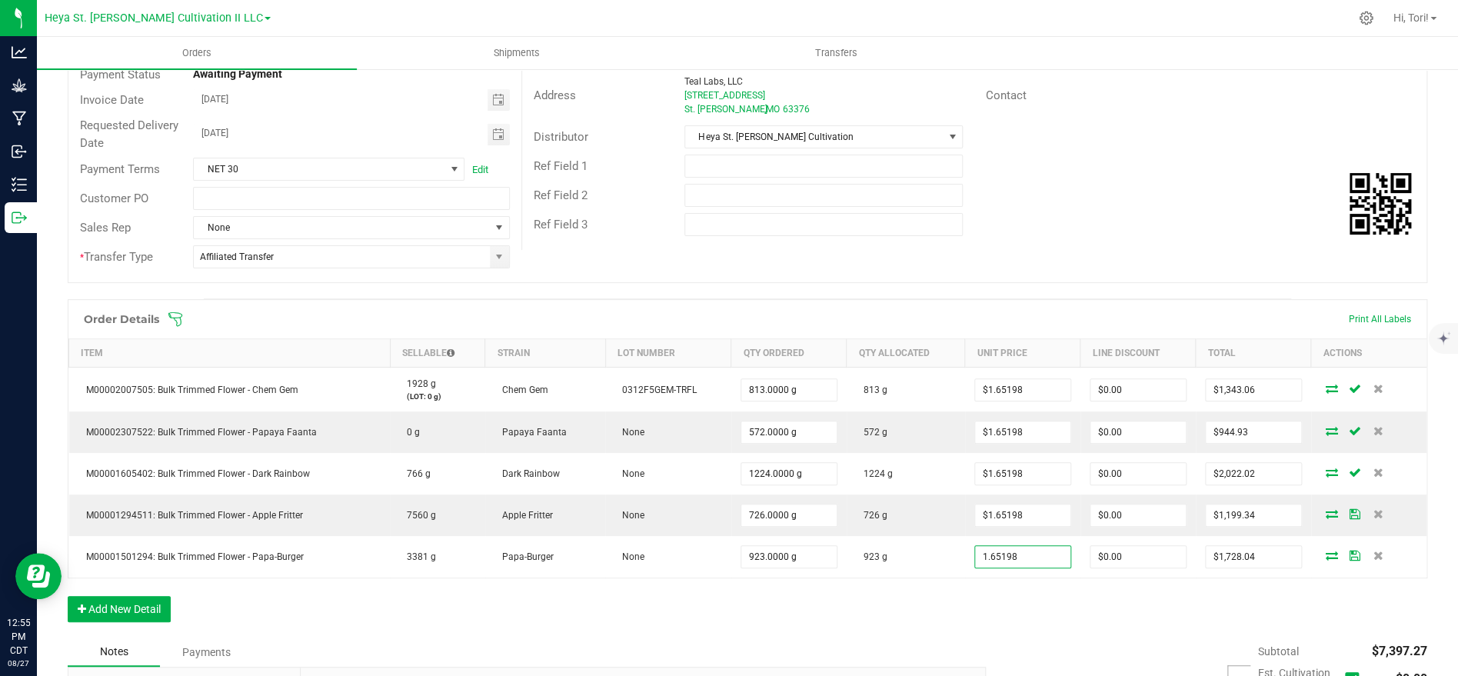
type input "$1.65198"
type input "$1,524.78"
click at [1043, 590] on div "Order Details Print All Labels Item Sellable Strain Lot Number Qty Ordered Qty …" at bounding box center [747, 468] width 1359 height 338
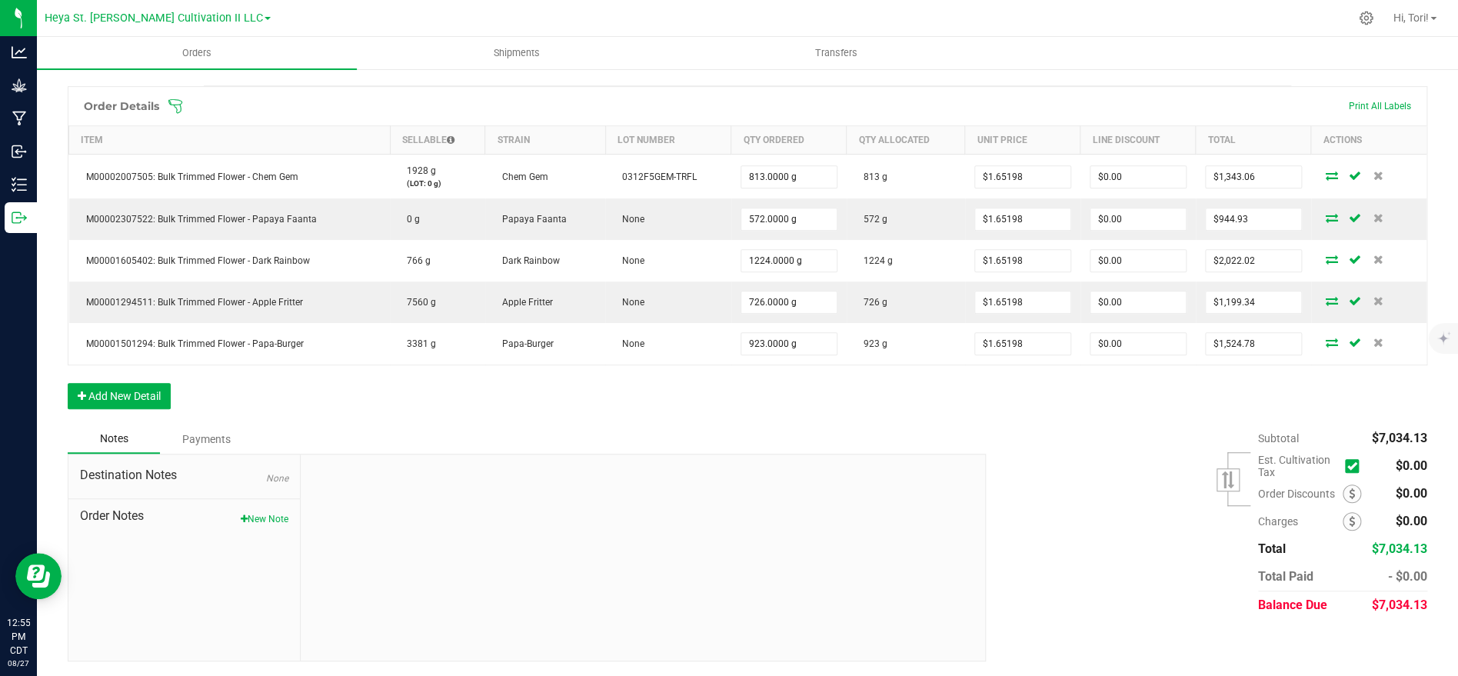
scroll to position [0, 0]
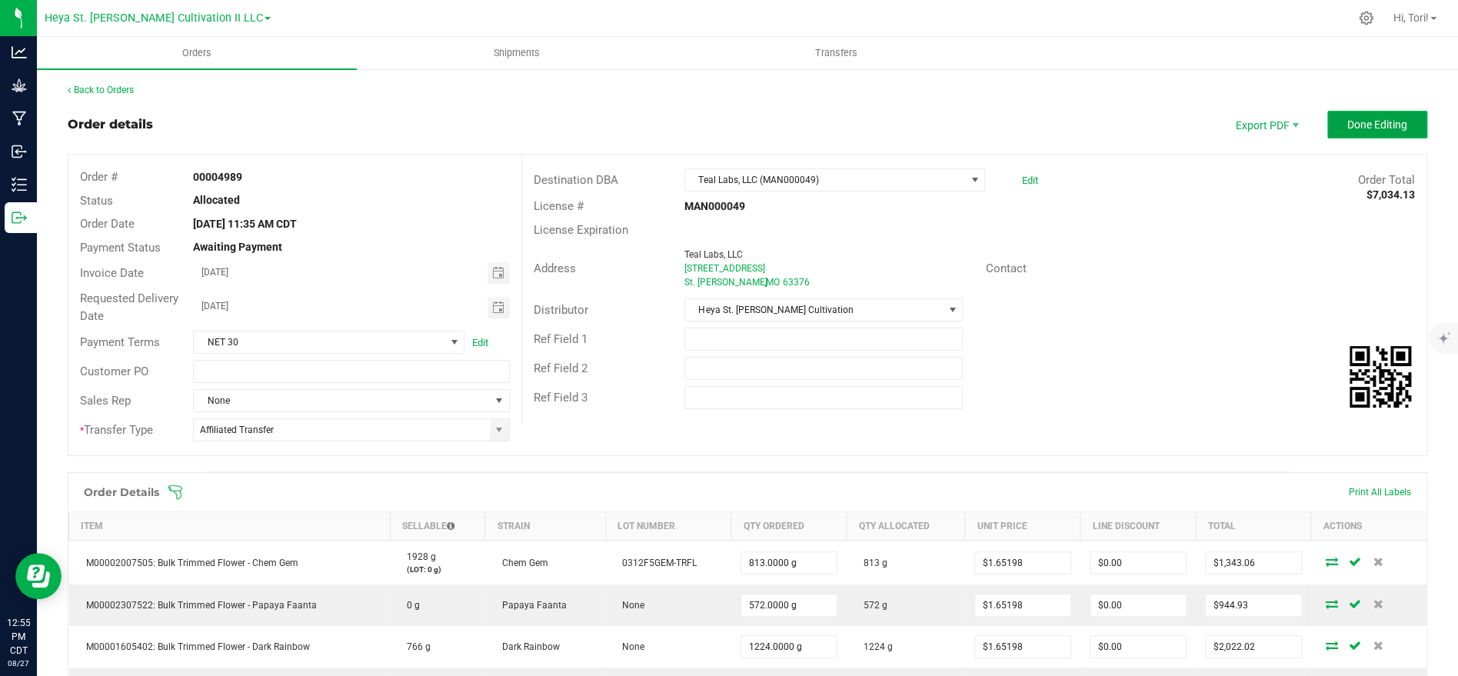
click at [1353, 122] on span "Done Editing" at bounding box center [1377, 124] width 60 height 12
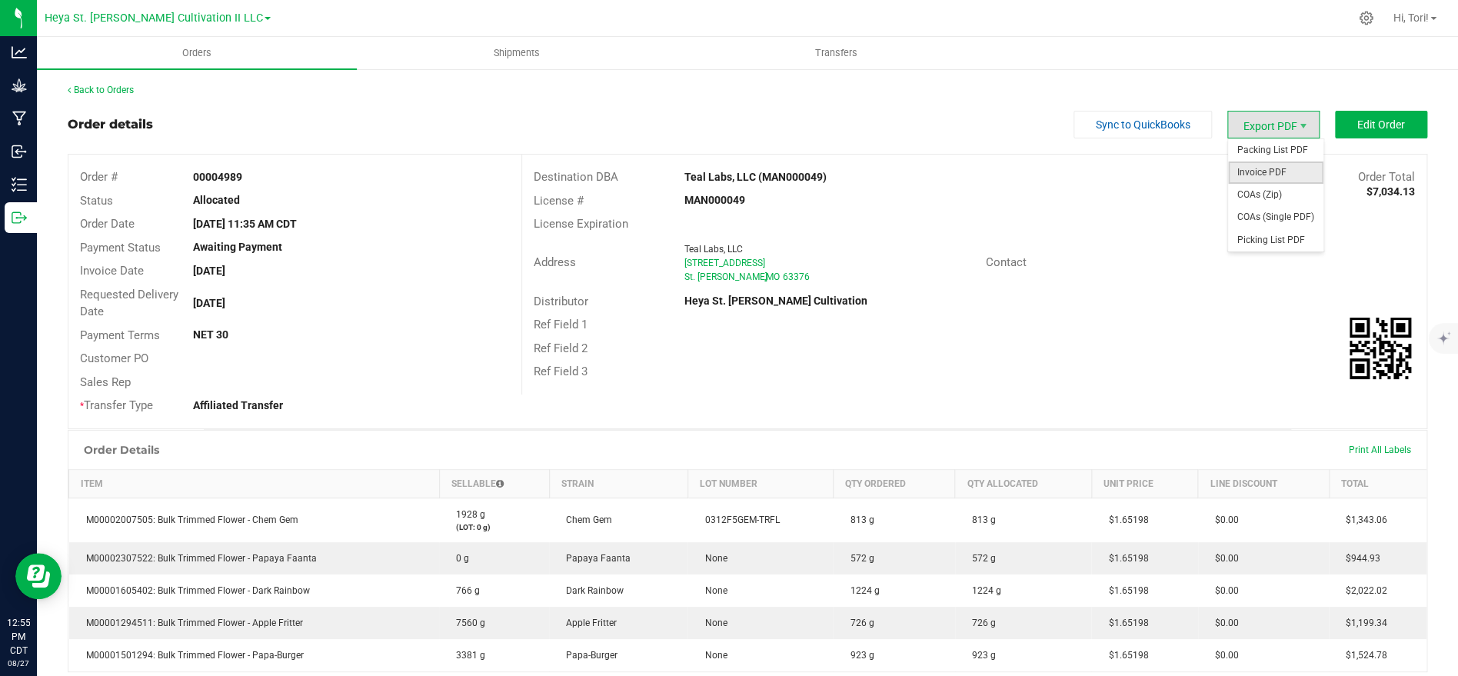
click at [1276, 178] on span "Invoice PDF" at bounding box center [1275, 172] width 95 height 22
click at [105, 94] on link "Back to Orders" at bounding box center [101, 90] width 66 height 11
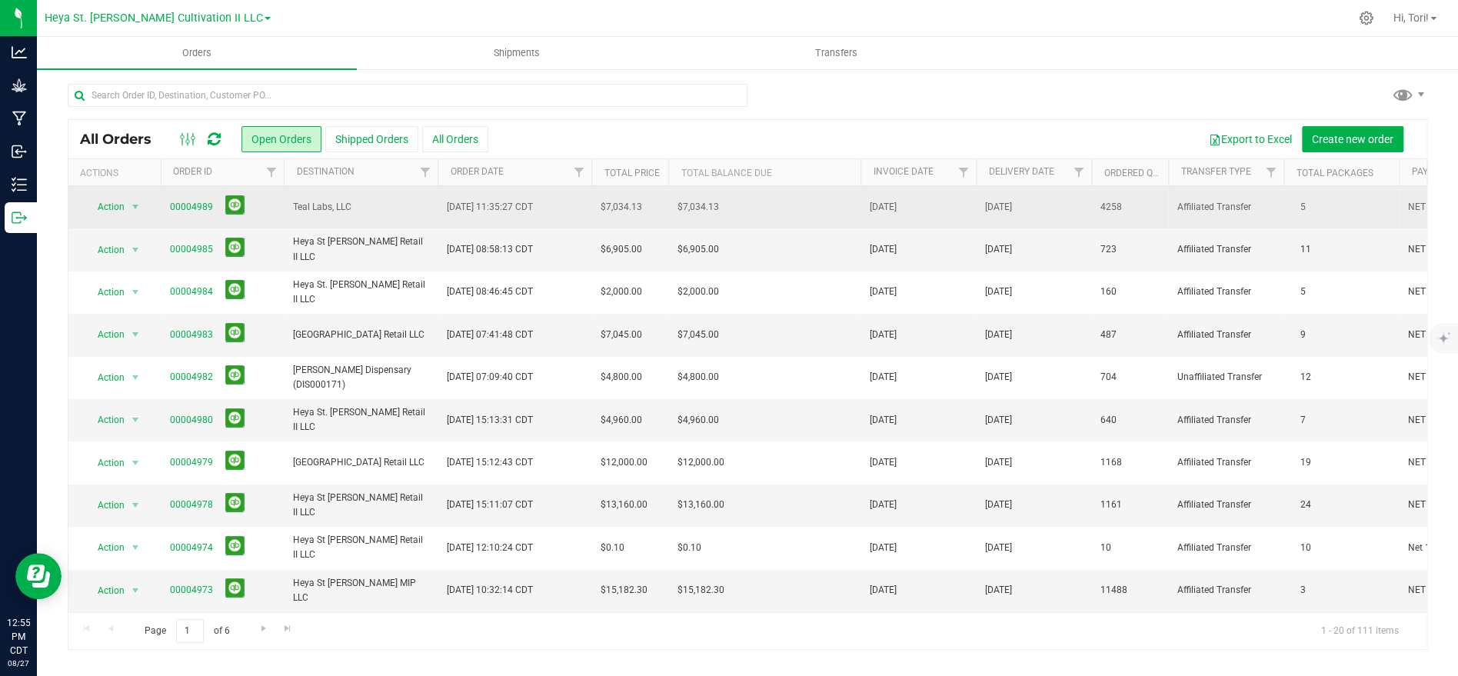
click at [751, 201] on td "$7,034.13" at bounding box center [764, 207] width 192 height 42
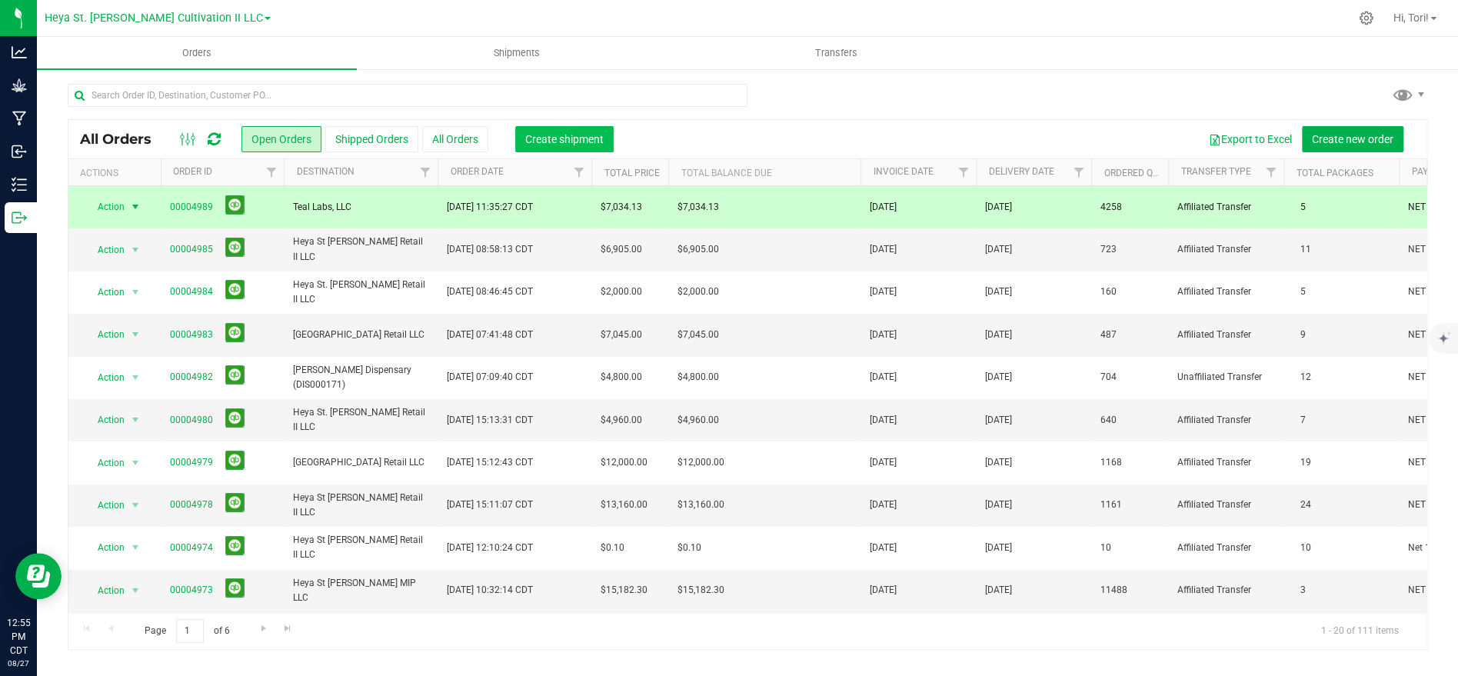
click at [536, 141] on span "Create shipment" at bounding box center [564, 139] width 78 height 12
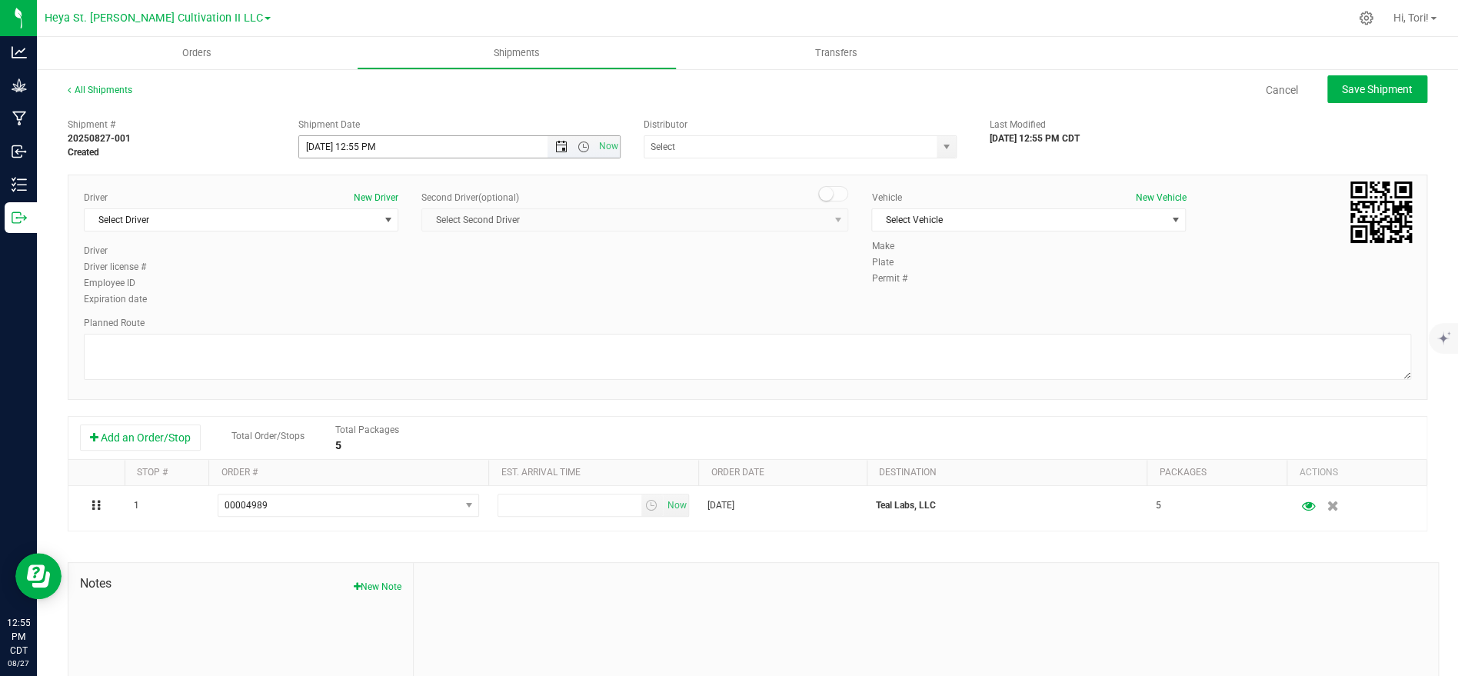
click at [565, 149] on span "Open the date view" at bounding box center [561, 147] width 12 height 12
click at [404, 319] on link "28" at bounding box center [402, 326] width 22 height 24
type input "[DATE] 8:00 AM"
click at [722, 146] on input "text" at bounding box center [786, 147] width 284 height 22
click at [807, 170] on li "Heya St. [PERSON_NAME] Cultivation" at bounding box center [799, 172] width 311 height 23
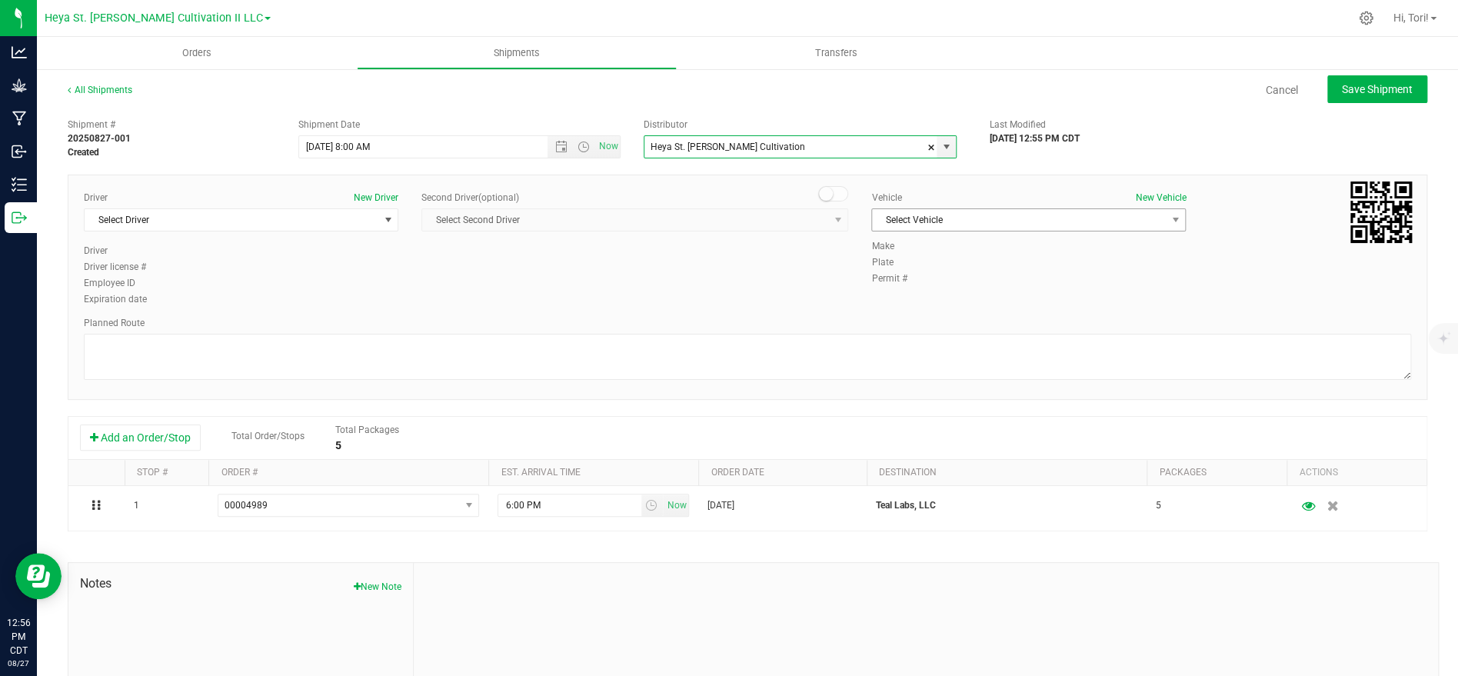
type input "Heya St. [PERSON_NAME] Cultivation"
click at [1003, 209] on span "Select Vehicle" at bounding box center [1019, 220] width 294 height 22
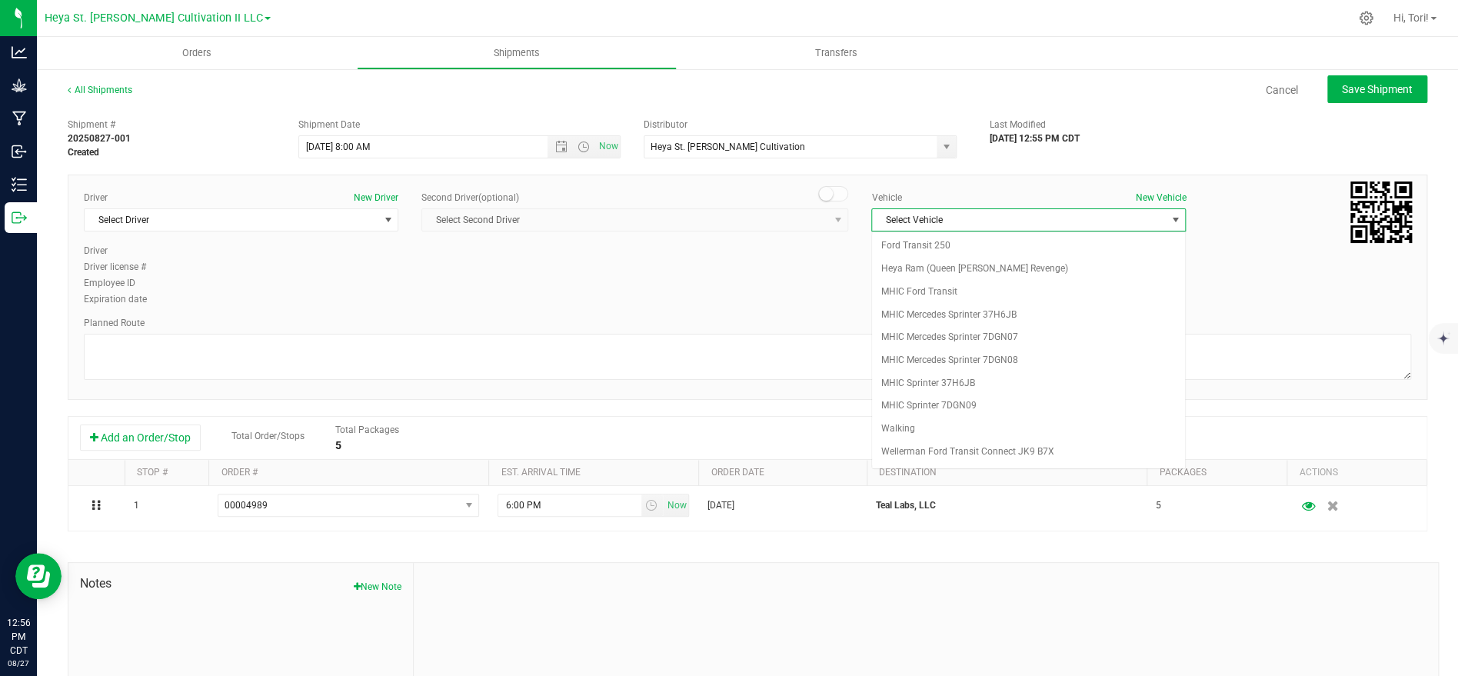
click at [1004, 214] on span "Select Vehicle" at bounding box center [1019, 220] width 294 height 22
click at [1007, 262] on li "Heya Ram (Queen [PERSON_NAME] Revenge)" at bounding box center [1028, 269] width 313 height 23
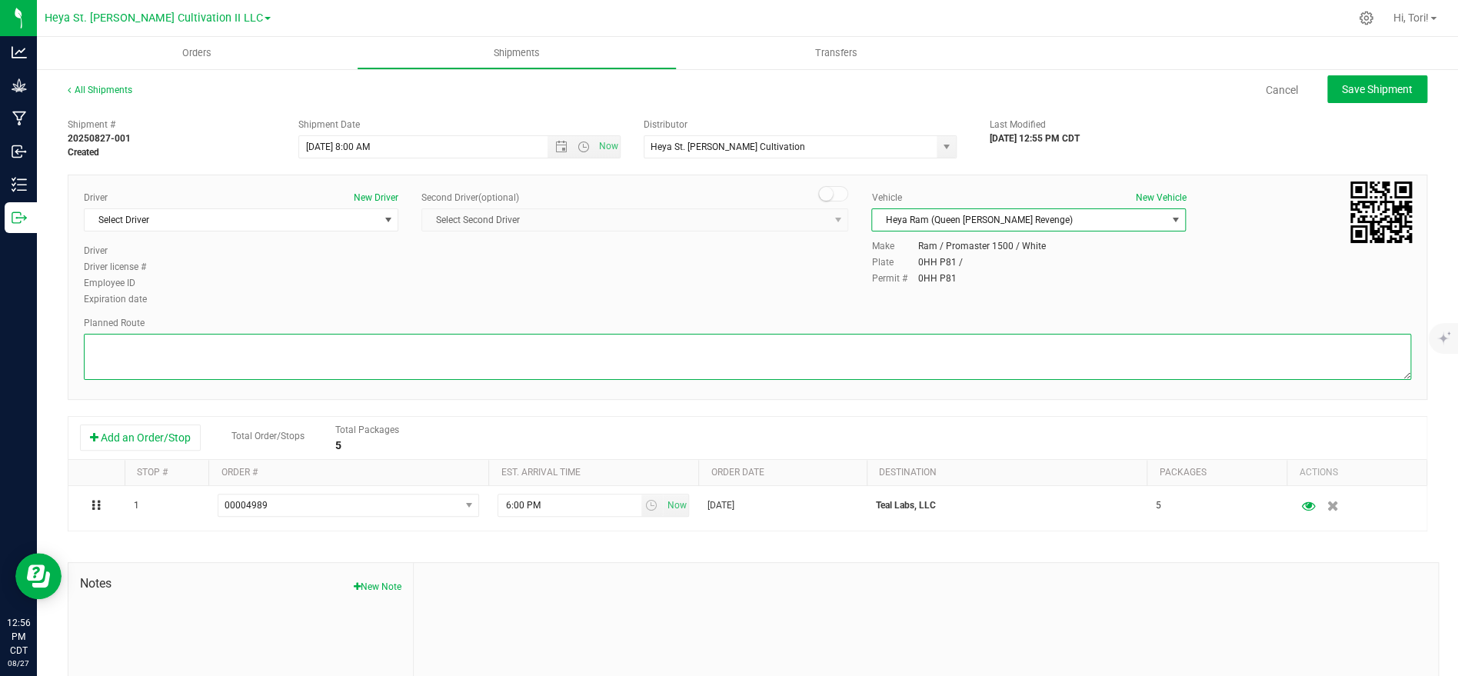
click at [472, 342] on textarea at bounding box center [747, 357] width 1327 height 46
paste textarea "Get on I-70 W in [GEOGRAPHIC_DATA] from [GEOGRAPHIC_DATA][PERSON_NAME] and [GEO…"
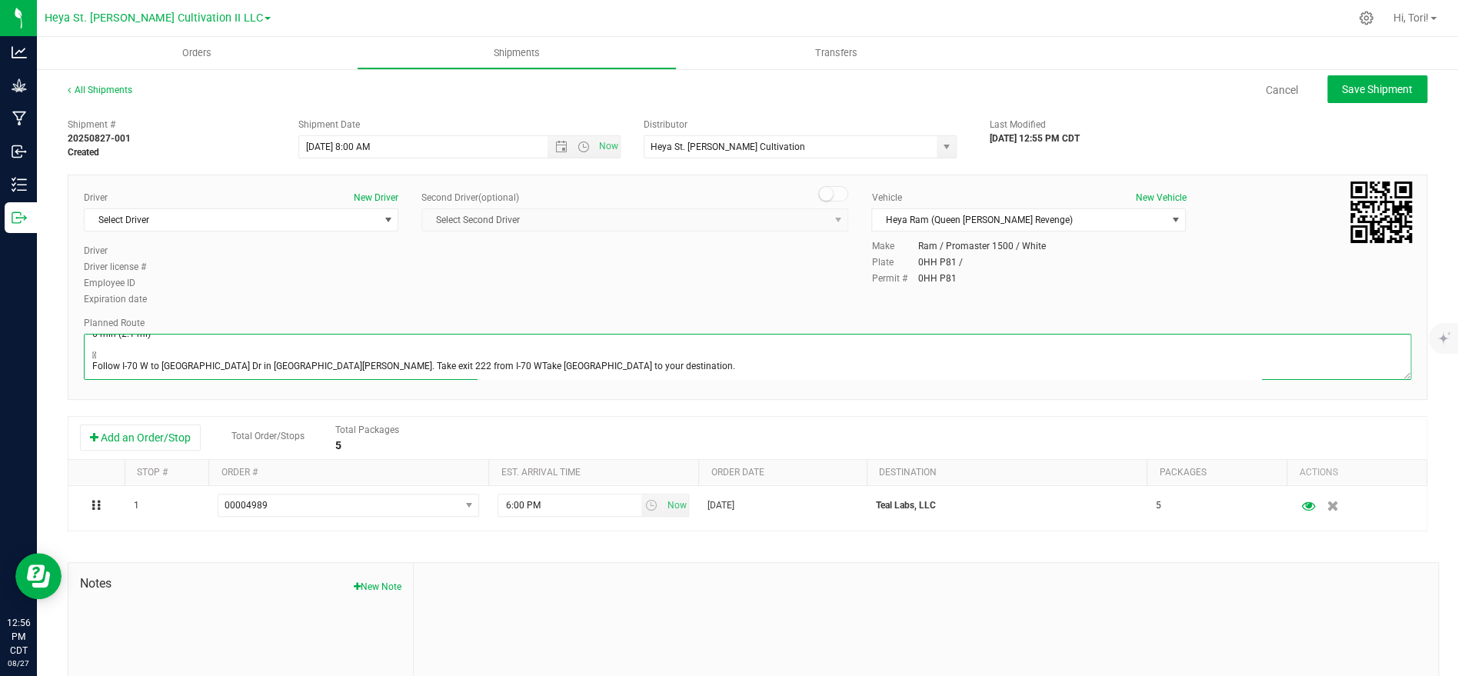
scroll to position [23, 0]
click at [88, 369] on textarea at bounding box center [747, 357] width 1327 height 46
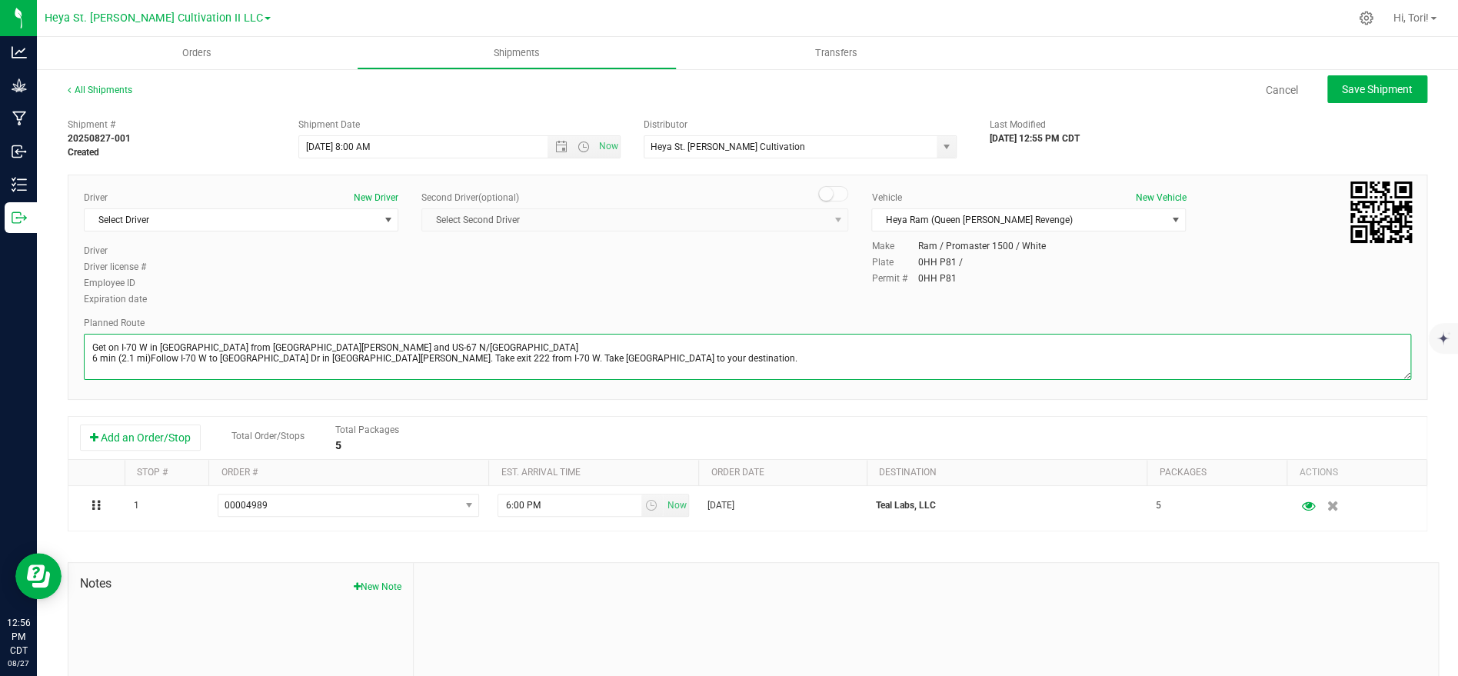
scroll to position [0, 0]
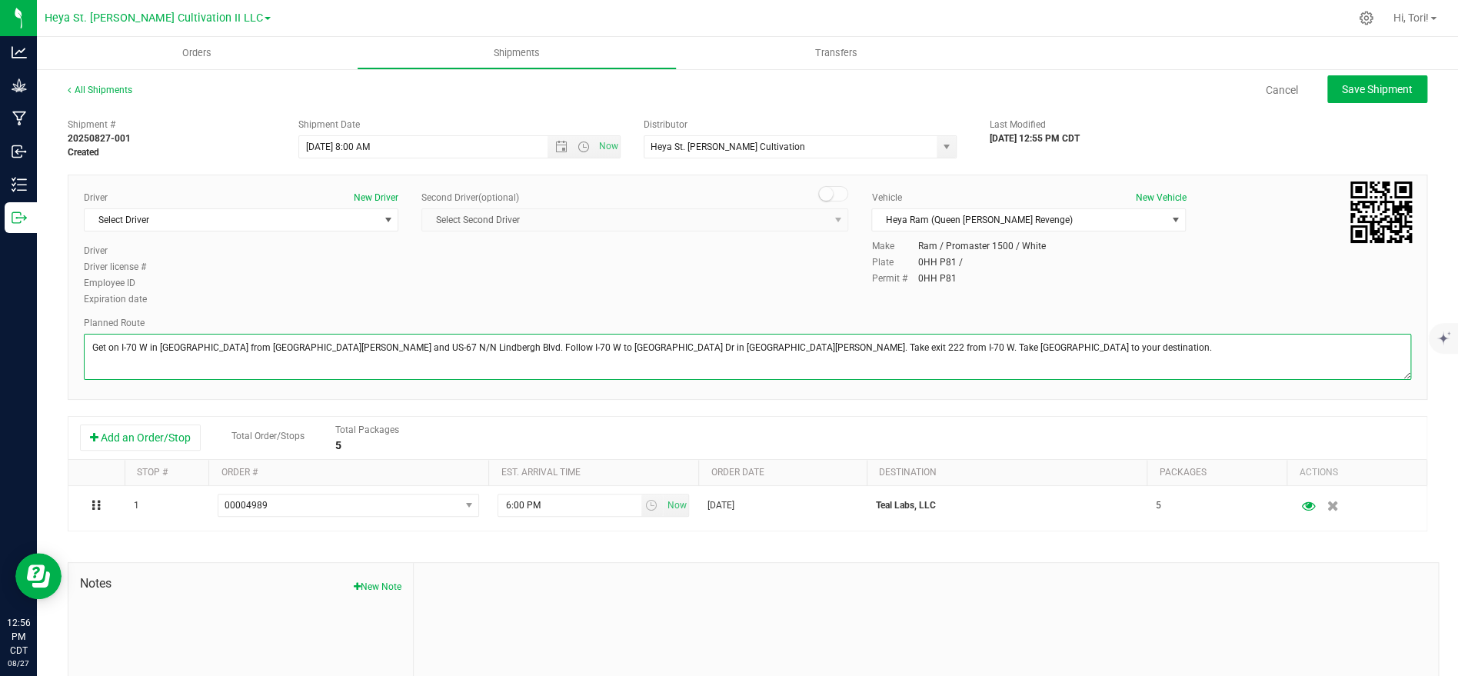
click at [936, 351] on textarea at bounding box center [747, 357] width 1327 height 46
type textarea "Get on I-70 W in [GEOGRAPHIC_DATA] from [GEOGRAPHIC_DATA][PERSON_NAME] and US-6…"
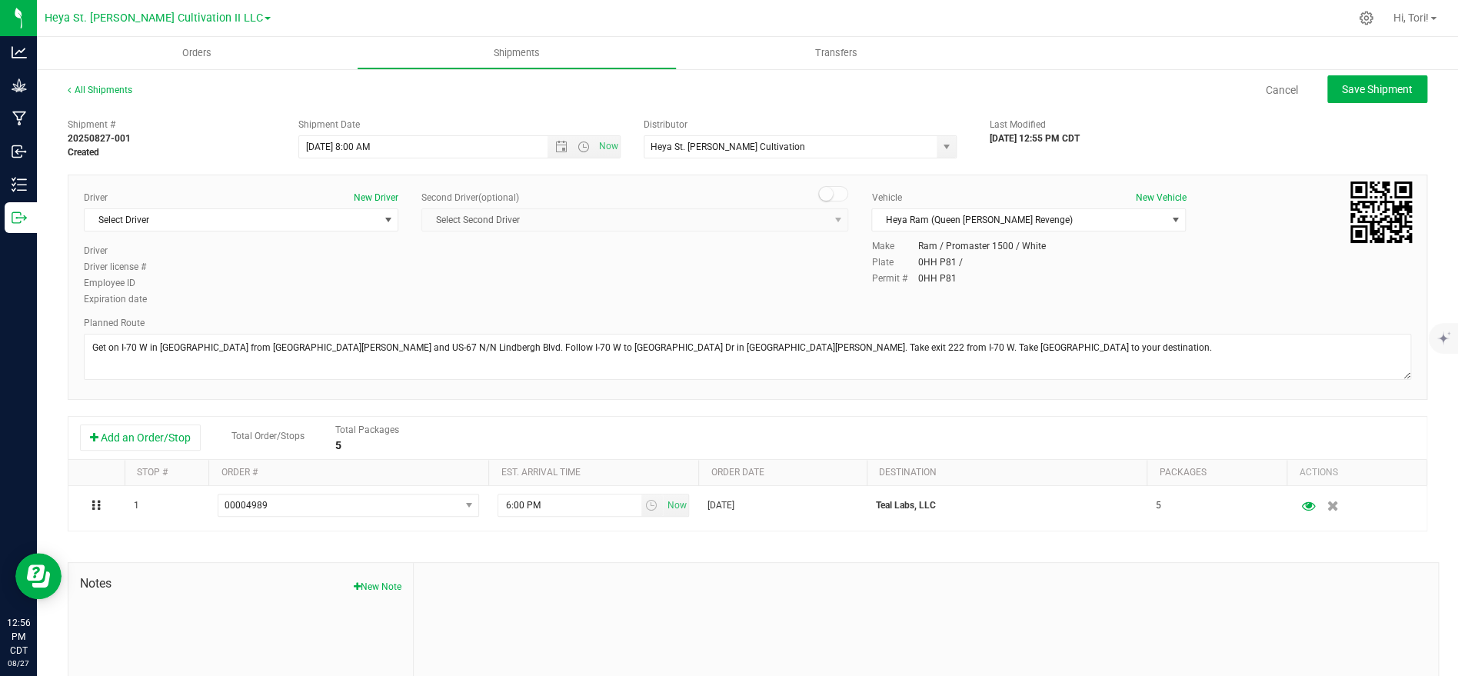
click at [758, 288] on div "Driver New Driver Select Driver Select Driver [PERSON_NAME] [PERSON_NAME] [PERS…" at bounding box center [747, 250] width 1350 height 118
click at [385, 226] on span "select" at bounding box center [387, 220] width 19 height 22
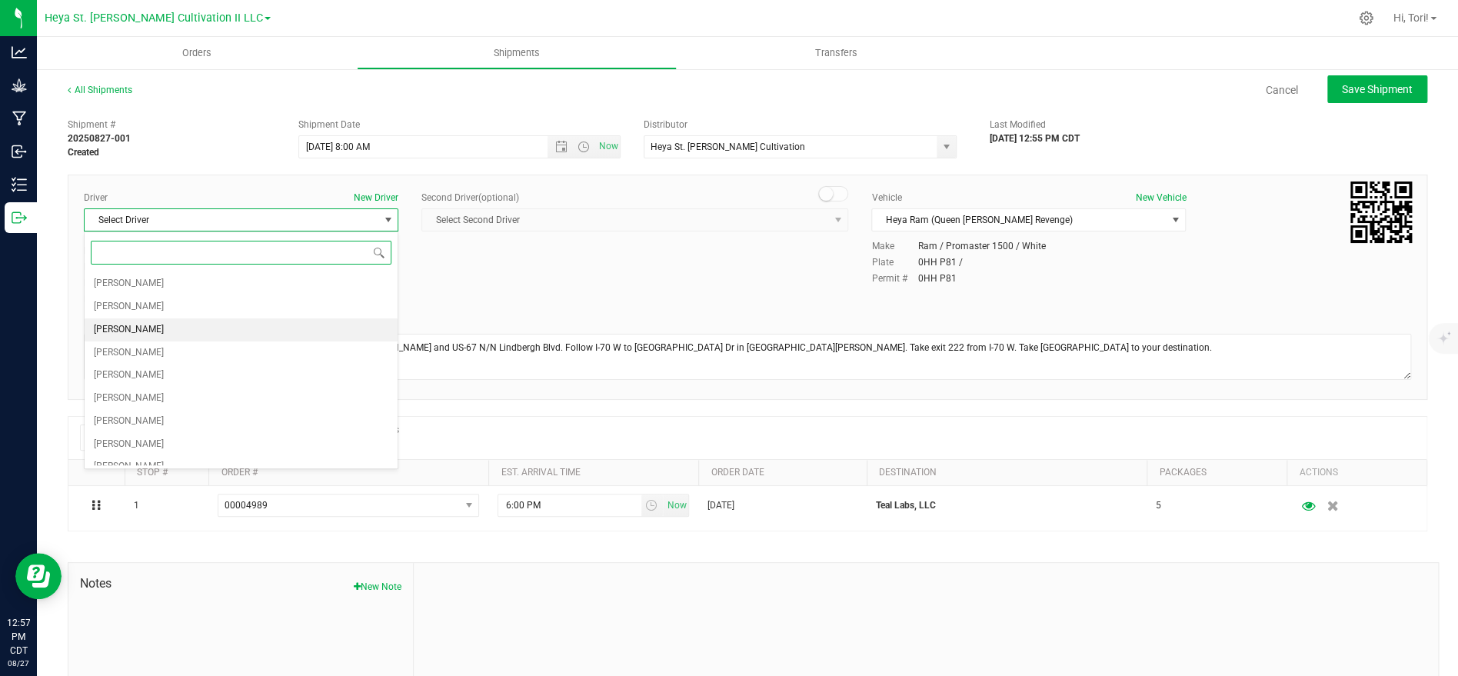
click at [198, 333] on li "[PERSON_NAME]" at bounding box center [241, 329] width 313 height 23
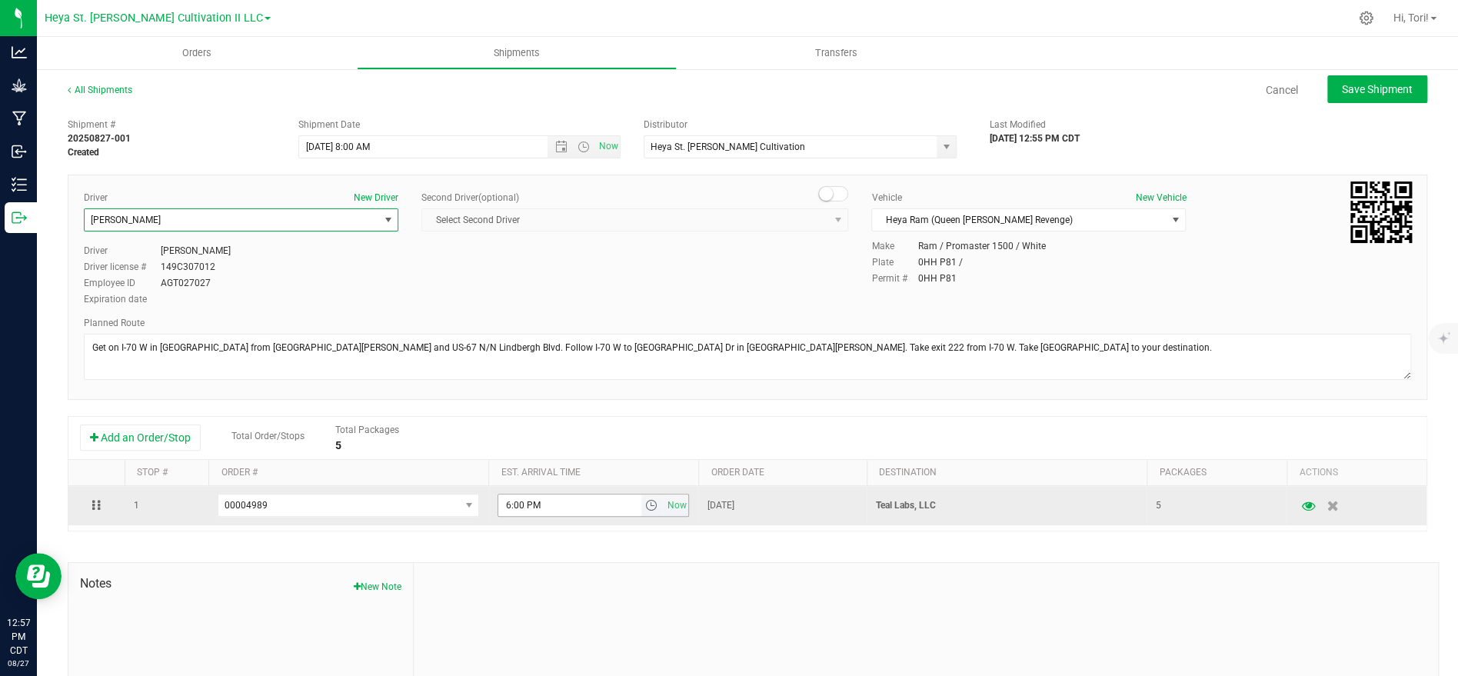
click at [570, 492] on td "6:00 PM Now" at bounding box center [593, 505] width 210 height 39
click at [570, 494] on input "6:00 PM" at bounding box center [569, 505] width 142 height 22
type input "8:20 AM"
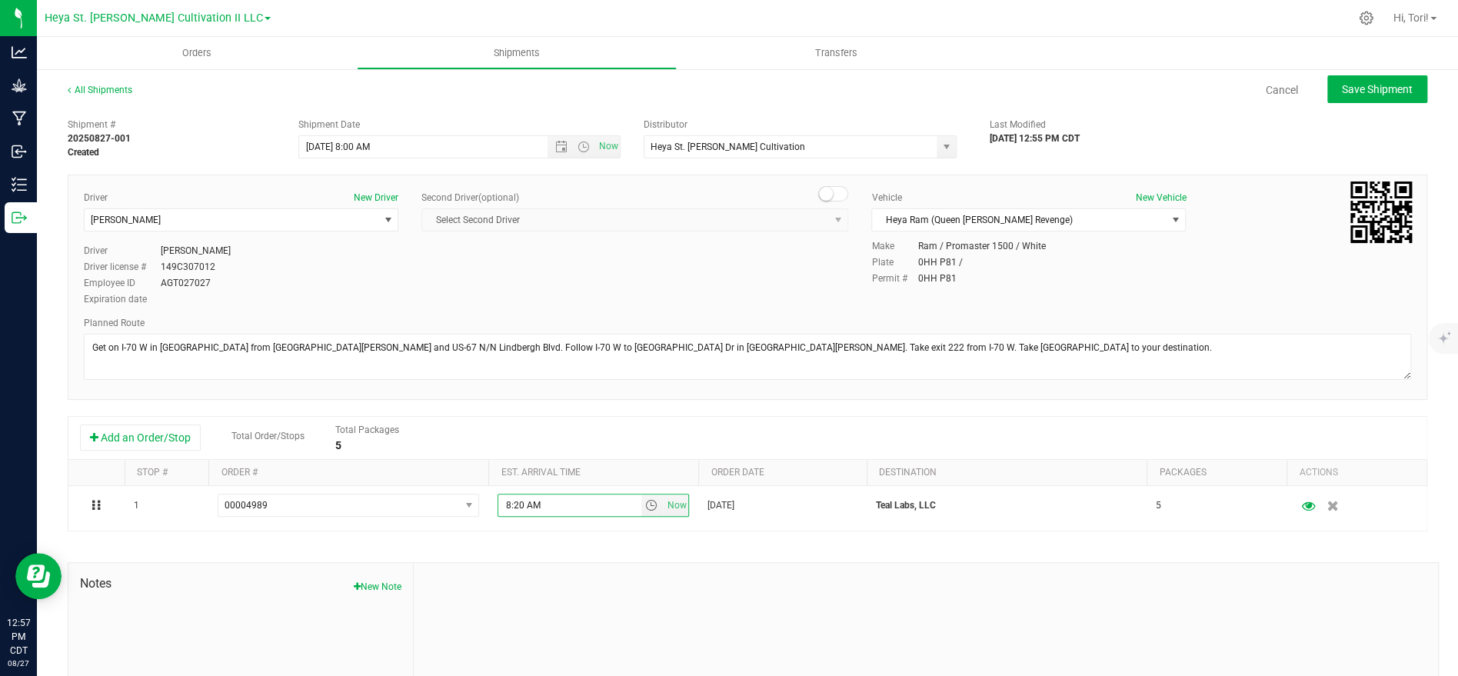
click at [747, 281] on div "Driver New Driver [PERSON_NAME] Select Driver [PERSON_NAME] [PERSON_NAME] [PERS…" at bounding box center [747, 250] width 1350 height 118
click at [1367, 92] on span "Save Shipment" at bounding box center [1377, 89] width 71 height 12
type input "[DATE] 1:00 PM"
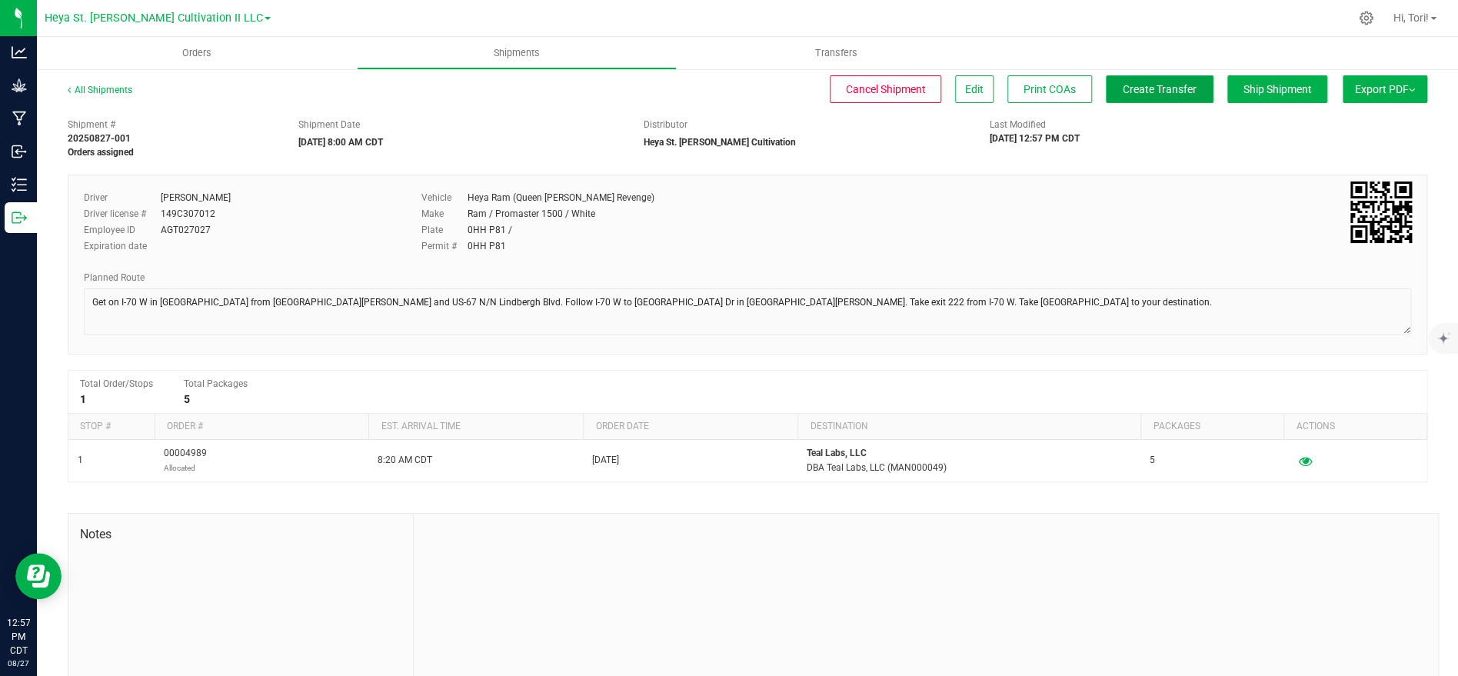
click at [1161, 89] on span "Create Transfer" at bounding box center [1160, 89] width 74 height 12
